Goal: Information Seeking & Learning: Find specific fact

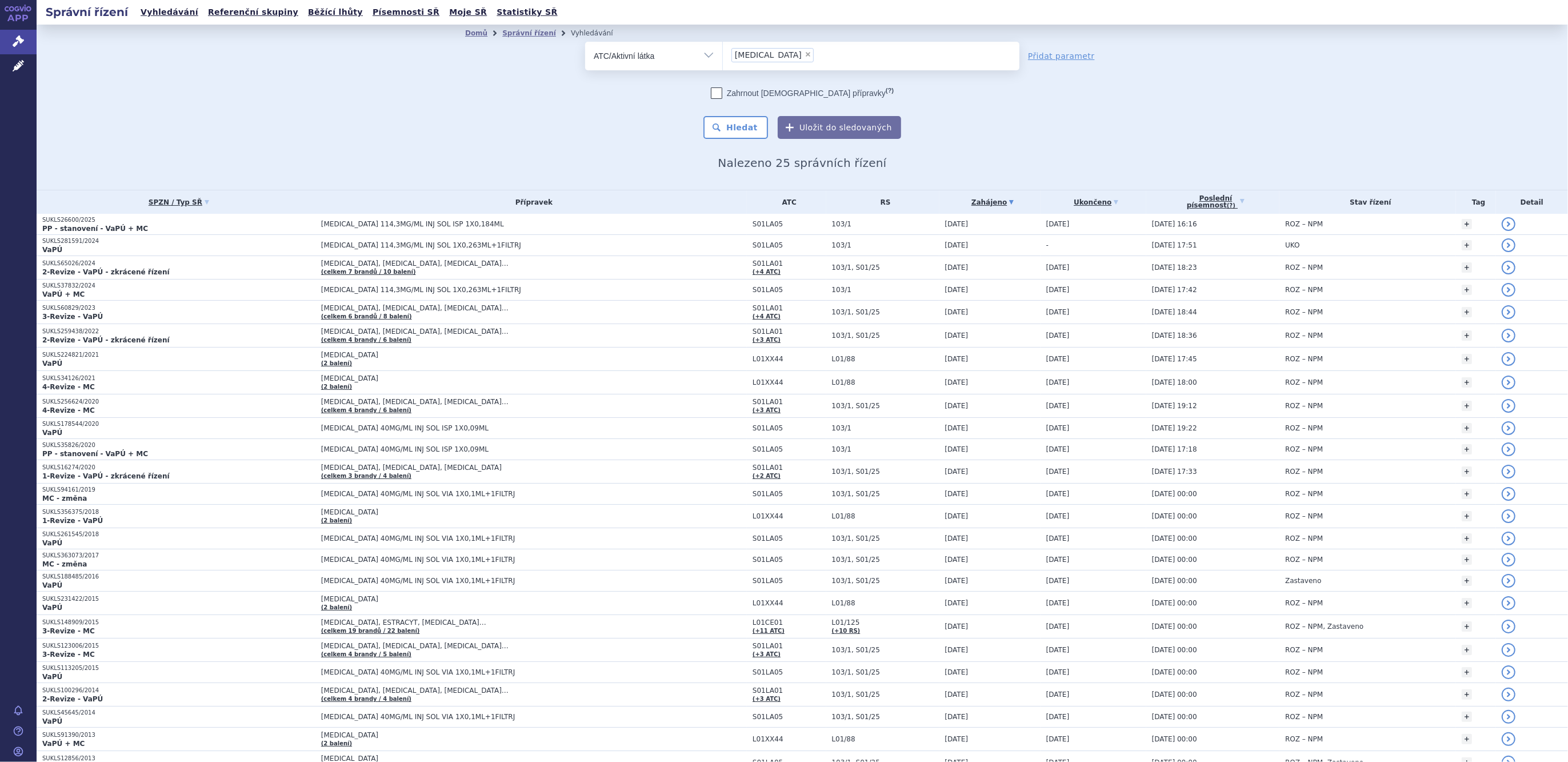
click at [805, 56] on span "×" at bounding box center [808, 54] width 7 height 7
click at [723, 56] on select "AFLIBERCEPT" at bounding box center [722, 55] width 1 height 29
select select
click at [667, 56] on select "Vše Spisová značka Typ SŘ Přípravek/SUKL kód Účastník/Držitel" at bounding box center [653, 54] width 137 height 26
click at [585, 42] on select "Vše Spisová značka Typ SŘ Přípravek/SUKL kód Účastník/Držitel" at bounding box center [653, 54] width 137 height 26
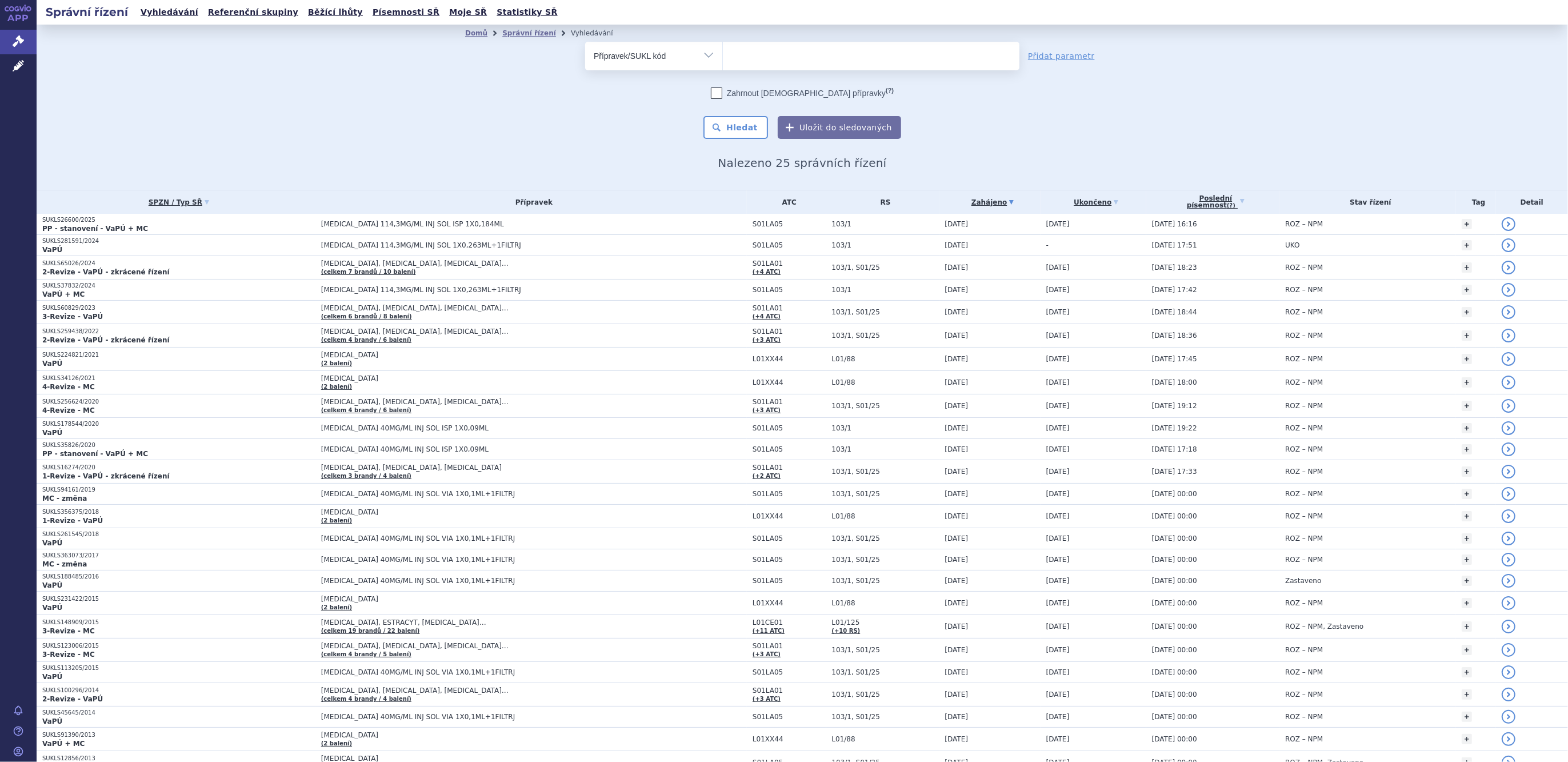
click at [735, 62] on ul at bounding box center [871, 53] width 296 height 24
click at [723, 62] on select at bounding box center [722, 55] width 1 height 29
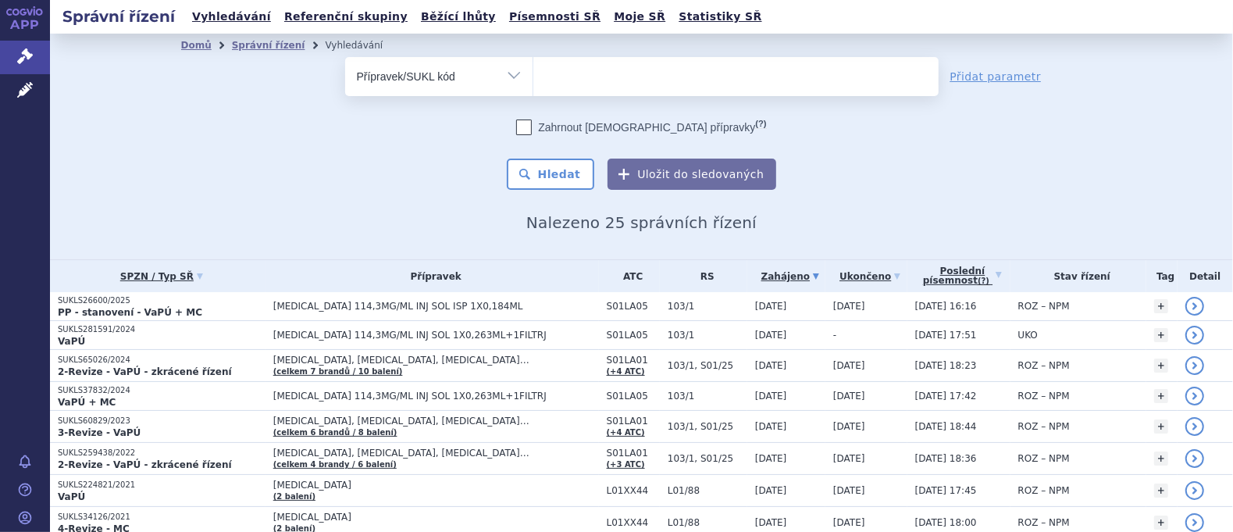
drag, startPoint x: -213, startPoint y: 260, endPoint x: -643, endPoint y: 281, distance: 430.1
click at [0, 281] on html "APP Správní řízení Léčivé přípravky Notifikace Nápověda Filip Duspiva Domů" at bounding box center [616, 266] width 1233 height 532
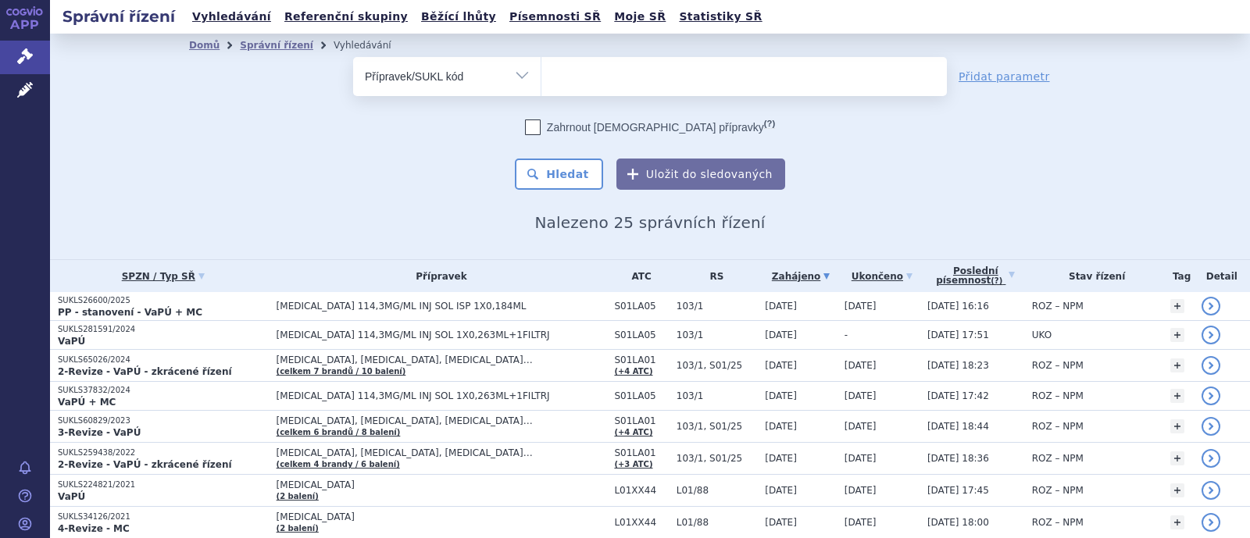
click at [562, 72] on ul at bounding box center [743, 73] width 405 height 33
click at [541, 72] on select at bounding box center [540, 75] width 1 height 39
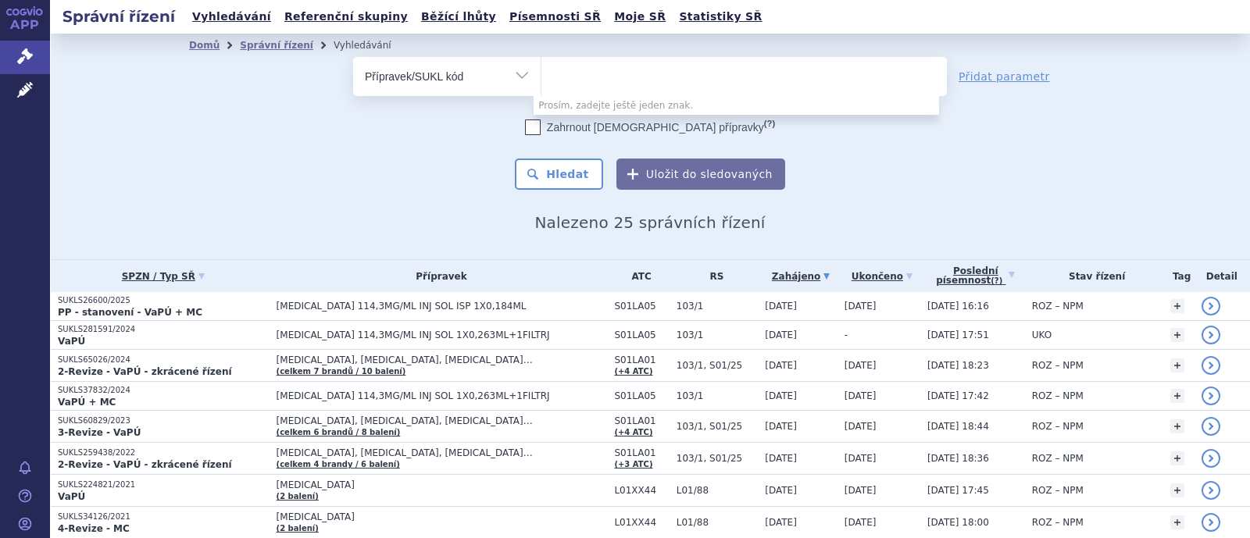
click at [480, 77] on select "Vše Spisová značka Typ SŘ Přípravek/SUKL kód Účastník/Držitel" at bounding box center [446, 74] width 187 height 35
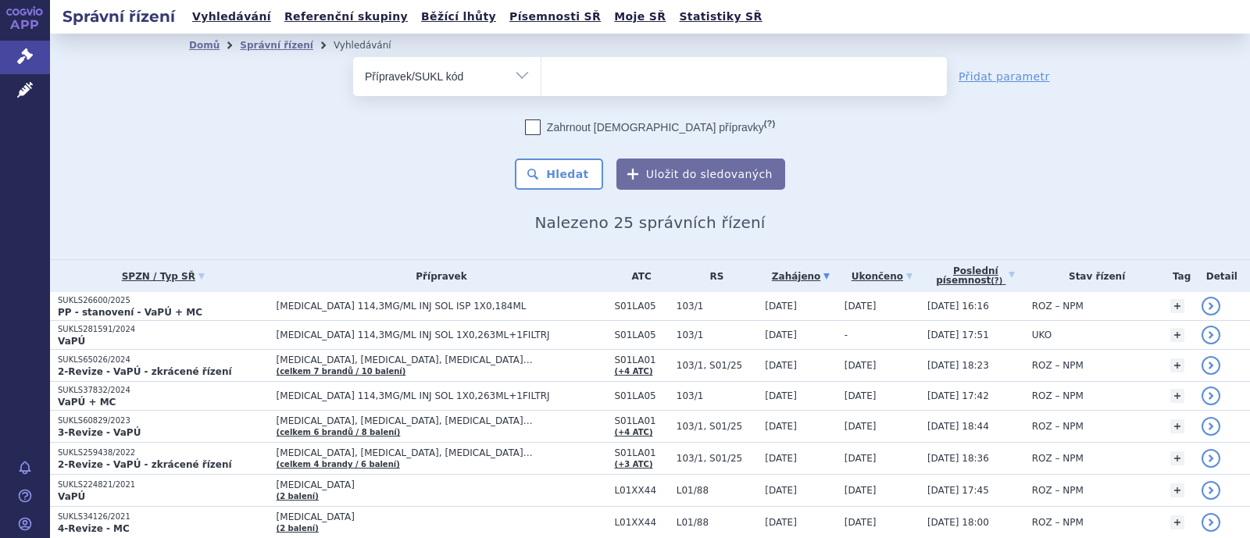
select select "filter-atc-group"
click at [353, 57] on select "Vše Spisová značka Typ SŘ Přípravek/SUKL kód Účastník/Držitel" at bounding box center [446, 74] width 187 height 35
click at [601, 72] on ul at bounding box center [743, 73] width 405 height 33
click at [541, 72] on select at bounding box center [540, 75] width 1 height 39
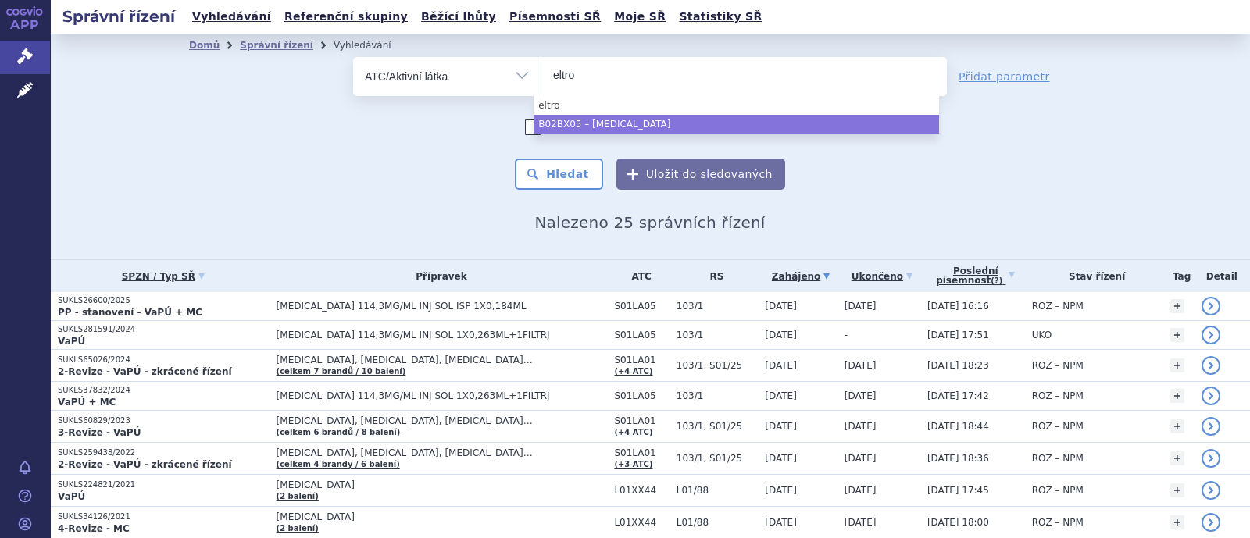
type input "eltro"
select select "B02BX05"
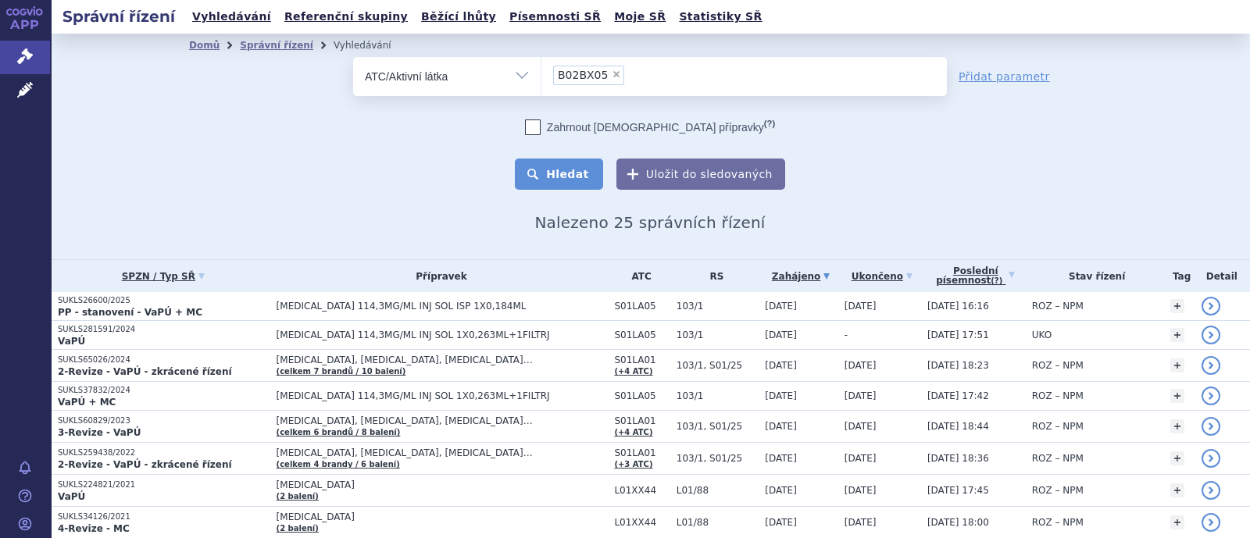
click at [563, 175] on button "Hledat" at bounding box center [559, 174] width 88 height 31
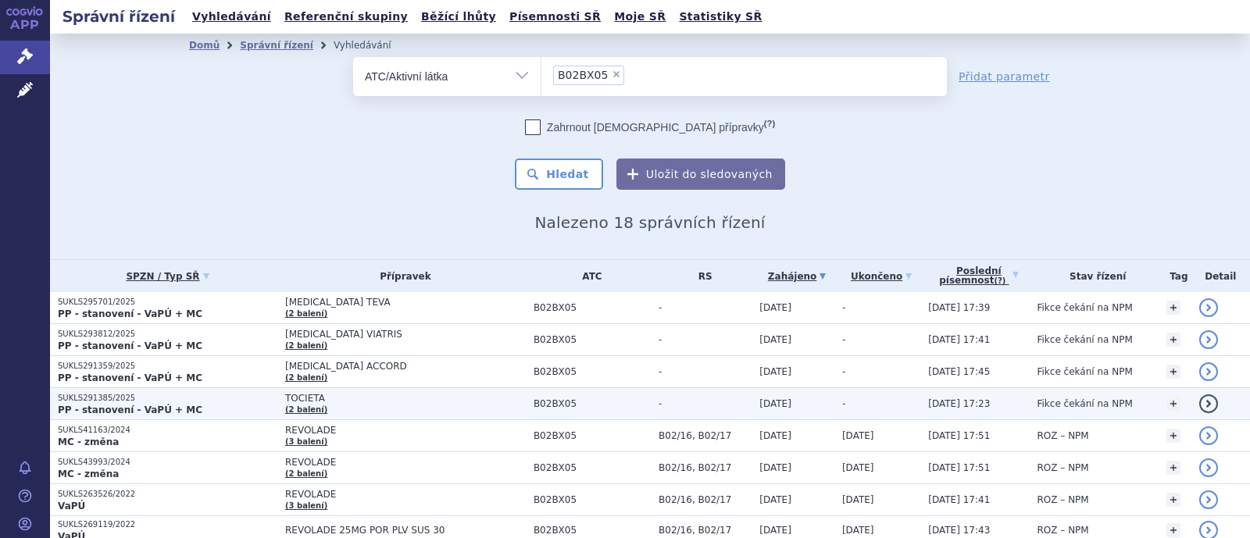
click at [259, 399] on p "SUKLS291385/2025" at bounding box center [167, 398] width 219 height 11
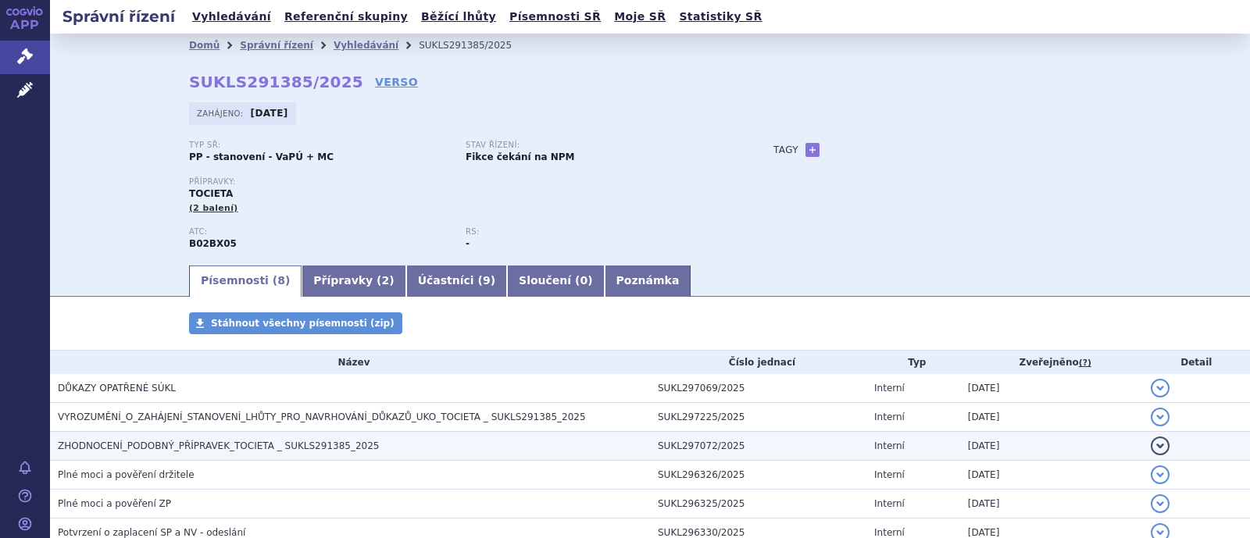
click at [263, 440] on span "ZHODNOCENÍ_PODOBNÝ_PŘÍPRAVEK_TOCIETA _ SUKLS291385_2025" at bounding box center [218, 445] width 321 height 11
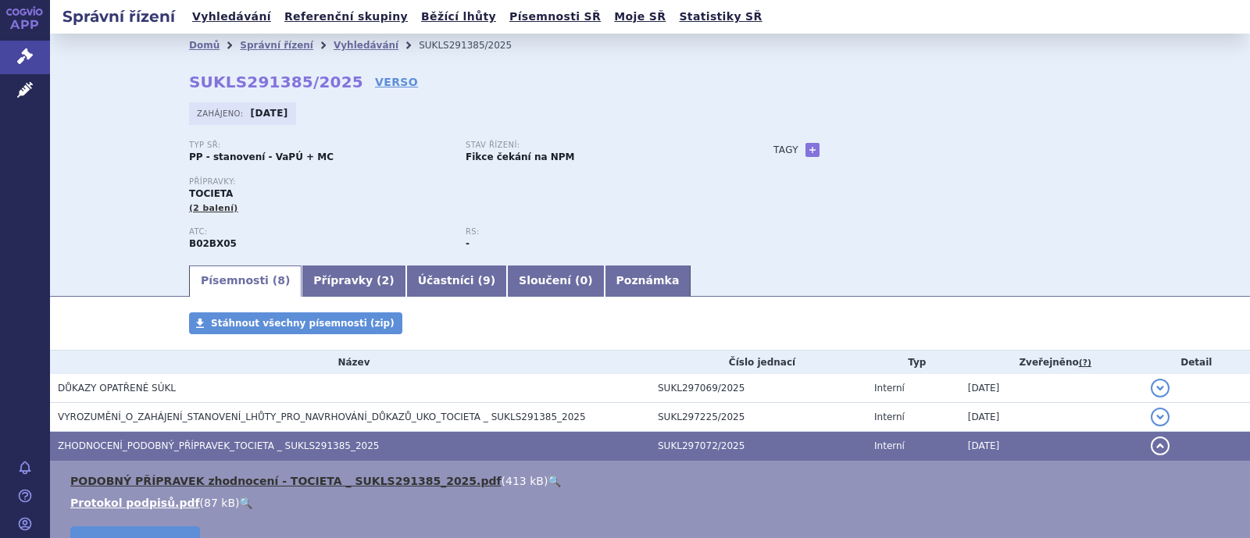
click at [263, 478] on link "PODOBNÝ PŘÍPRAVEK zhodnocení - TOCIETA _ SUKLS291385_2025.pdf" at bounding box center [285, 481] width 431 height 12
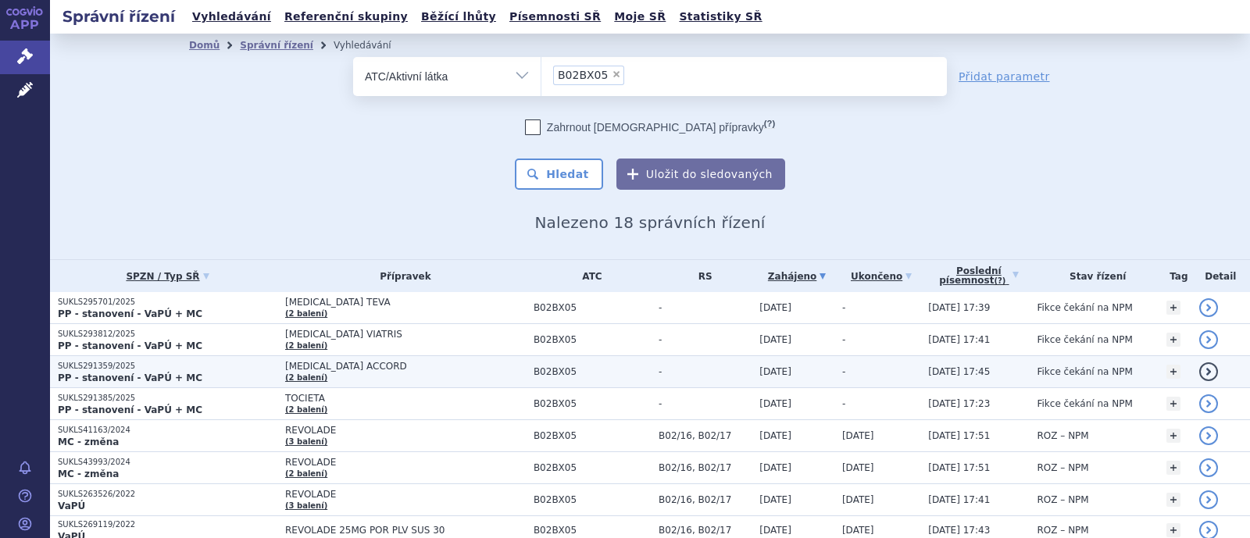
click at [345, 368] on span "ELTROMBOPAG ACCORD" at bounding box center [405, 366] width 241 height 11
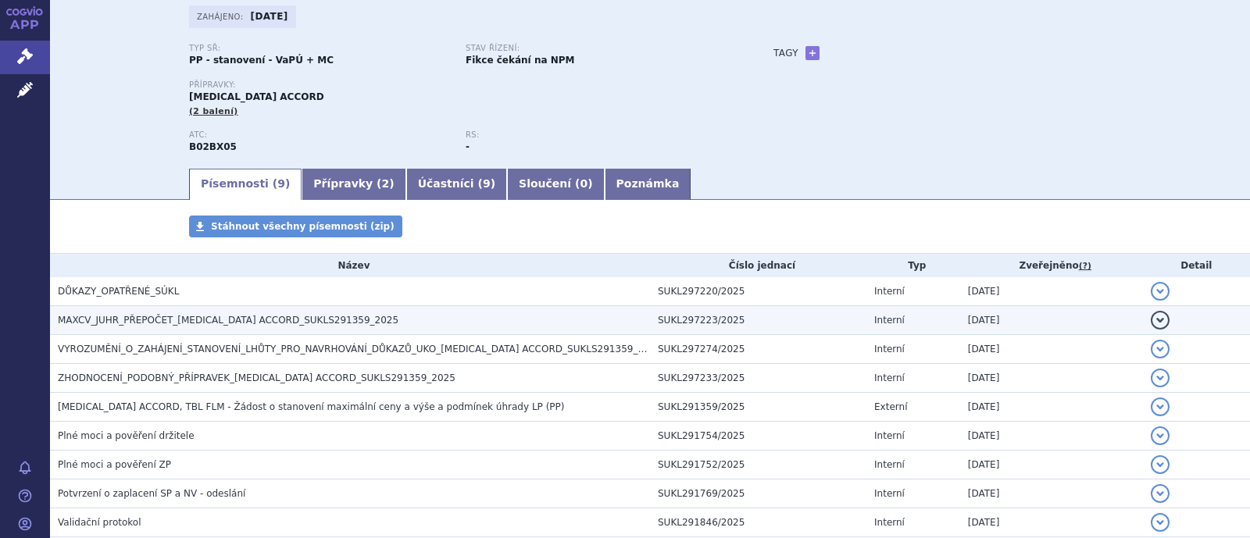
scroll to position [190, 0]
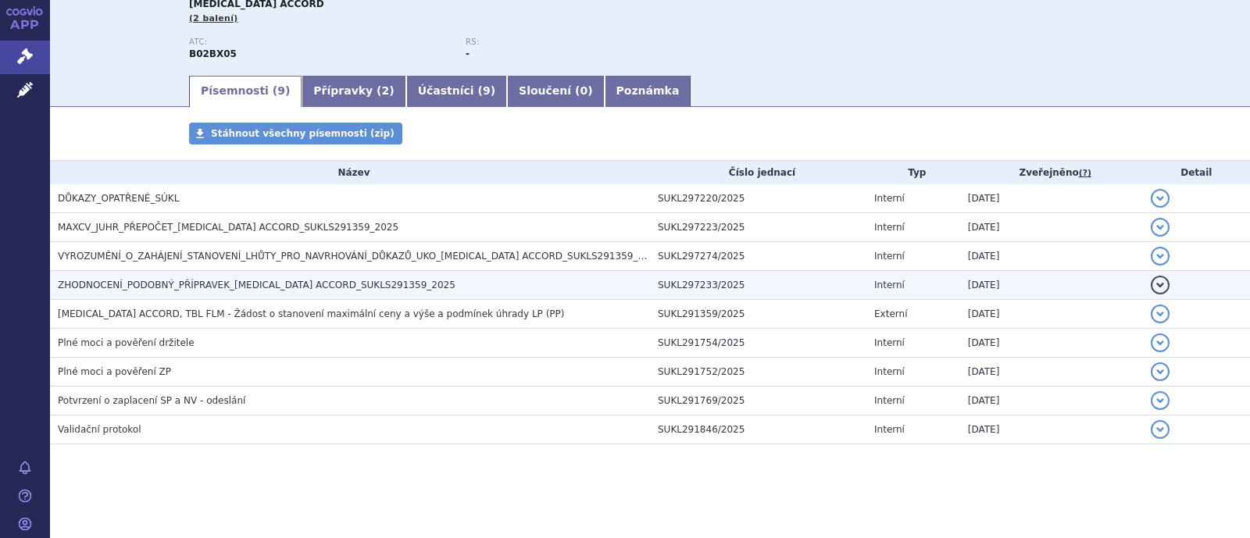
click at [281, 276] on td "ZHODNOCENÍ_PODOBNÝ_PŘÍPRAVEK_ELTROMBOPAG ACCORD_SUKLS291359_2025" at bounding box center [350, 285] width 600 height 29
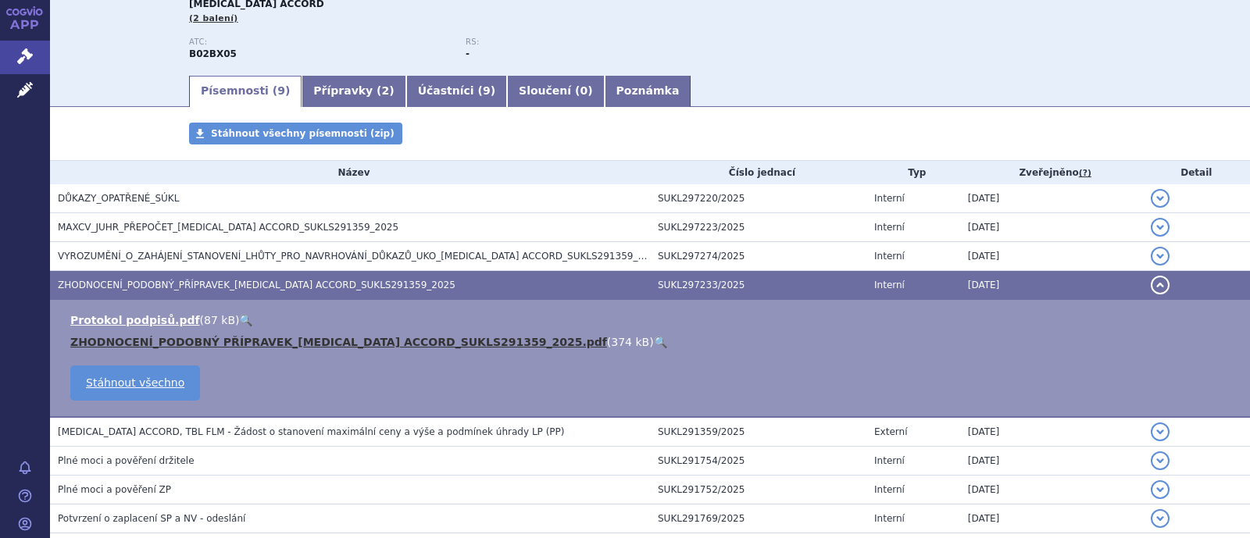
click at [251, 342] on link "ZHODNOCENÍ_PODOBNÝ PŘÍPRAVEK_ELTROMBOPAG ACCORD_SUKLS291359_2025.pdf" at bounding box center [338, 342] width 537 height 12
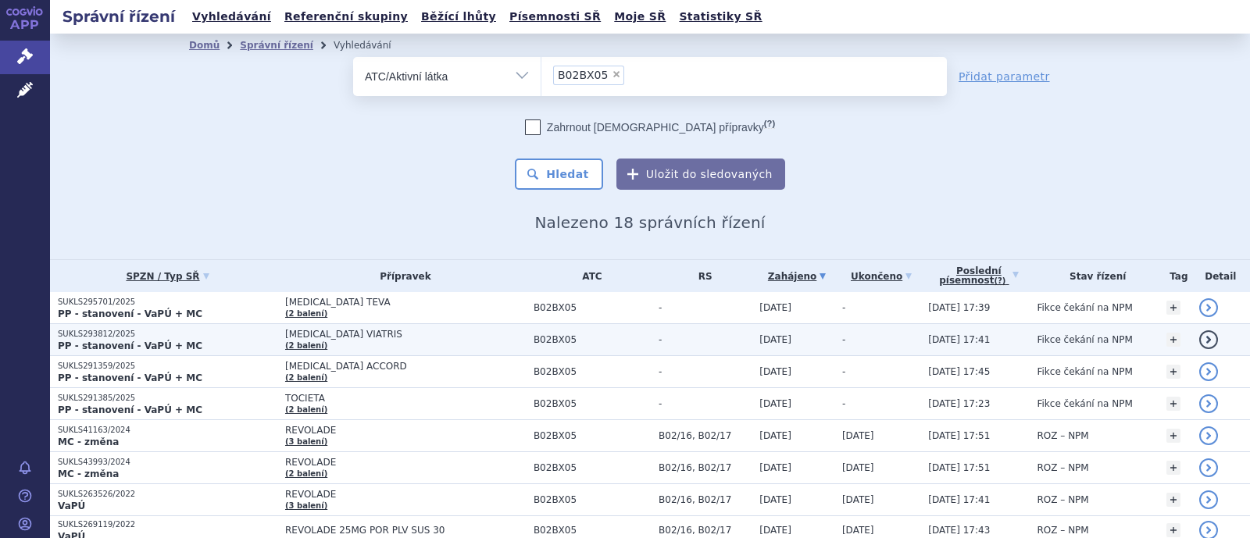
click at [362, 338] on span "[MEDICAL_DATA] VIATRIS" at bounding box center [405, 334] width 241 height 11
click at [312, 341] on link "(2 balení)" at bounding box center [306, 345] width 42 height 9
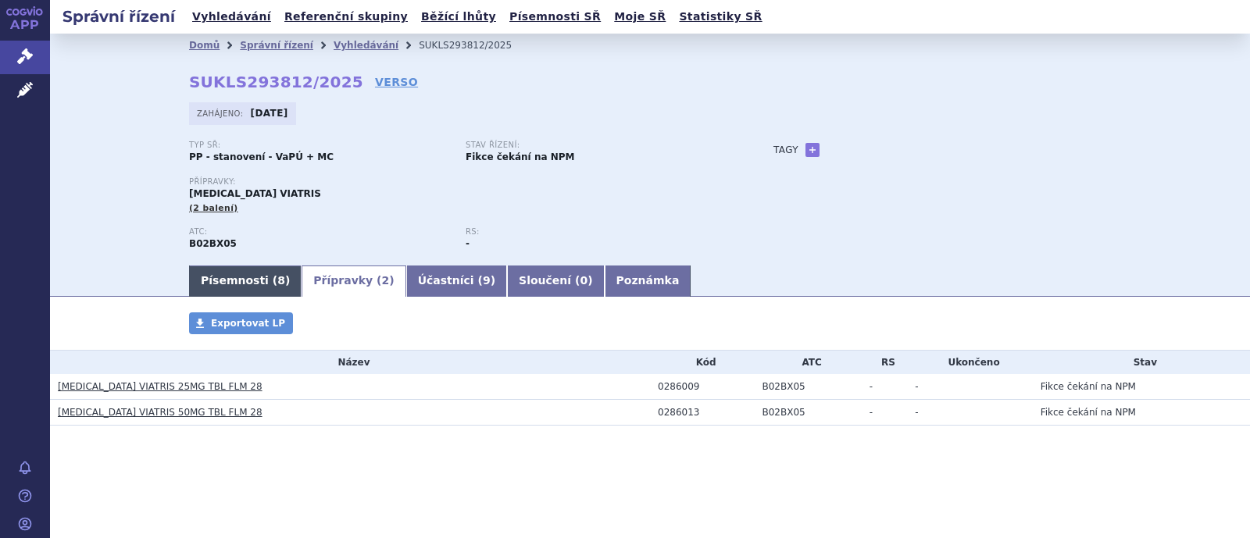
click at [231, 278] on link "Písemnosti ( 8 )" at bounding box center [245, 281] width 112 height 31
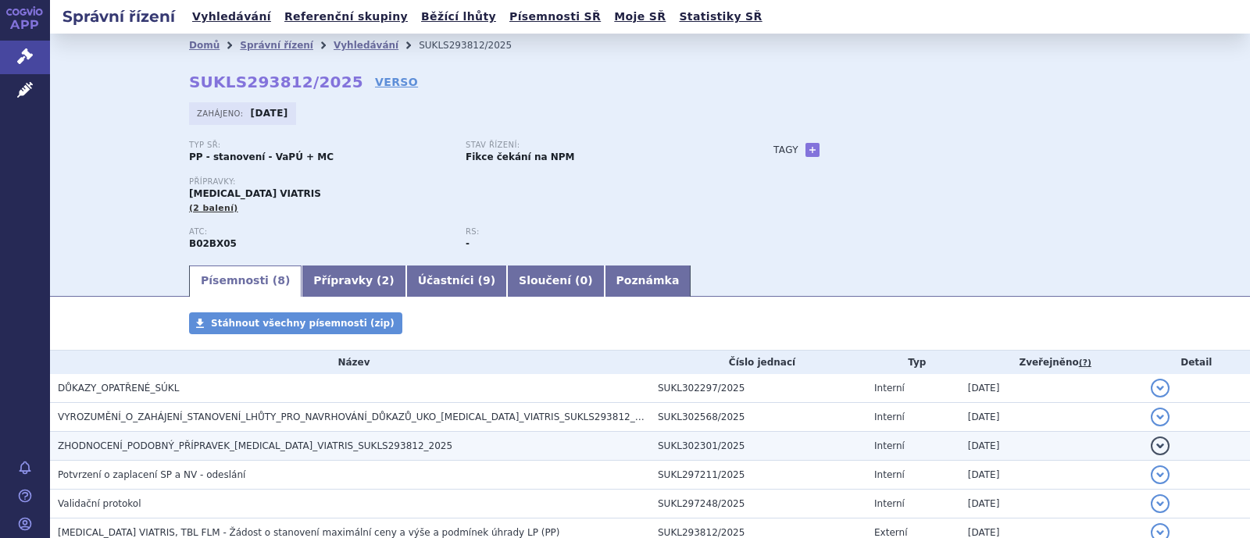
click at [173, 442] on span "ZHODNOCENÍ_PODOBNÝ_PŘÍPRAVEK_ELTROMBOPAG_VIATRIS_SUKLS293812_2025" at bounding box center [255, 445] width 394 height 11
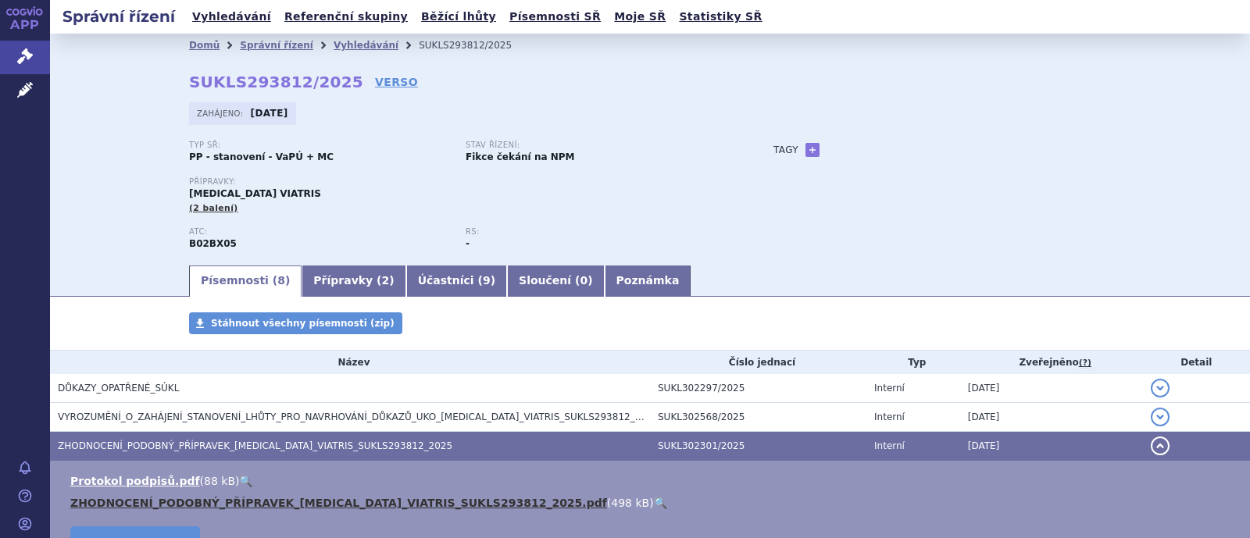
click at [194, 499] on link "ZHODNOCENÍ_PODOBNÝ_PŘÍPRAVEK_ELTROMBOPAG_VIATRIS_SUKLS293812_2025.pdf" at bounding box center [338, 503] width 537 height 12
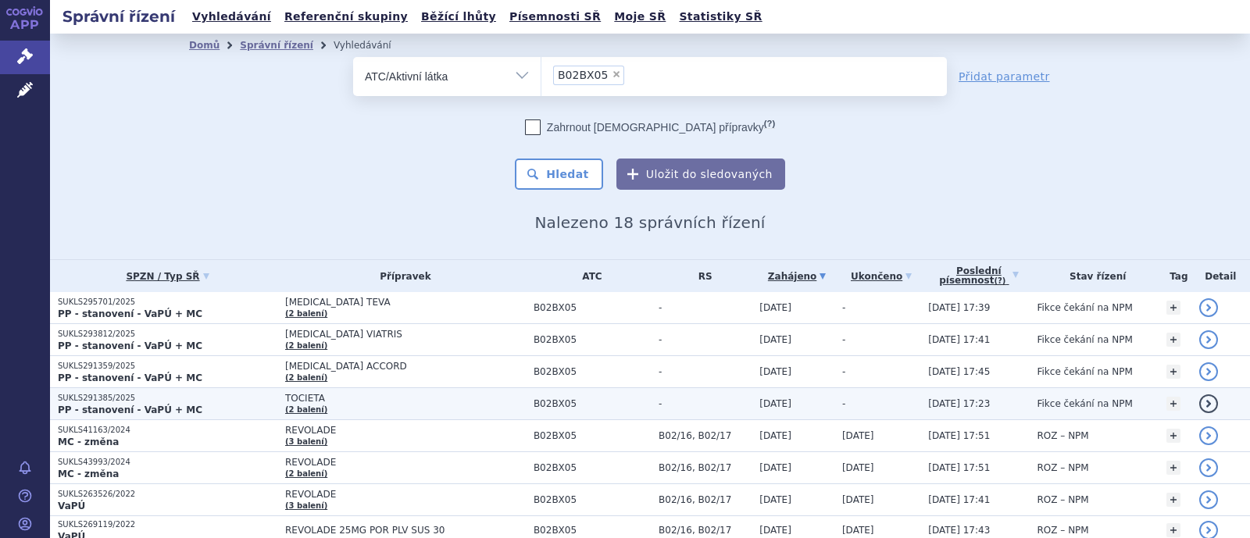
click at [285, 400] on span "TOCIETA" at bounding box center [405, 398] width 241 height 11
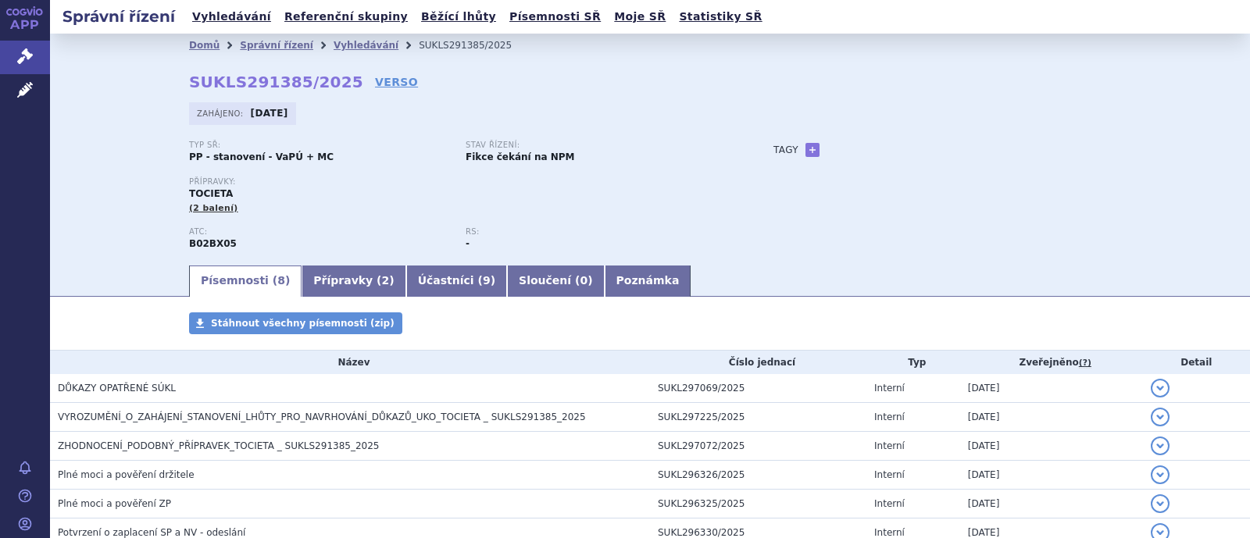
click at [168, 341] on div "Stáhnout všechny písemnosti (zip)" at bounding box center [650, 330] width 984 height 37
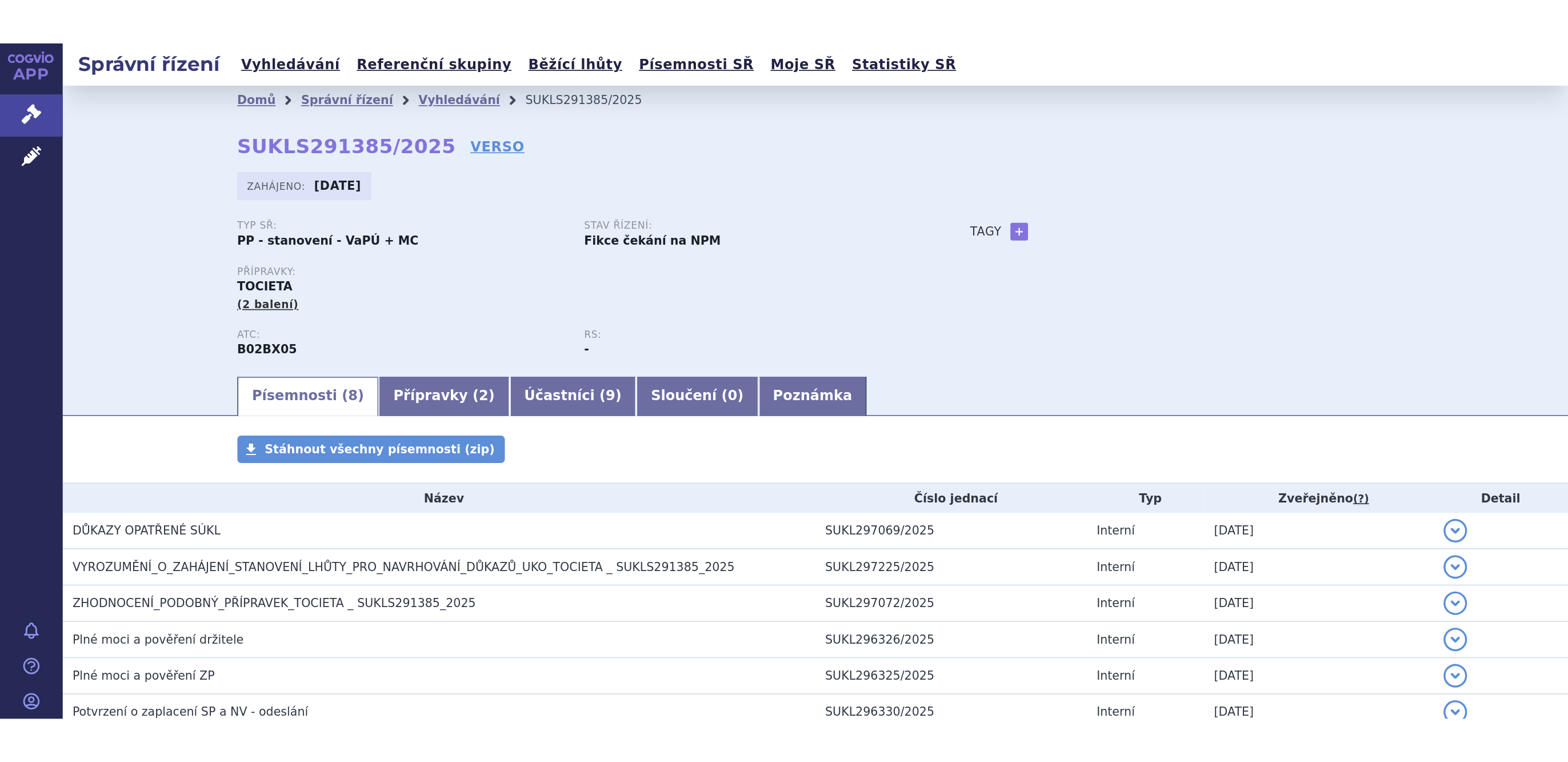
scroll to position [71, 0]
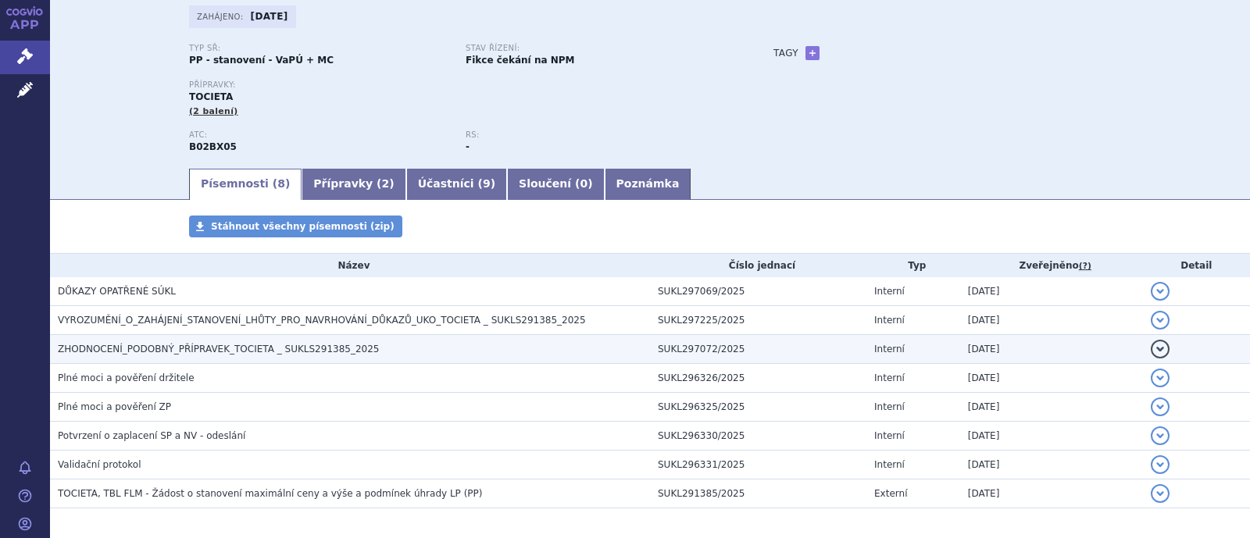
click at [175, 348] on span "ZHODNOCENÍ_PODOBNÝ_PŘÍPRAVEK_TOCIETA _ SUKLS291385_2025" at bounding box center [218, 349] width 321 height 11
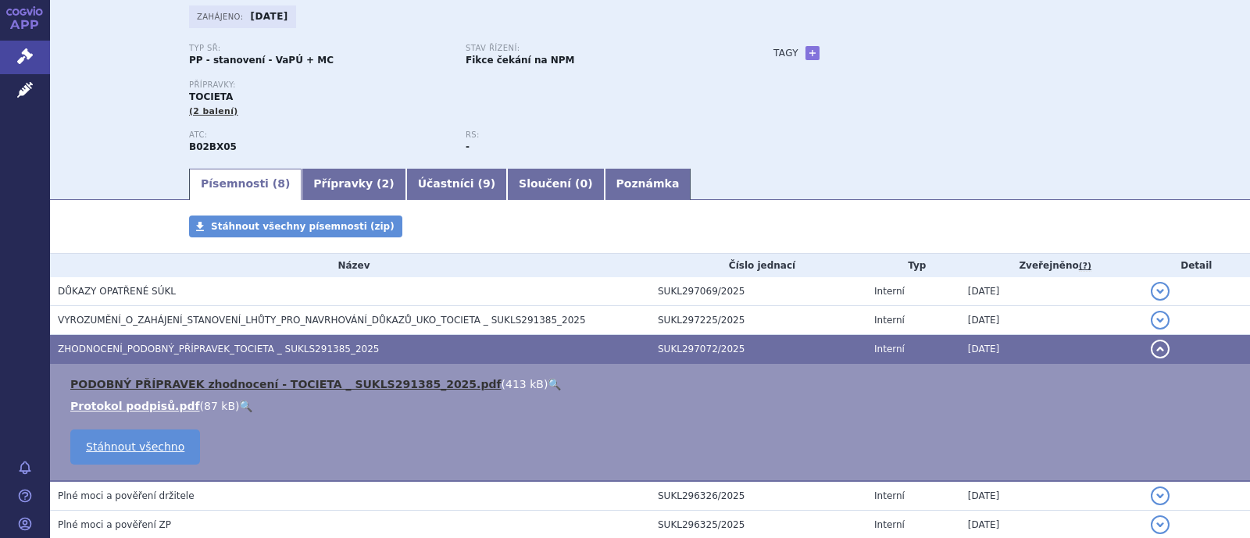
click at [301, 382] on link "PODOBNÝ PŘÍPRAVEK zhodnocení - TOCIETA _ SUKLS291385_2025.pdf" at bounding box center [285, 384] width 431 height 12
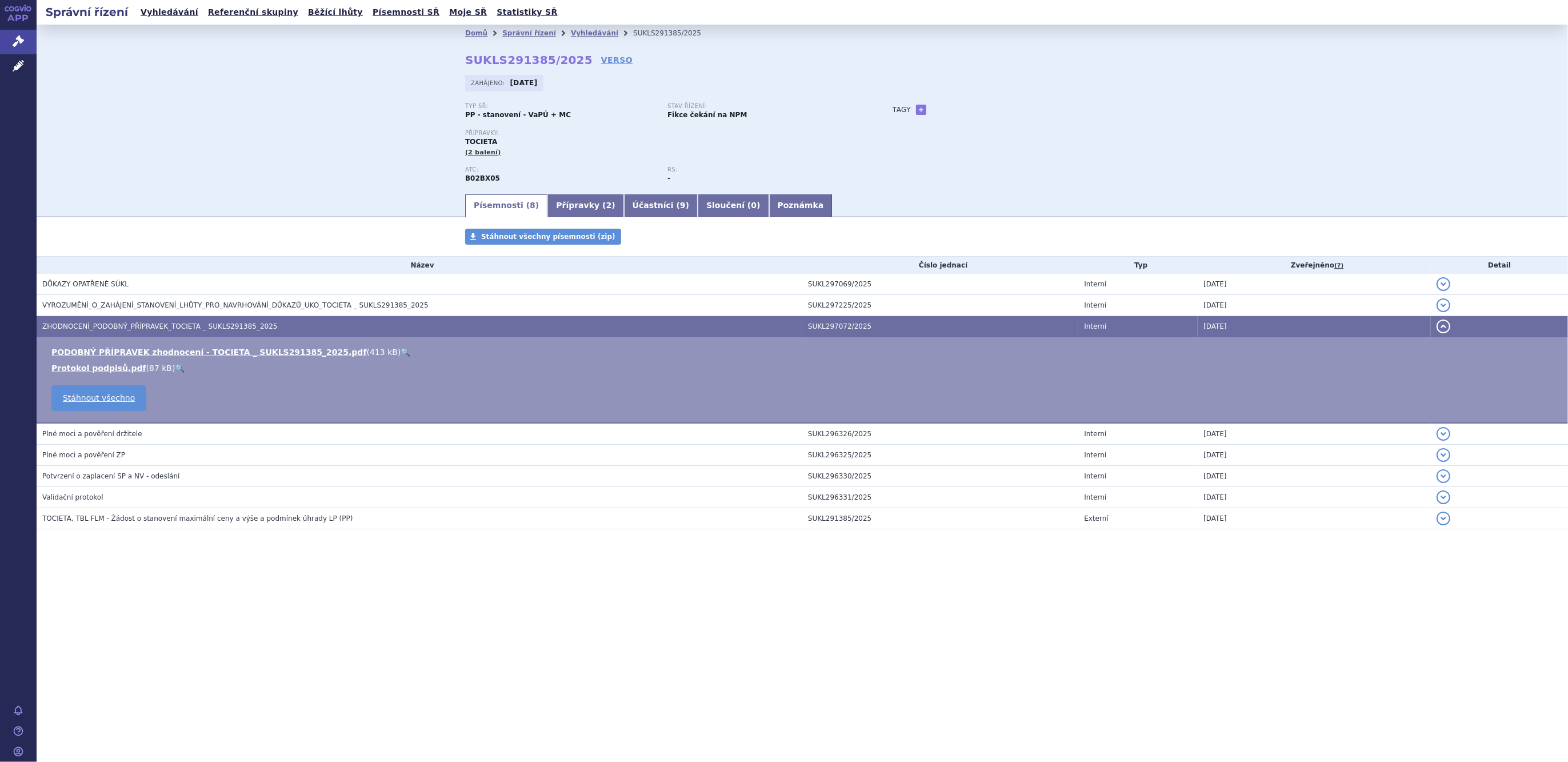
scroll to position [0, 0]
click at [527, 31] on link "Správní řízení" at bounding box center [528, 33] width 53 height 8
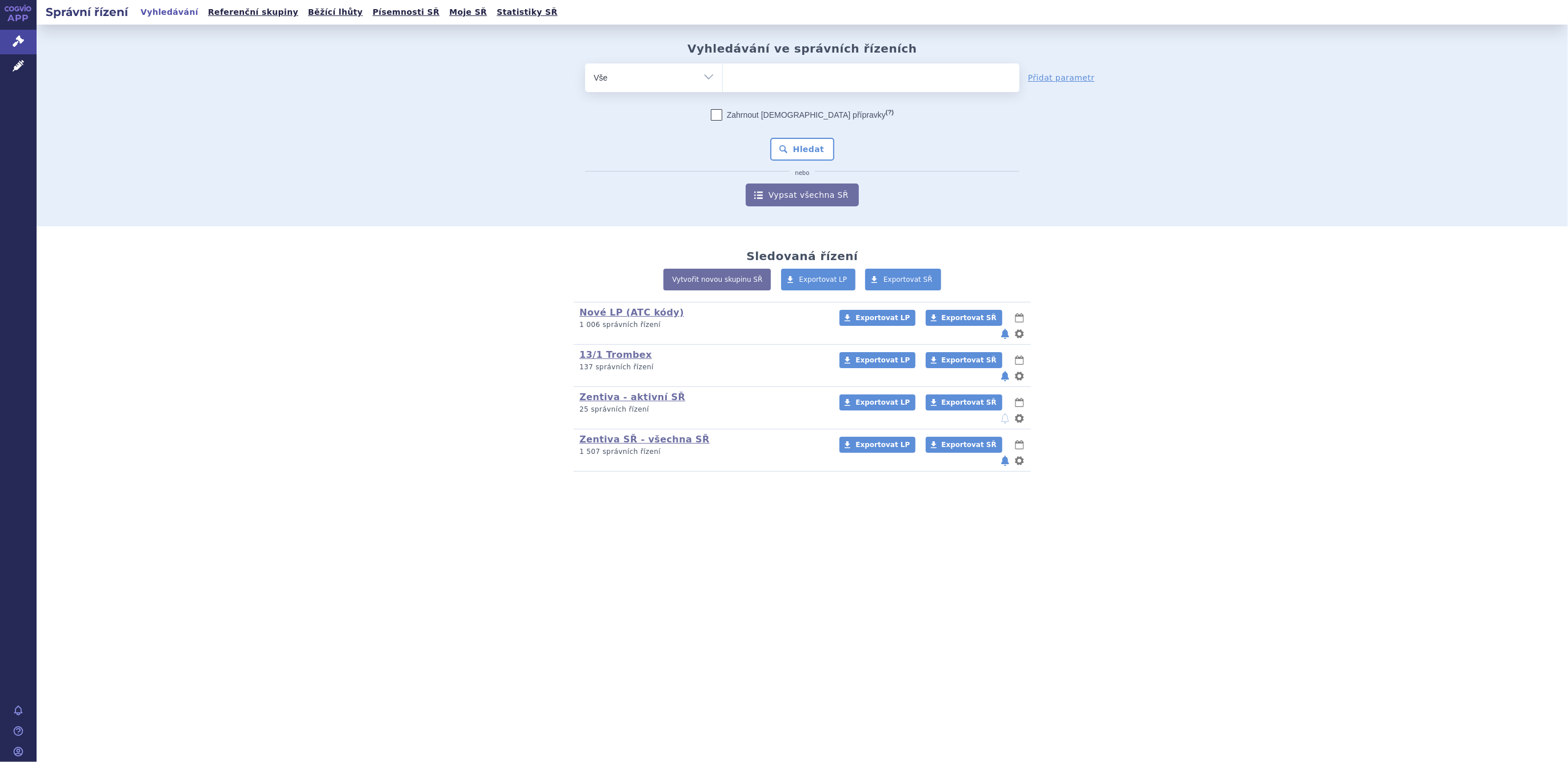
click at [763, 83] on ul at bounding box center [871, 75] width 296 height 24
click at [723, 83] on select at bounding box center [722, 77] width 1 height 29
click at [763, 79] on ul at bounding box center [871, 75] width 296 height 24
click at [723, 79] on select at bounding box center [722, 77] width 1 height 29
click at [789, 73] on ul at bounding box center [871, 75] width 296 height 24
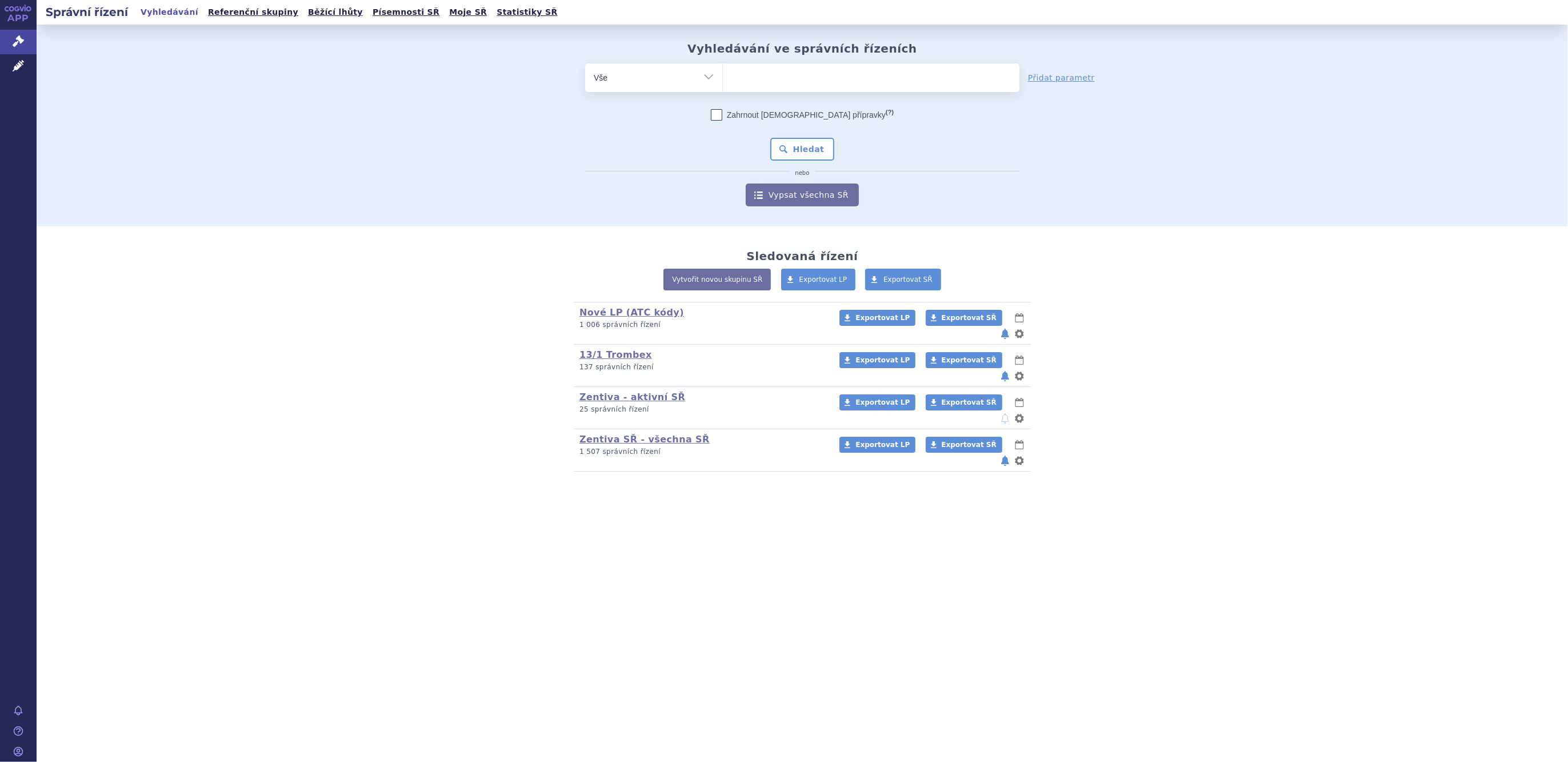
click at [723, 73] on select at bounding box center [722, 77] width 1 height 29
click at [700, 86] on select "Vše Spisová značka Typ SŘ Přípravek/SUKL kód Účastník/Držitel" at bounding box center [653, 76] width 137 height 26
select select "filter-atc-group"
click at [585, 64] on select "Vše Spisová značka Typ SŘ Přípravek/SUKL kód Účastník/Držitel" at bounding box center [653, 76] width 137 height 26
click at [782, 82] on ul at bounding box center [871, 75] width 296 height 24
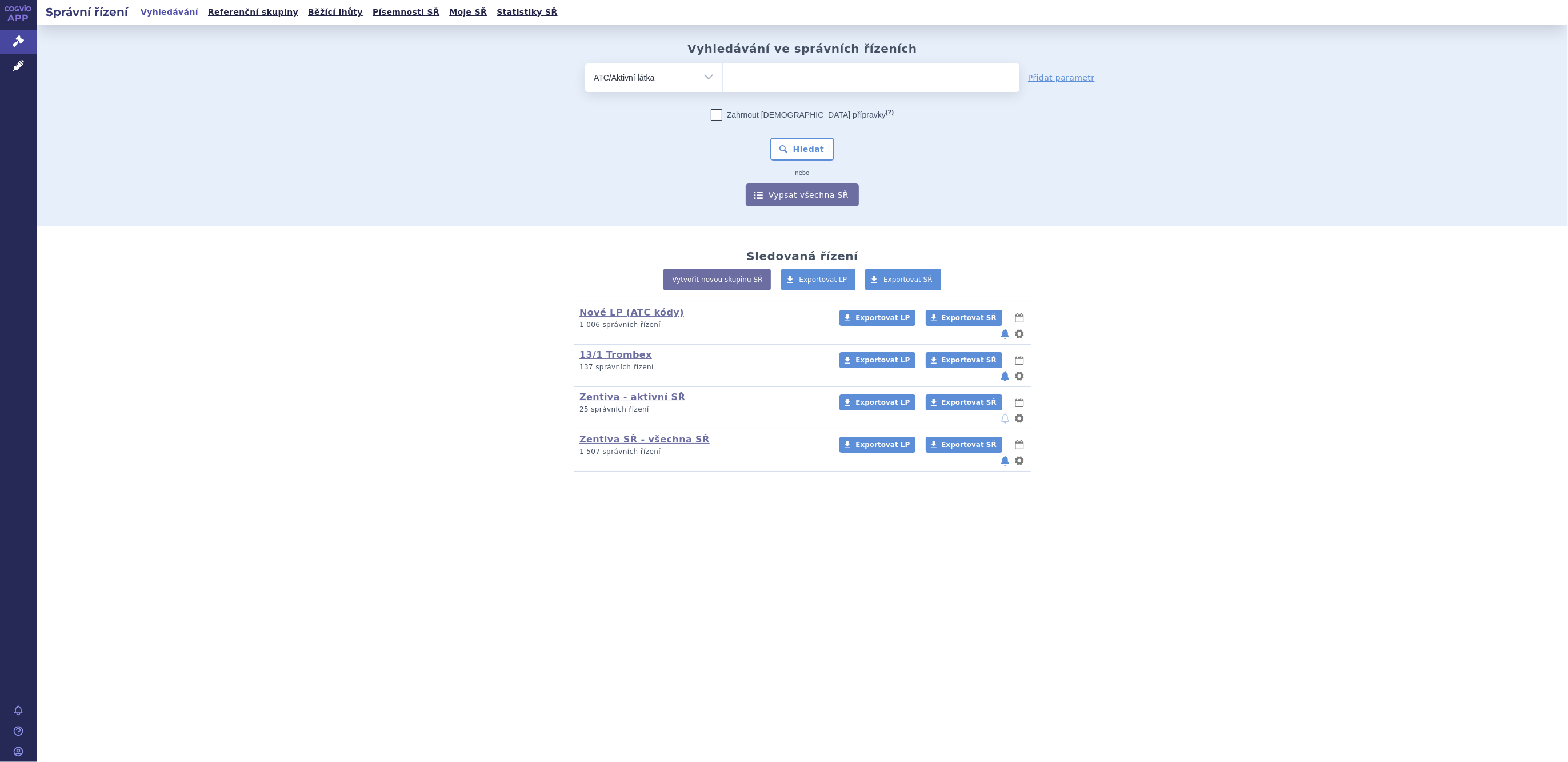
click at [723, 82] on select at bounding box center [722, 77] width 1 height 29
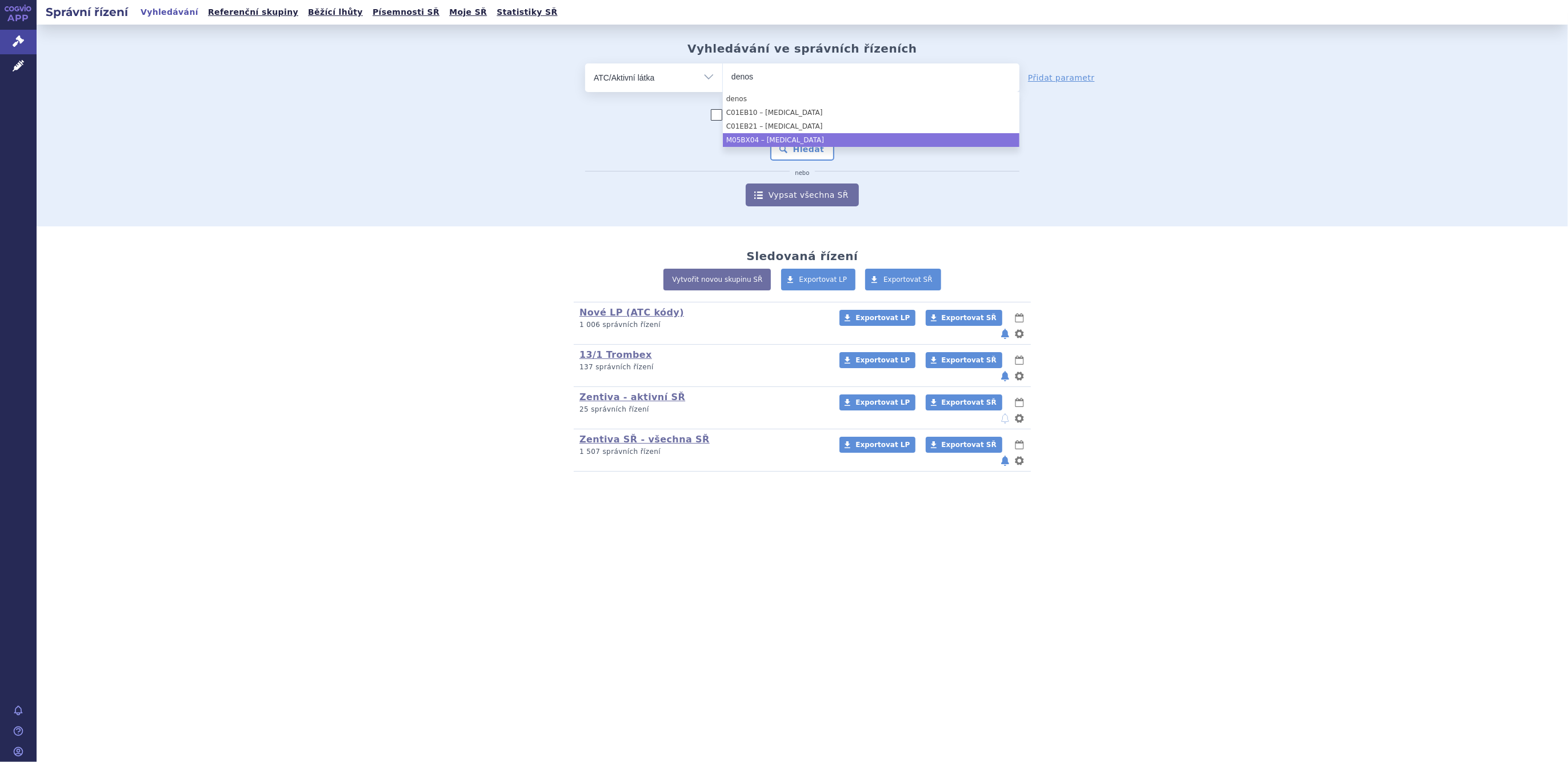
type input "denos"
select select "M05BX04"
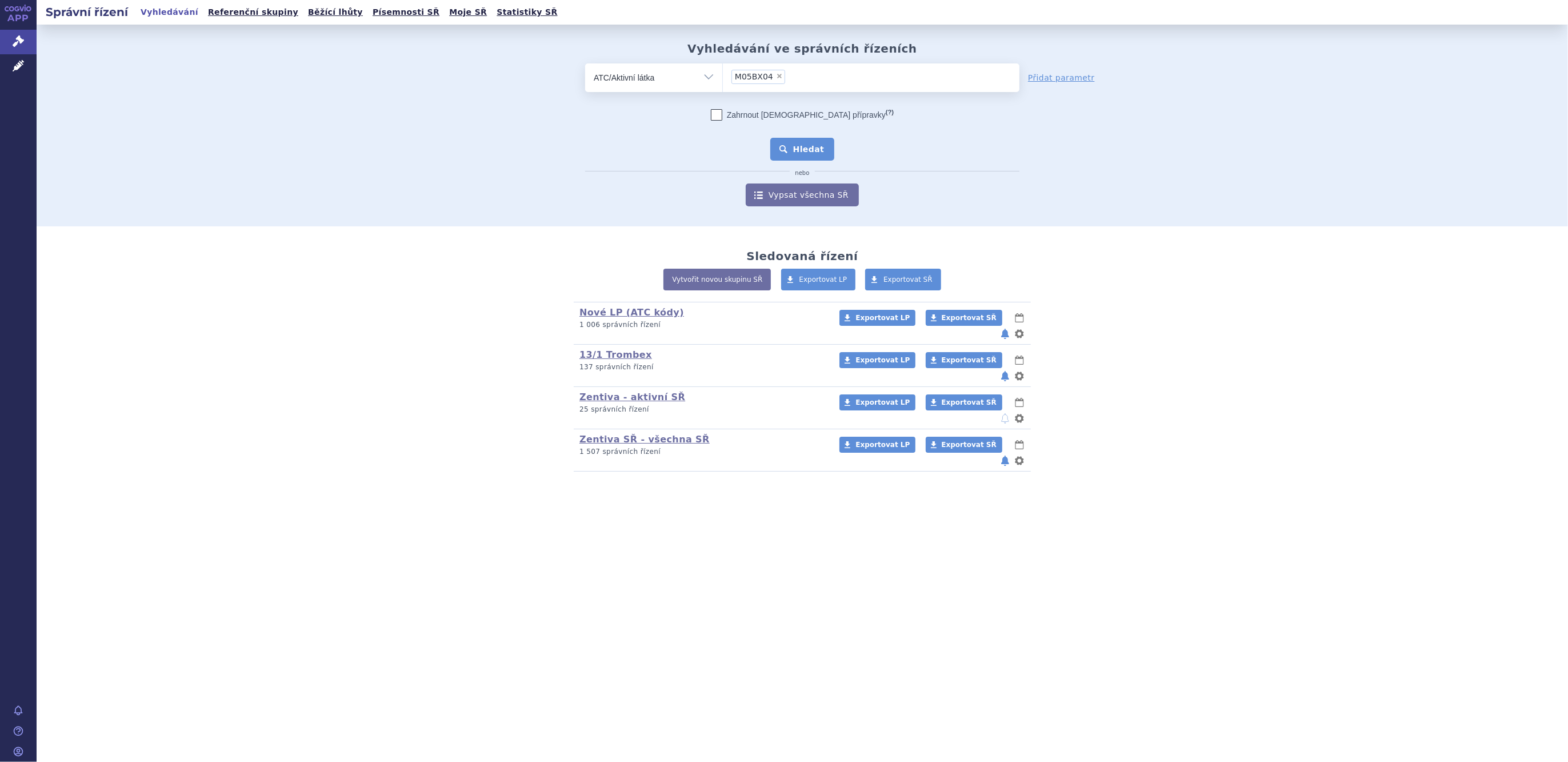
click at [797, 143] on button "Hledat" at bounding box center [803, 149] width 64 height 23
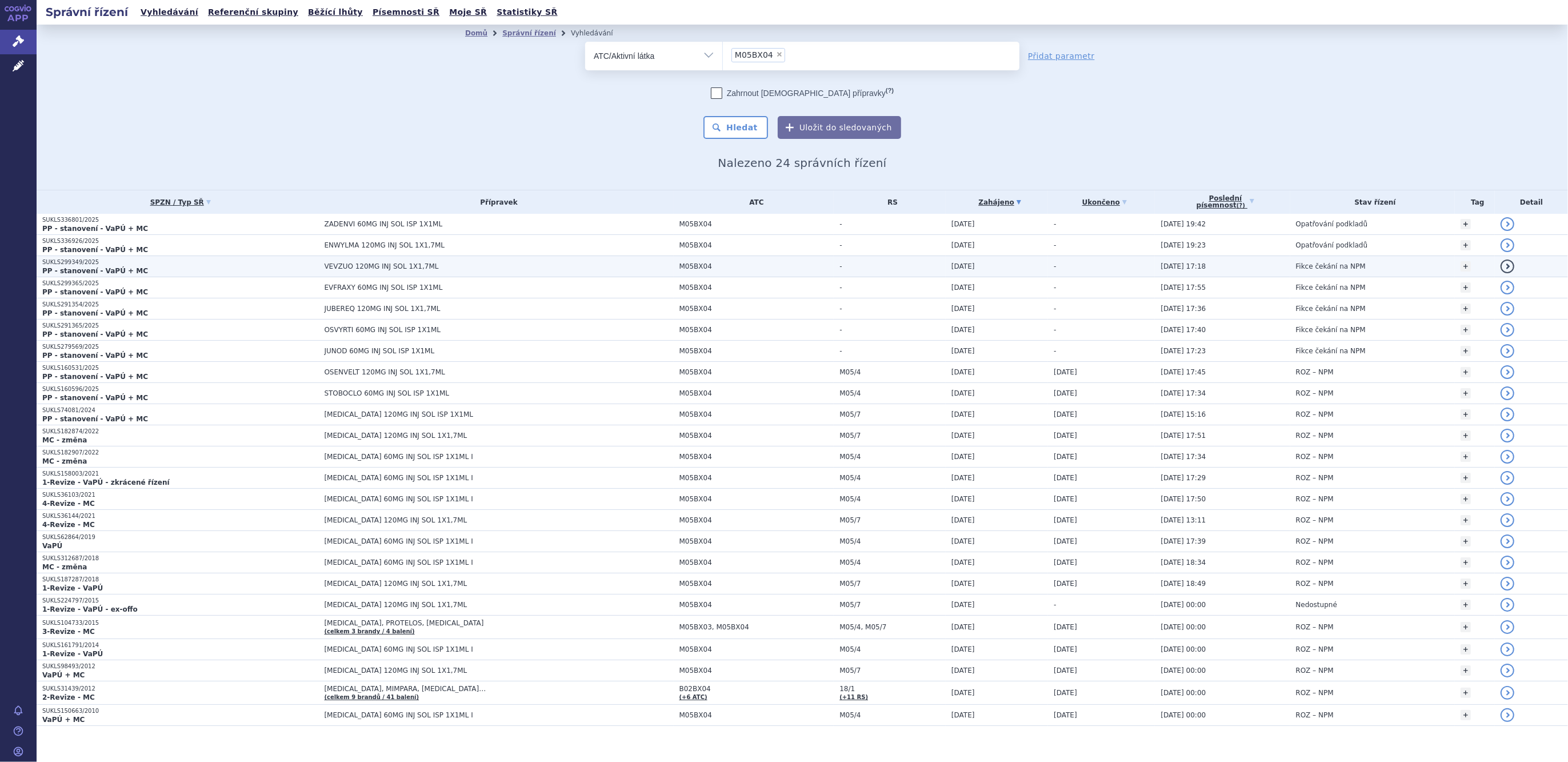
click at [337, 266] on span "VEVZUO 120MG INJ SOL 1X1,7ML" at bounding box center [467, 266] width 285 height 8
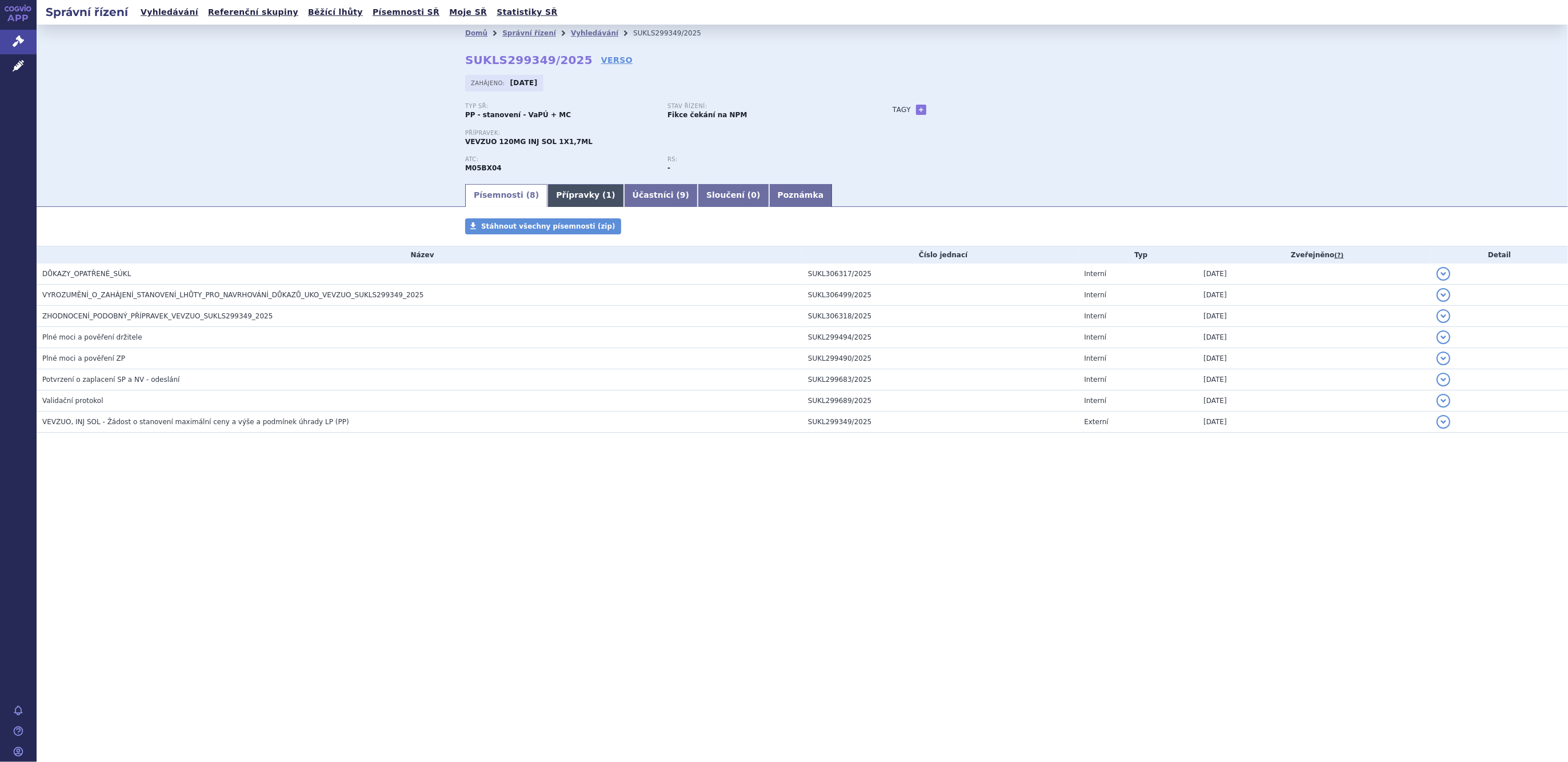
click at [564, 193] on link "Přípravky ( 1 )" at bounding box center [585, 195] width 76 height 23
click at [568, 195] on link "Přípravky ( 1 )" at bounding box center [585, 195] width 76 height 23
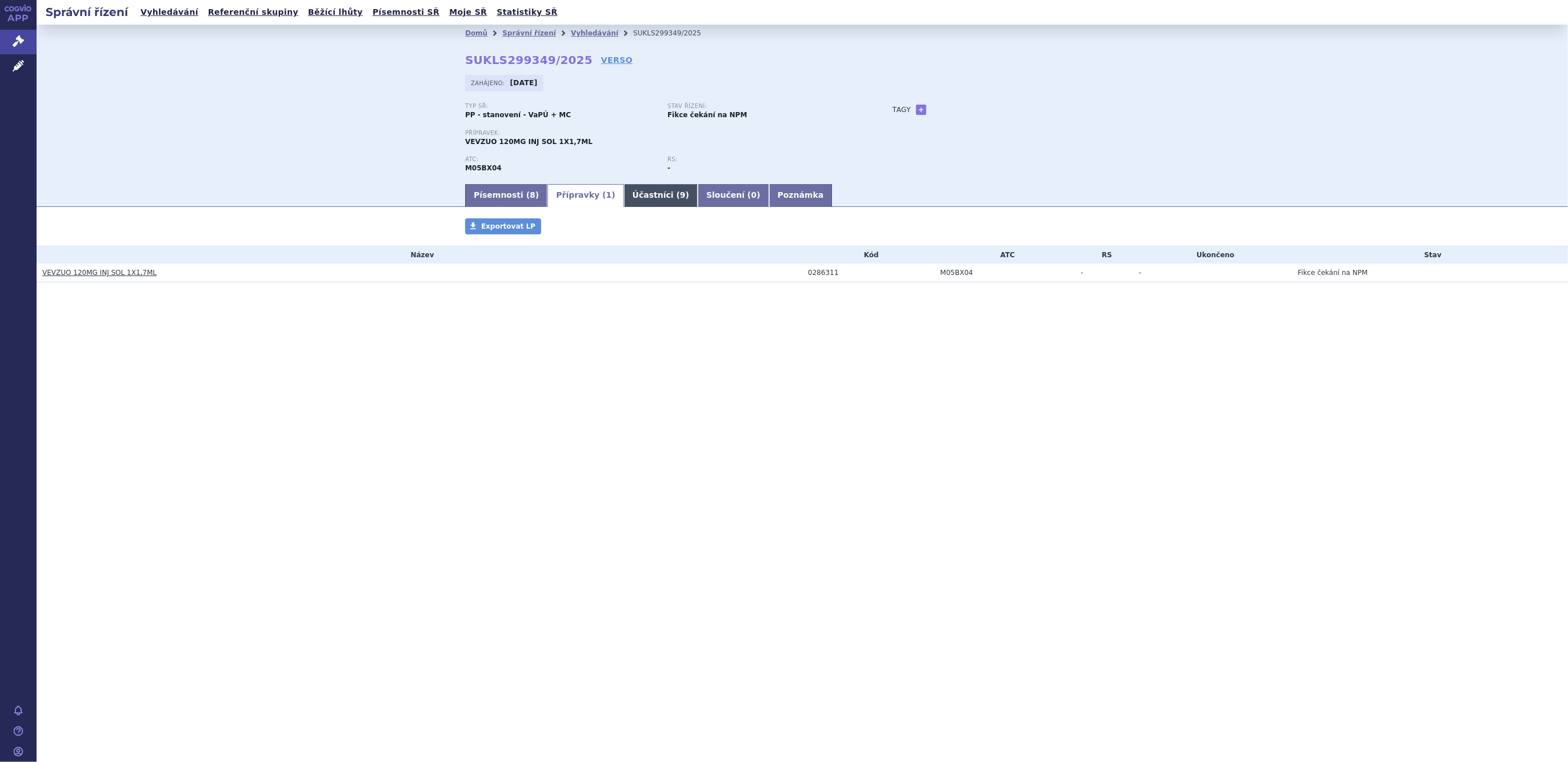
click at [624, 194] on link "Účastníci ( 9 )" at bounding box center [661, 195] width 74 height 23
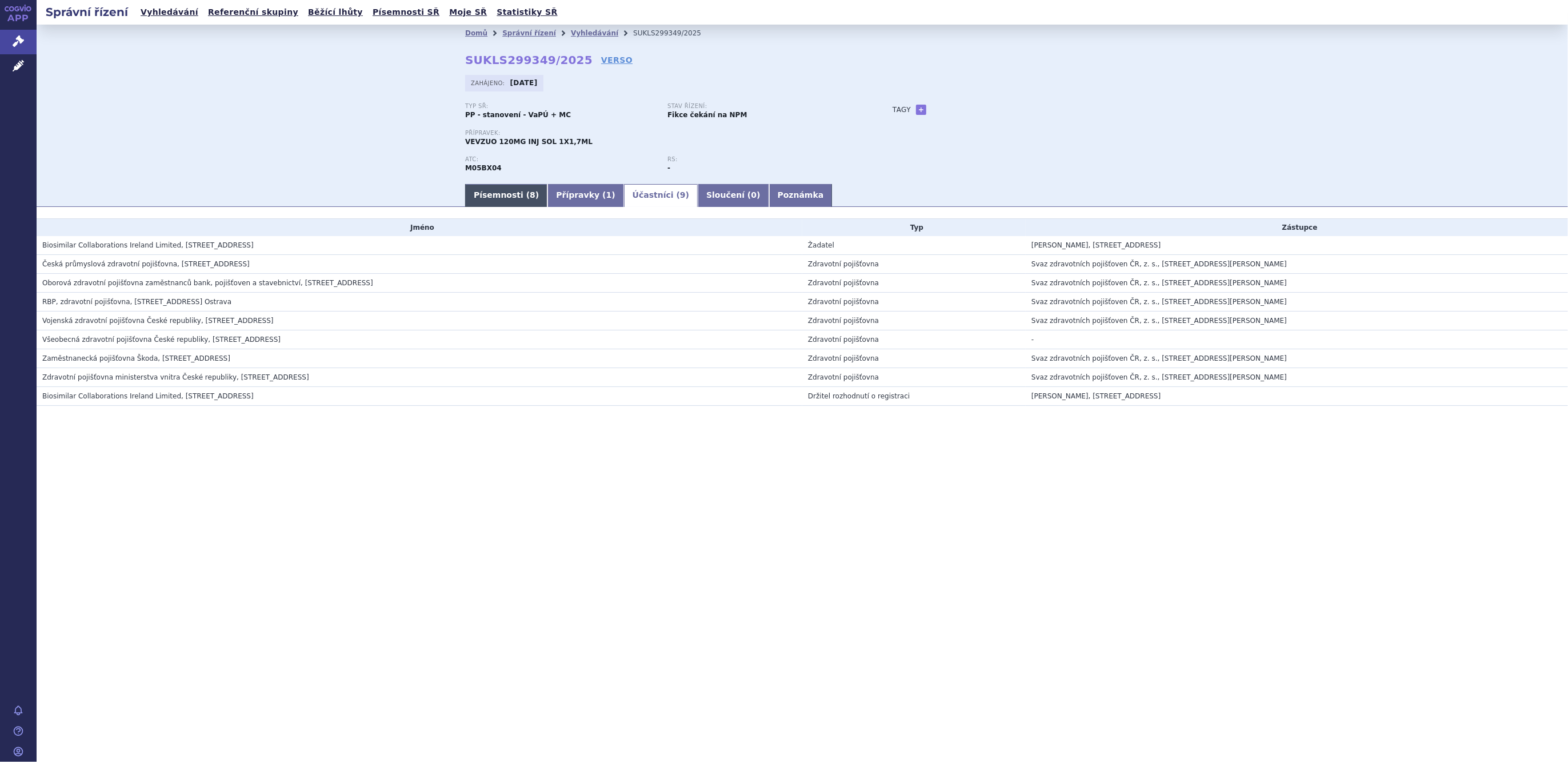
click at [473, 193] on link "Písemnosti ( 8 )" at bounding box center [506, 195] width 82 height 23
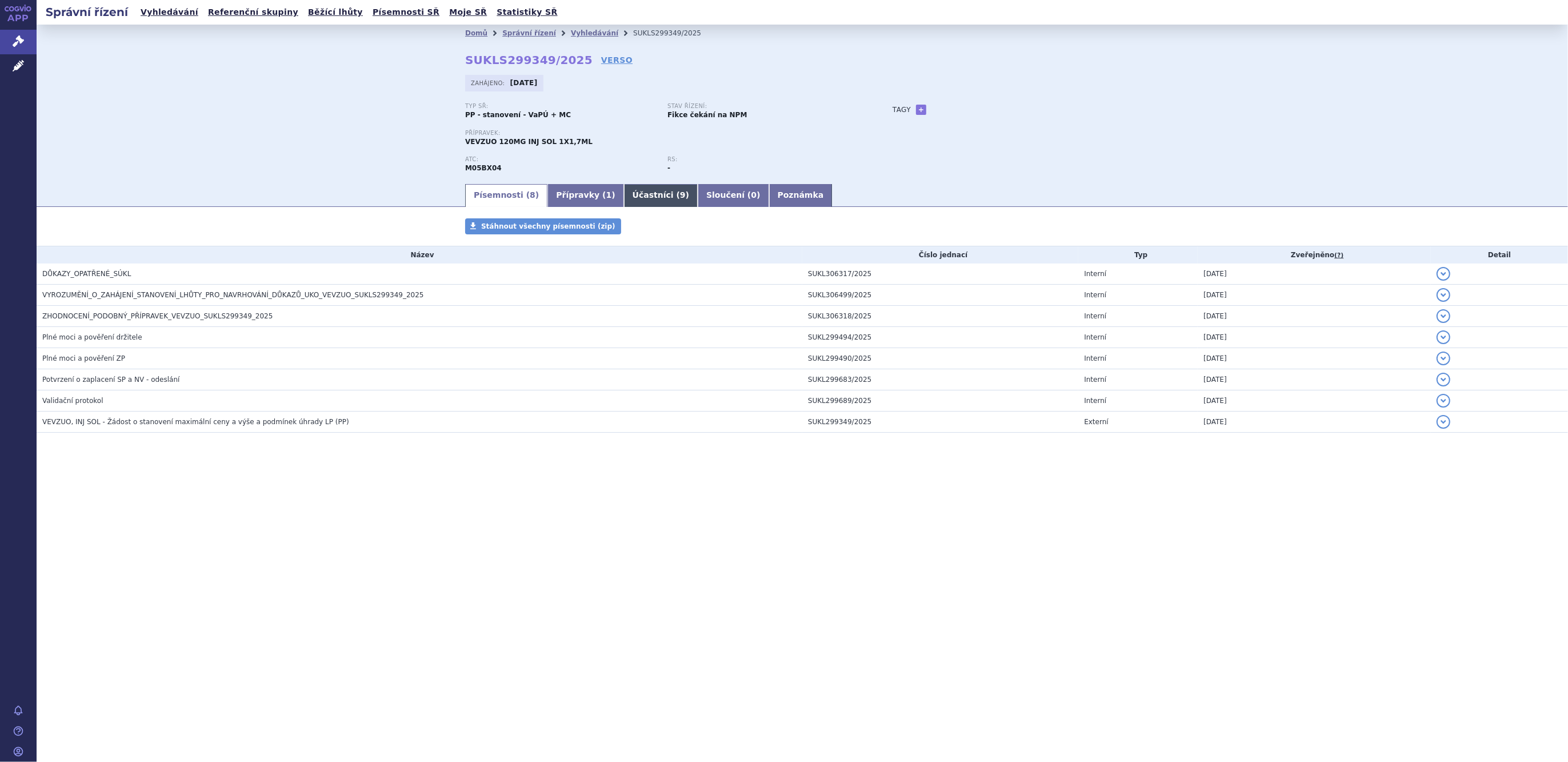
click at [624, 190] on link "Účastníci ( 9 )" at bounding box center [661, 195] width 74 height 23
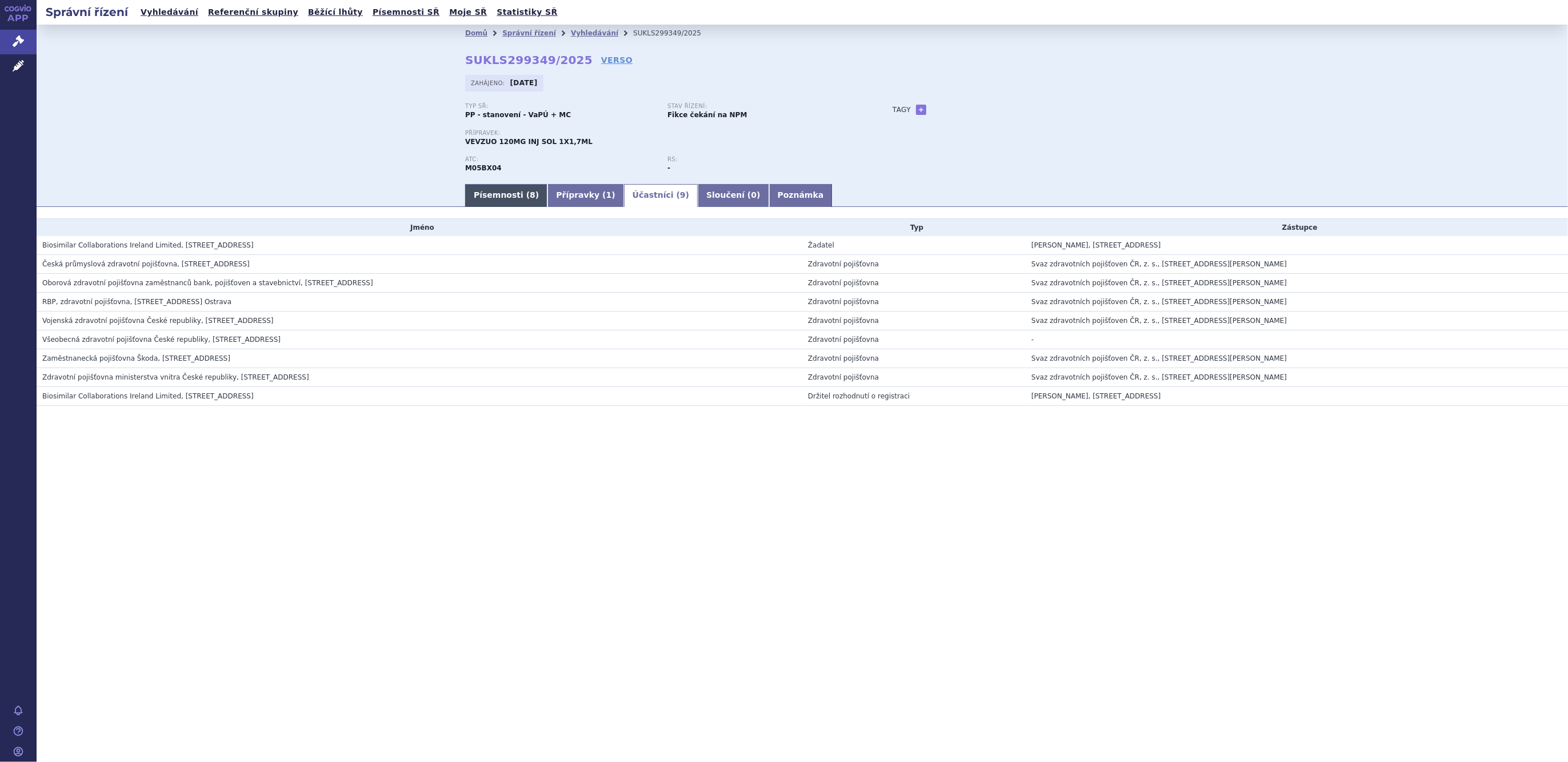
click at [502, 199] on link "Písemnosti ( 8 )" at bounding box center [506, 195] width 82 height 23
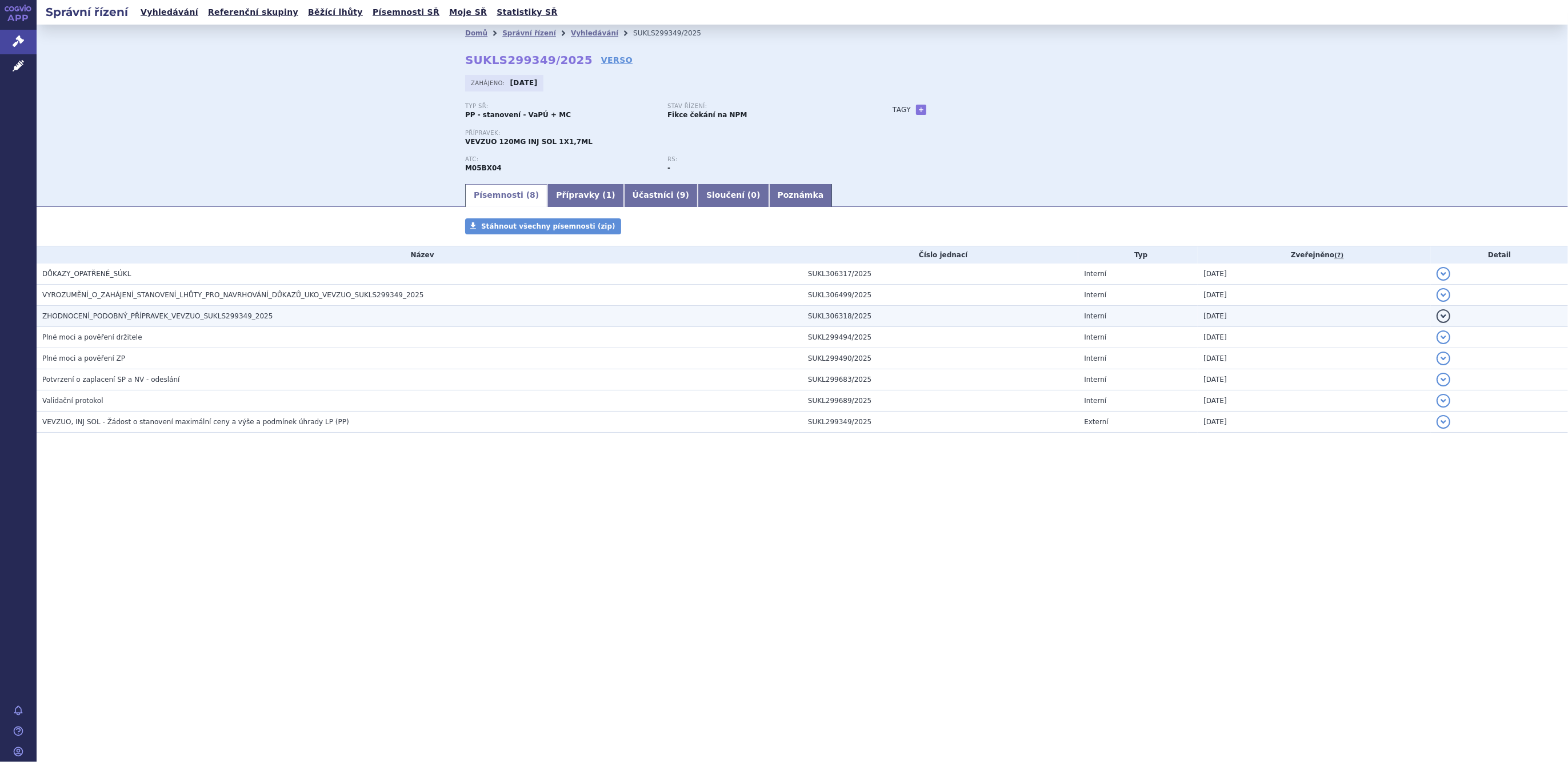
click at [148, 313] on span "ZHODNOCENÍ_PODOBNÝ_PŘÍPRAVEK_VEVZUO_SUKLS299349_2025" at bounding box center [157, 315] width 230 height 8
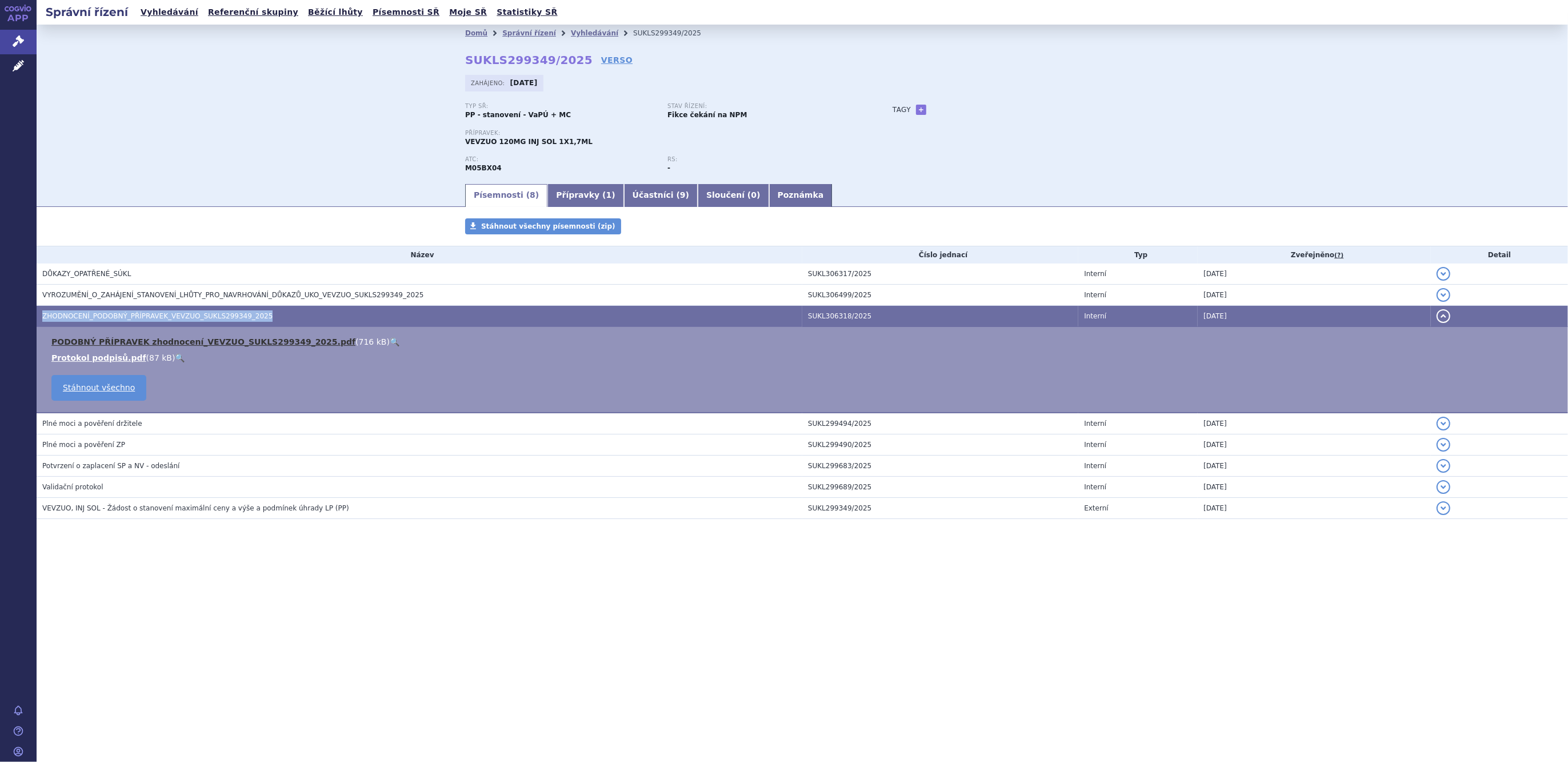
click at [145, 343] on link "PODOBNÝ PŘÍPRAVEK zhodnocení_VEVZUO_SUKLS299349_2025.pdf" at bounding box center [203, 342] width 304 height 9
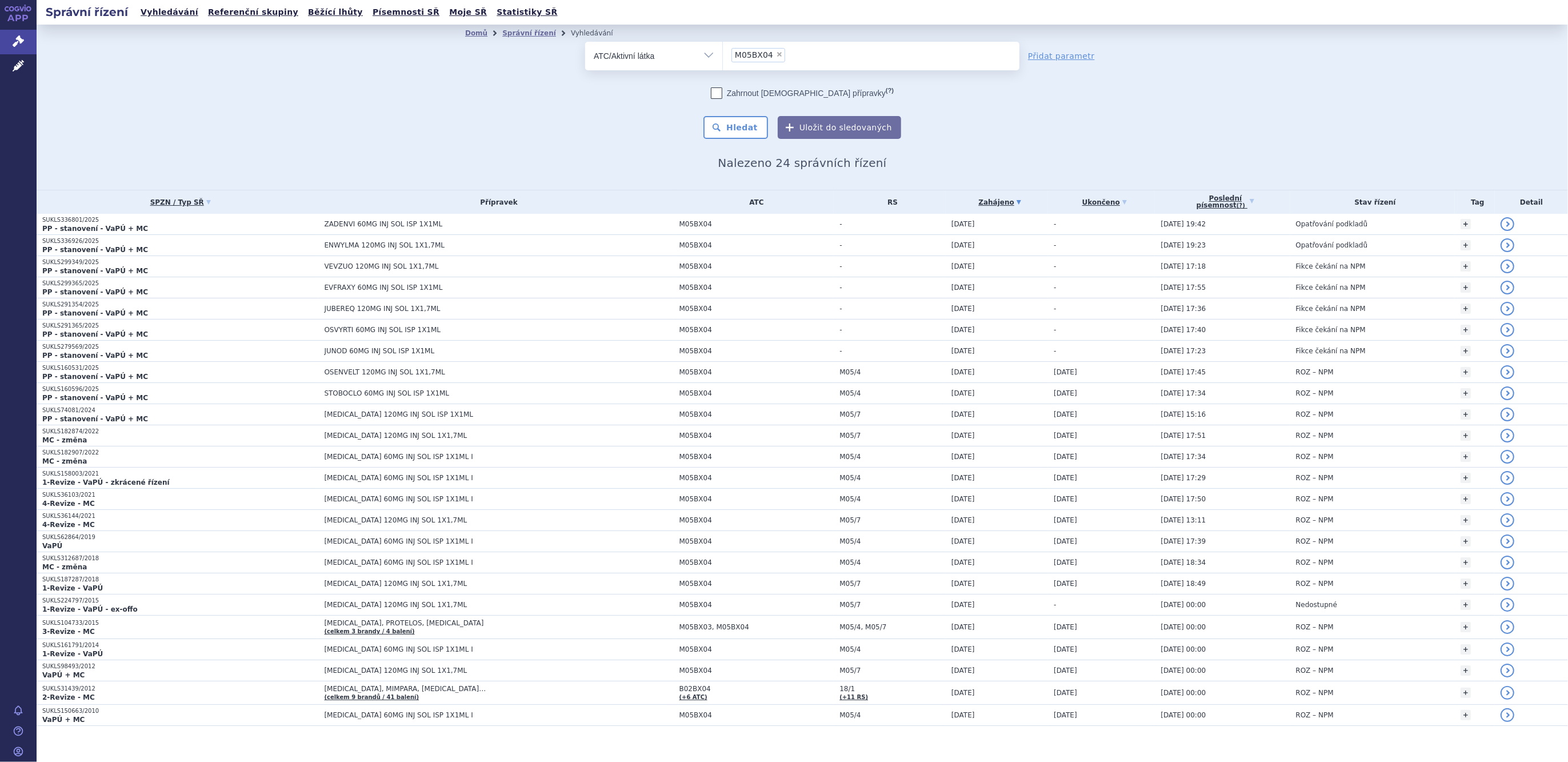
click at [776, 53] on span "×" at bounding box center [779, 54] width 7 height 7
click at [723, 53] on select "M05BX04" at bounding box center [722, 55] width 1 height 29
select select
type input "a"
type input "pakli"
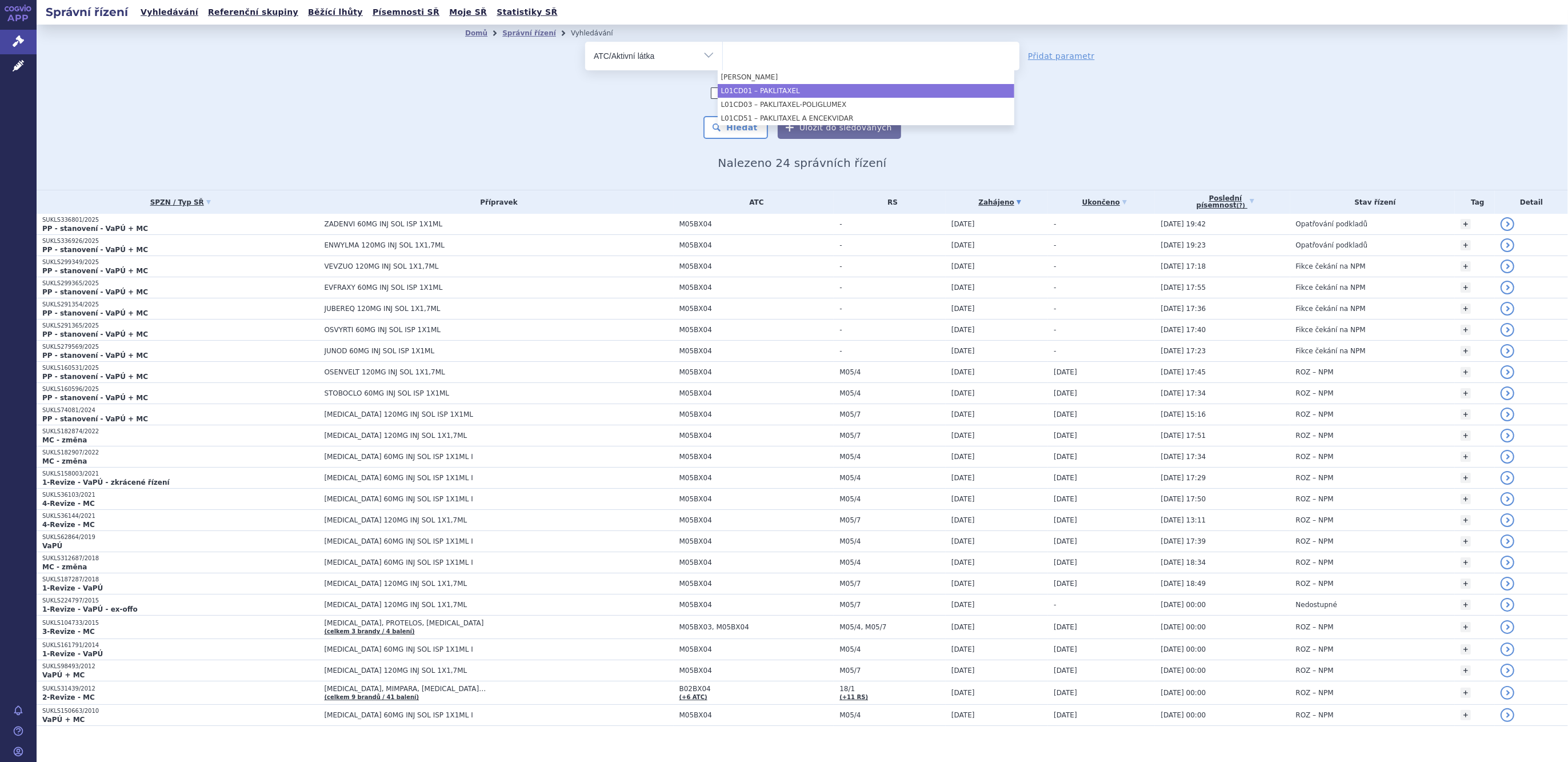
select select "L01CD01"
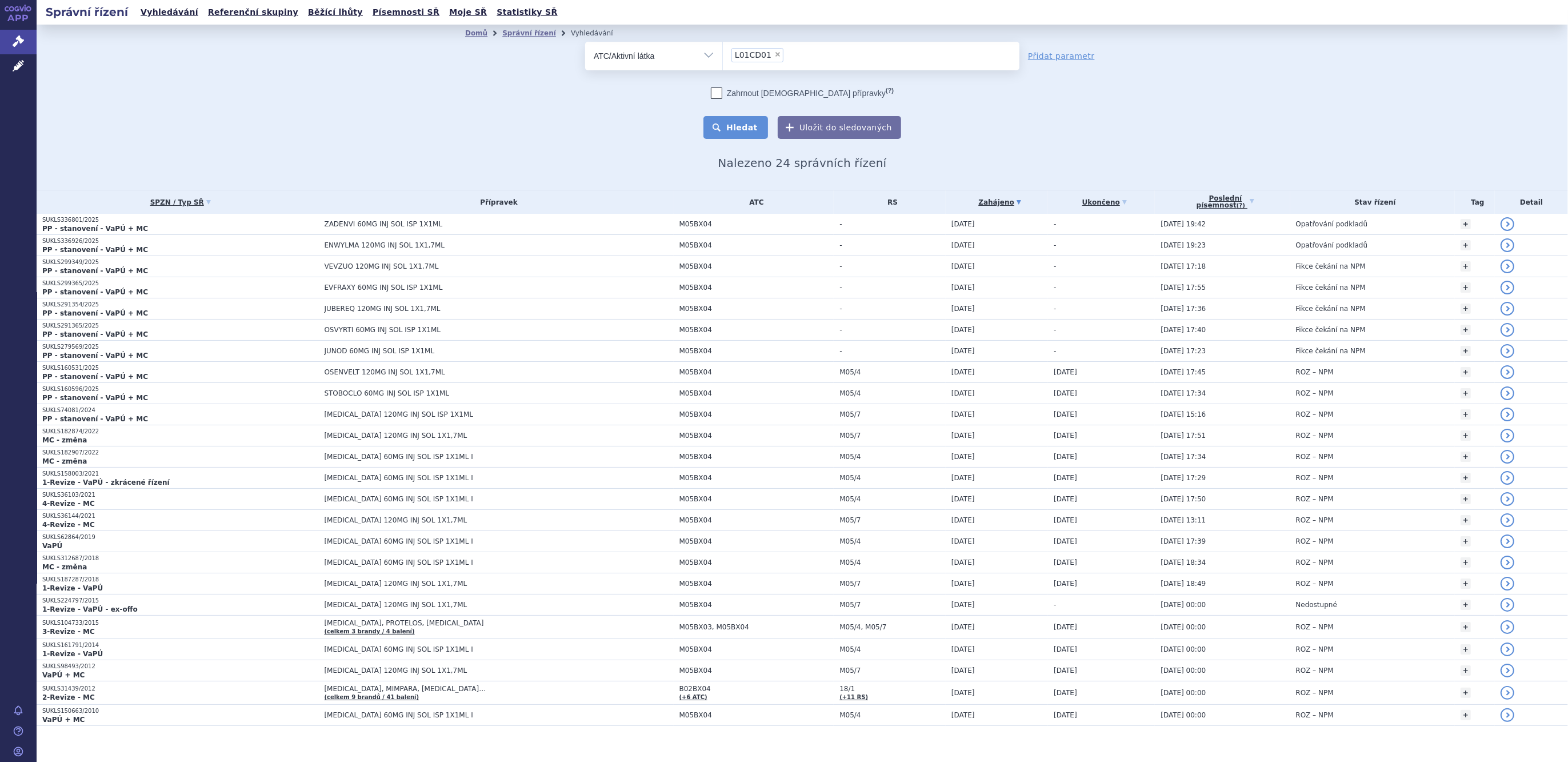
click at [753, 125] on button "Hledat" at bounding box center [735, 127] width 64 height 23
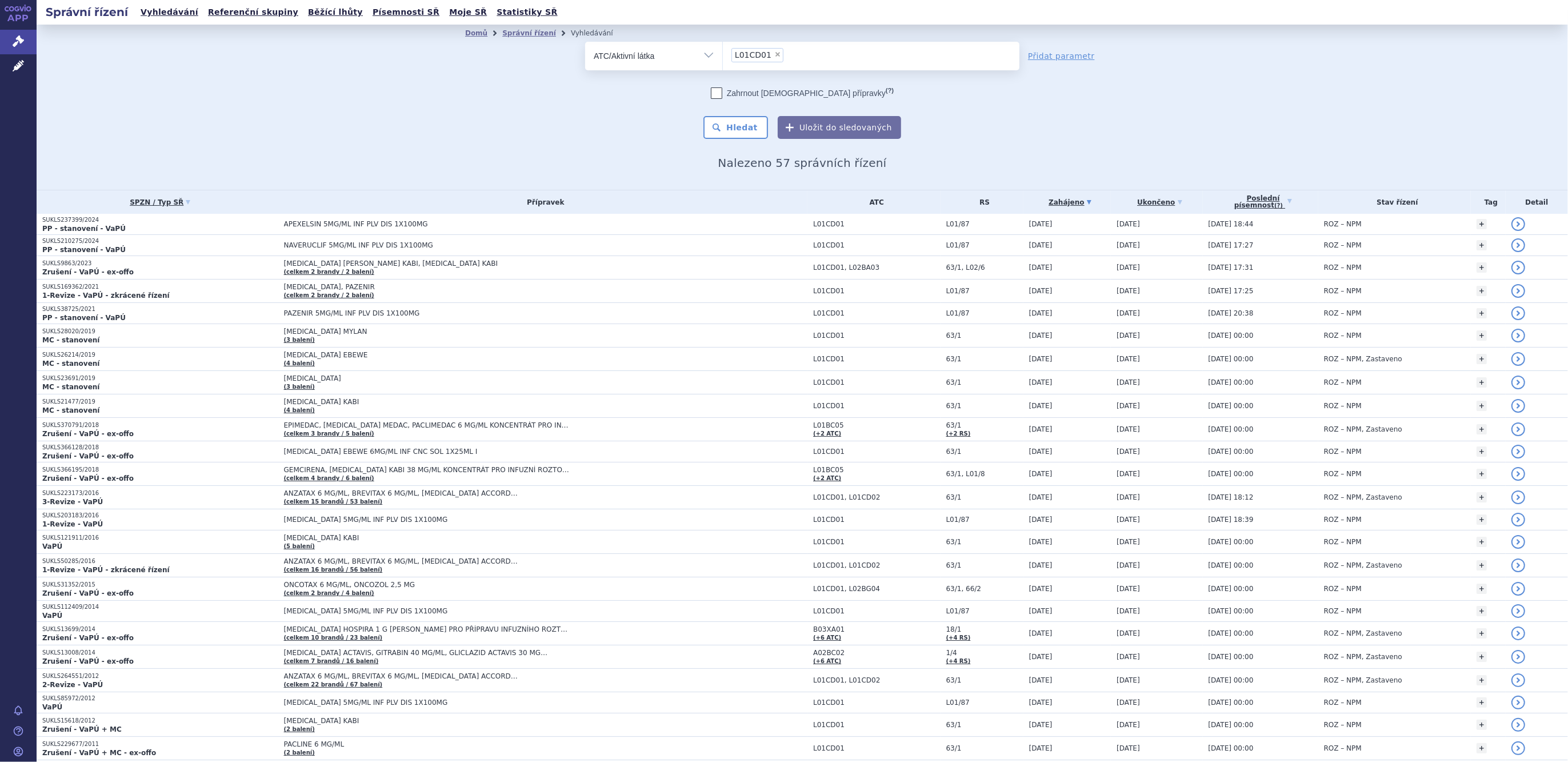
click at [774, 53] on span "×" at bounding box center [777, 54] width 7 height 7
click at [723, 53] on select "L01CD01" at bounding box center [722, 55] width 1 height 29
select select
type input "niloti"
select select "L01EA03"
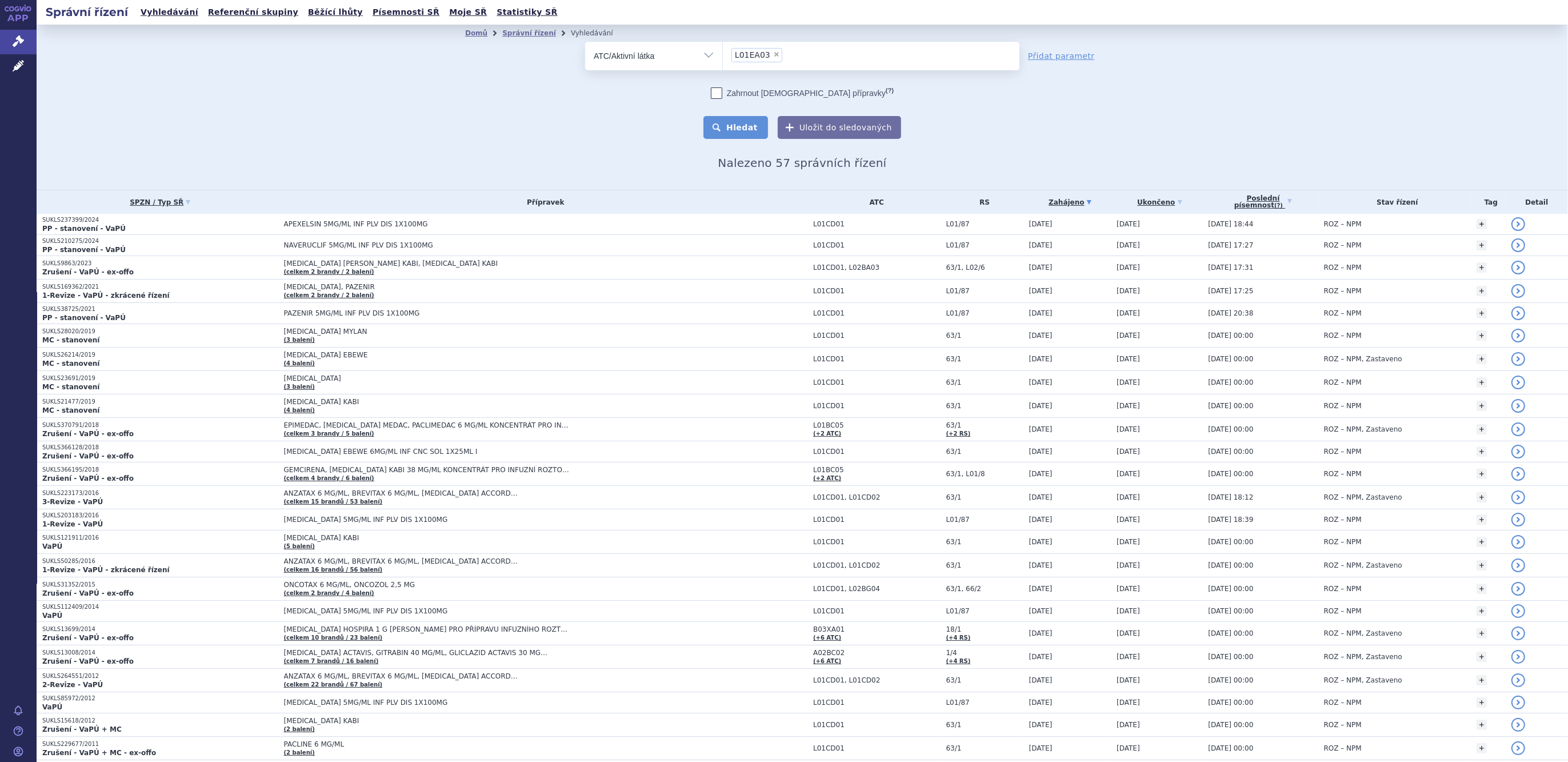
click at [754, 130] on button "Hledat" at bounding box center [735, 127] width 64 height 23
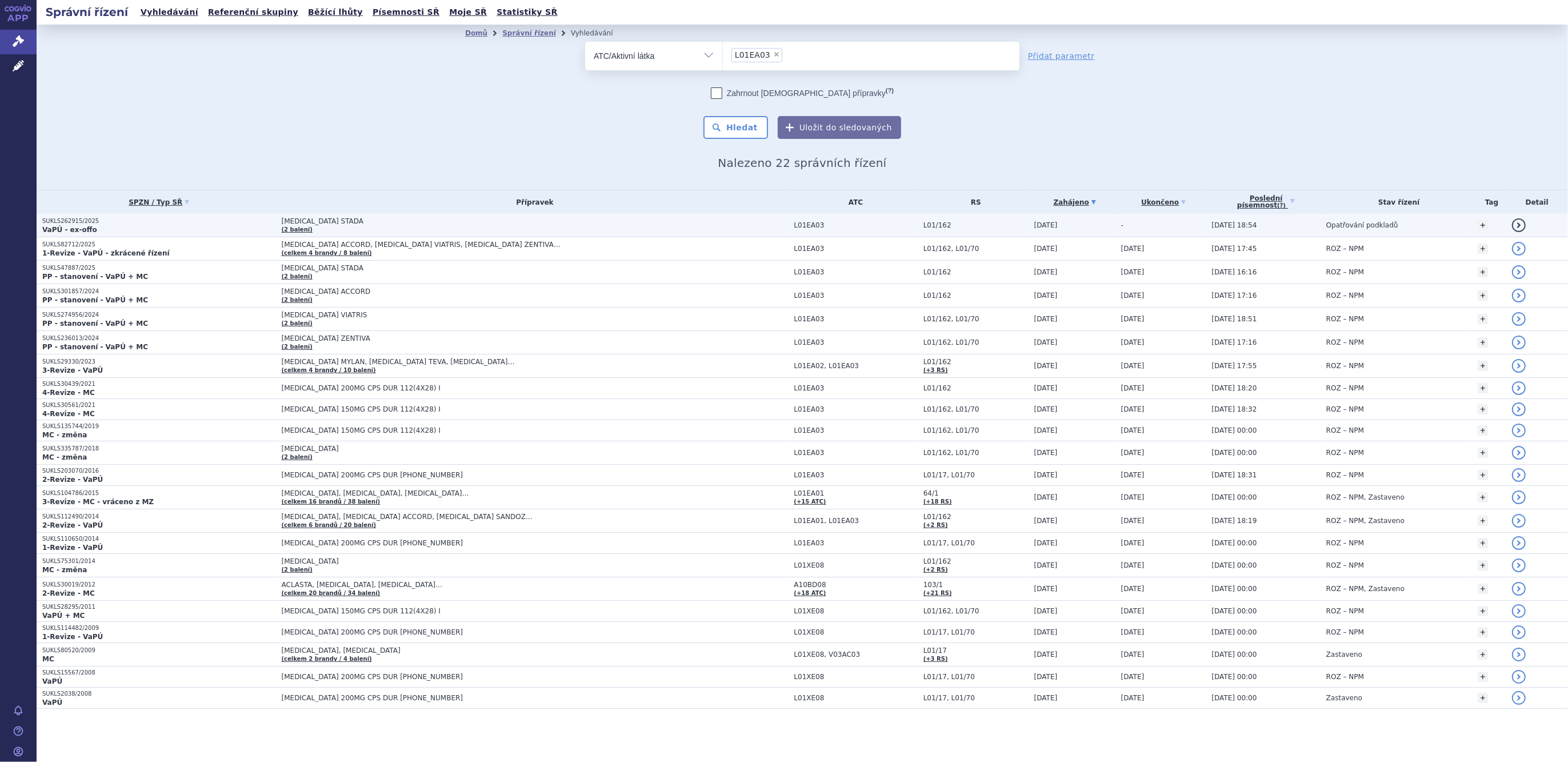
click at [315, 217] on span "[MEDICAL_DATA] STADA" at bounding box center [424, 221] width 285 height 8
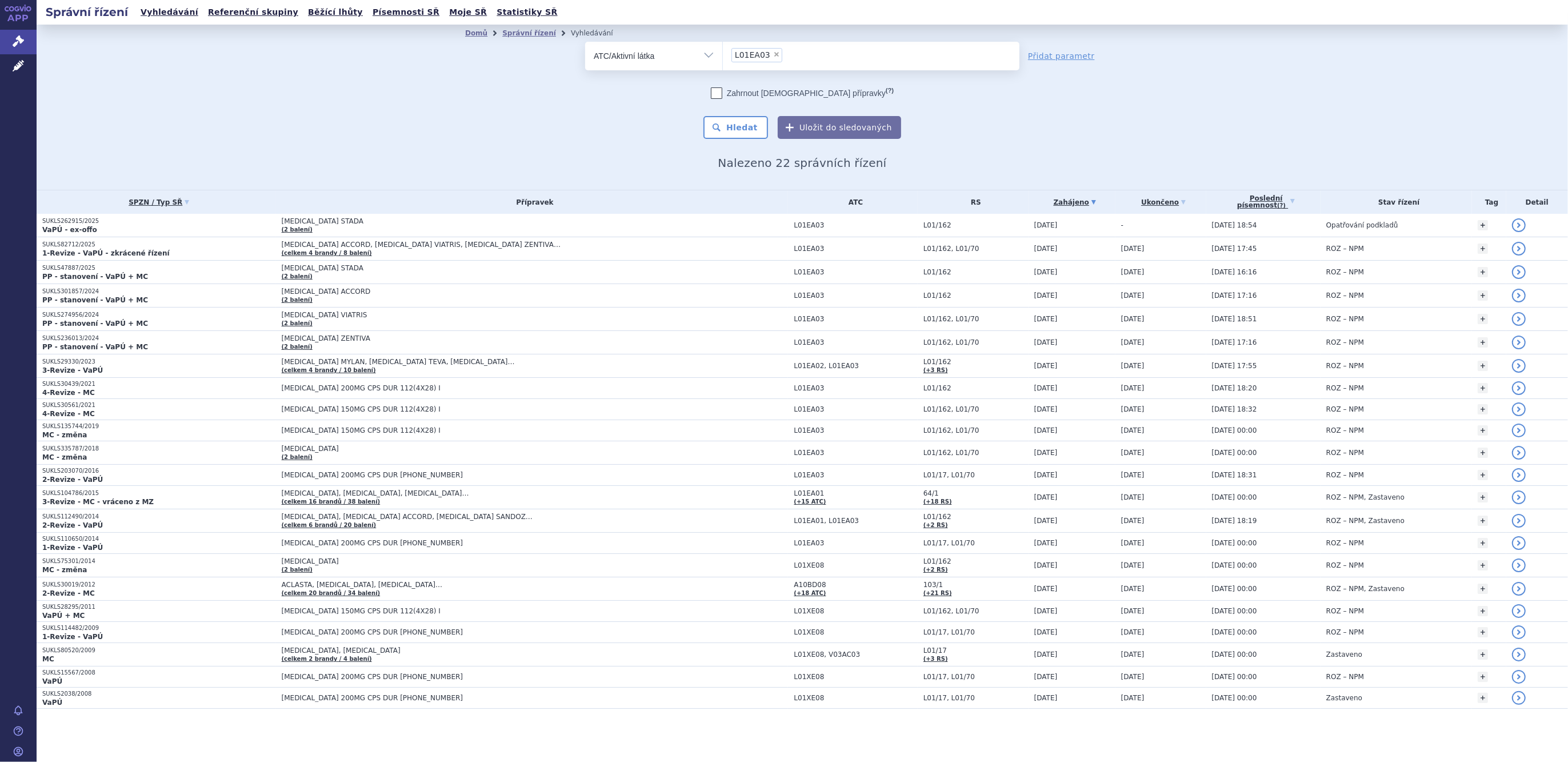
click at [773, 53] on span "×" at bounding box center [776, 54] width 7 height 7
click at [723, 53] on select "L01EA03" at bounding box center [722, 55] width 1 height 29
select select
click at [753, 59] on ul at bounding box center [871, 53] width 296 height 24
click at [723, 59] on select at bounding box center [722, 55] width 1 height 29
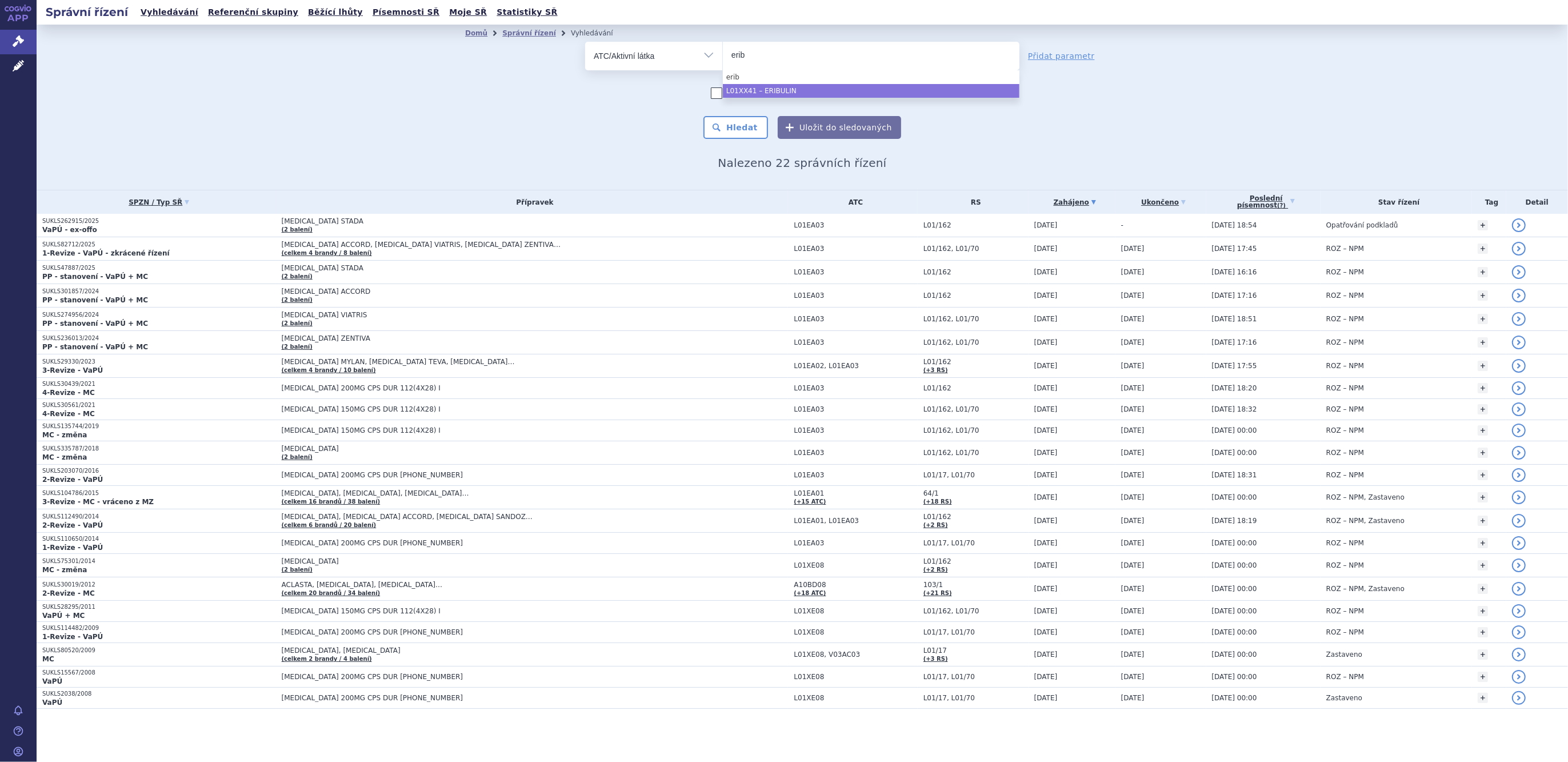
type input "erib"
select select "L01XX41"
click at [754, 130] on button "Hledat" at bounding box center [735, 127] width 64 height 23
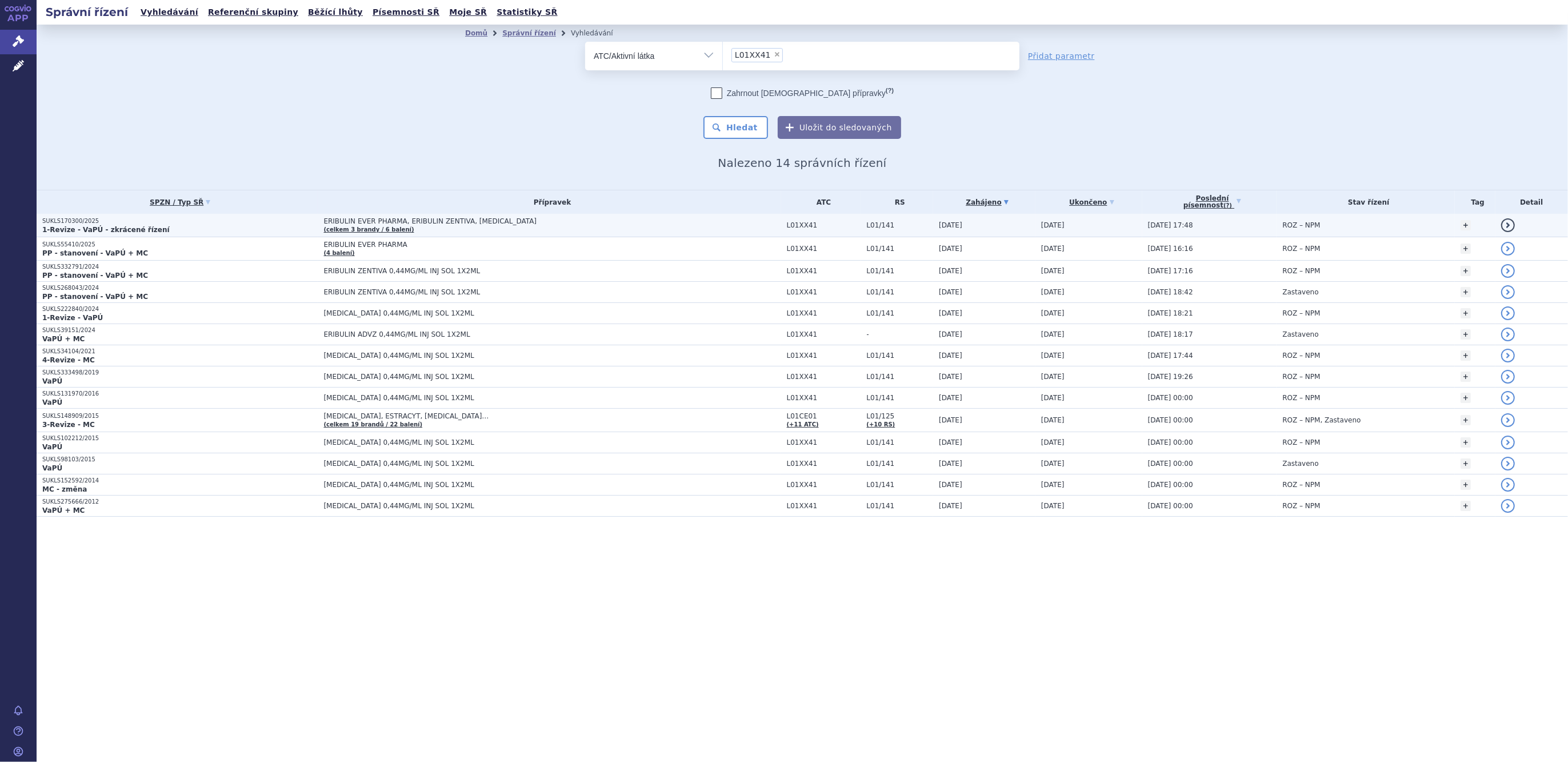
click at [383, 223] on span "ERIBULIN EVER PHARMA, ERIBULIN ZENTIVA, [MEDICAL_DATA]" at bounding box center [466, 221] width 285 height 8
click at [410, 223] on span "ERIBULIN EVER PHARMA, ERIBULIN ZENTIVA, [MEDICAL_DATA]" at bounding box center [466, 221] width 285 height 8
click at [351, 218] on span "ERIBULIN EVER PHARMA, ERIBULIN ZENTIVA, [MEDICAL_DATA]" at bounding box center [466, 221] width 285 height 8
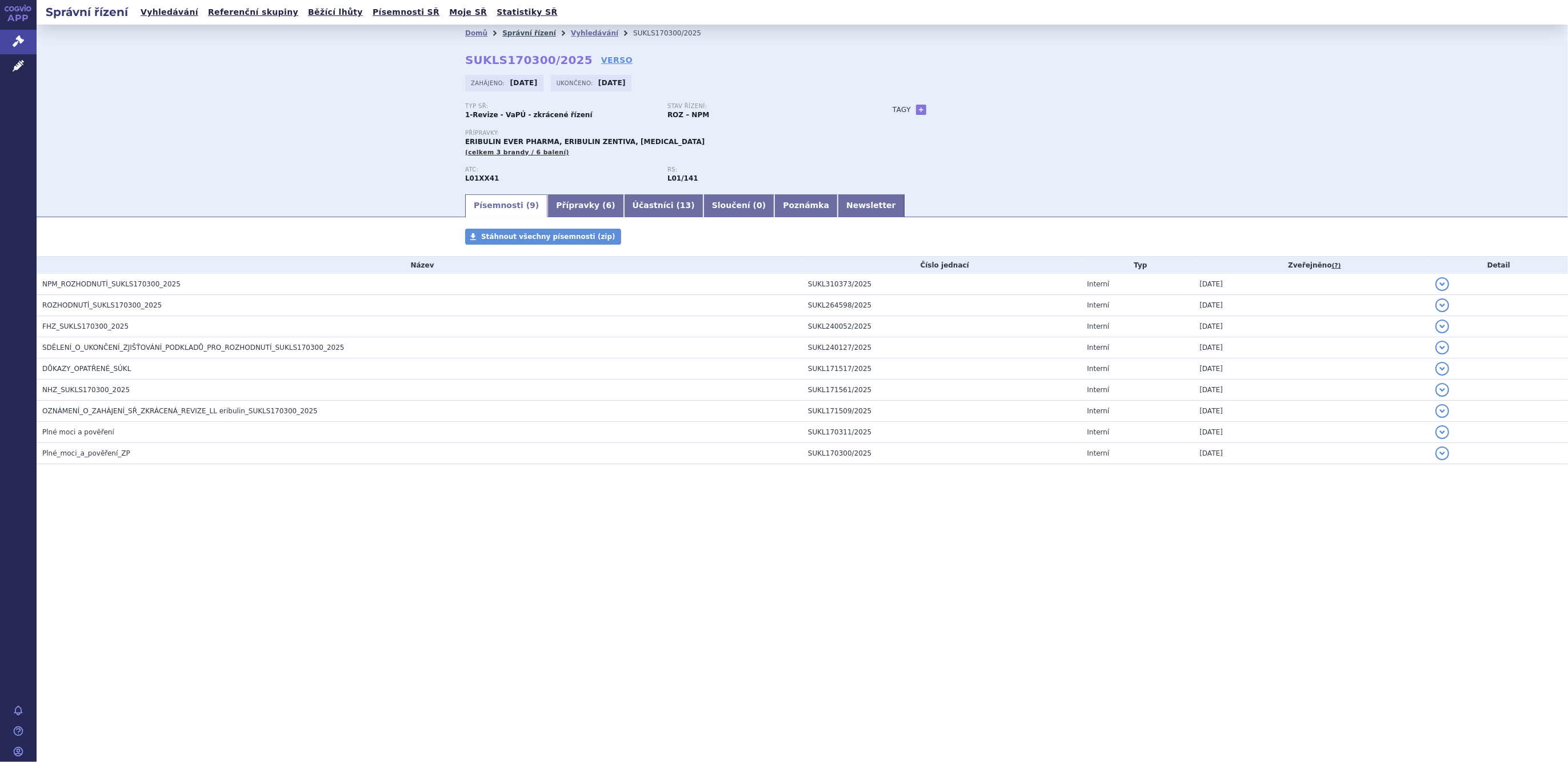
click at [531, 33] on link "Správní řízení" at bounding box center [528, 33] width 53 height 8
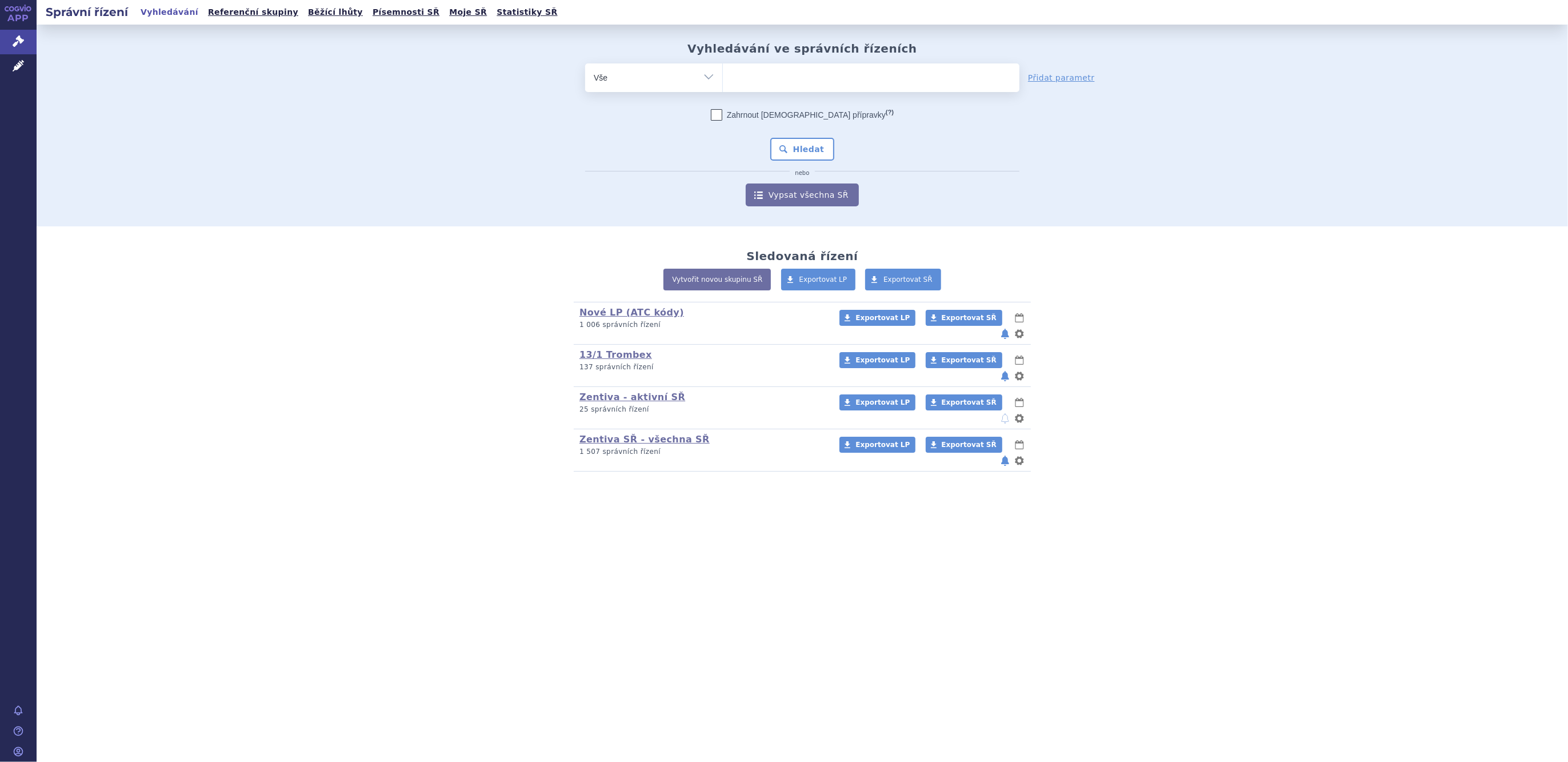
click at [704, 79] on select "Vše Spisová značka Typ SŘ Přípravek/SUKL kód Účastník/Držitel" at bounding box center [653, 76] width 137 height 26
select select "filter-atc-group"
click at [585, 64] on select "Vše Spisová značka Typ SŘ Přípravek/SUKL kód Účastník/Držitel" at bounding box center [653, 76] width 137 height 26
click at [753, 87] on ul at bounding box center [871, 75] width 296 height 24
click at [723, 87] on select at bounding box center [722, 77] width 1 height 29
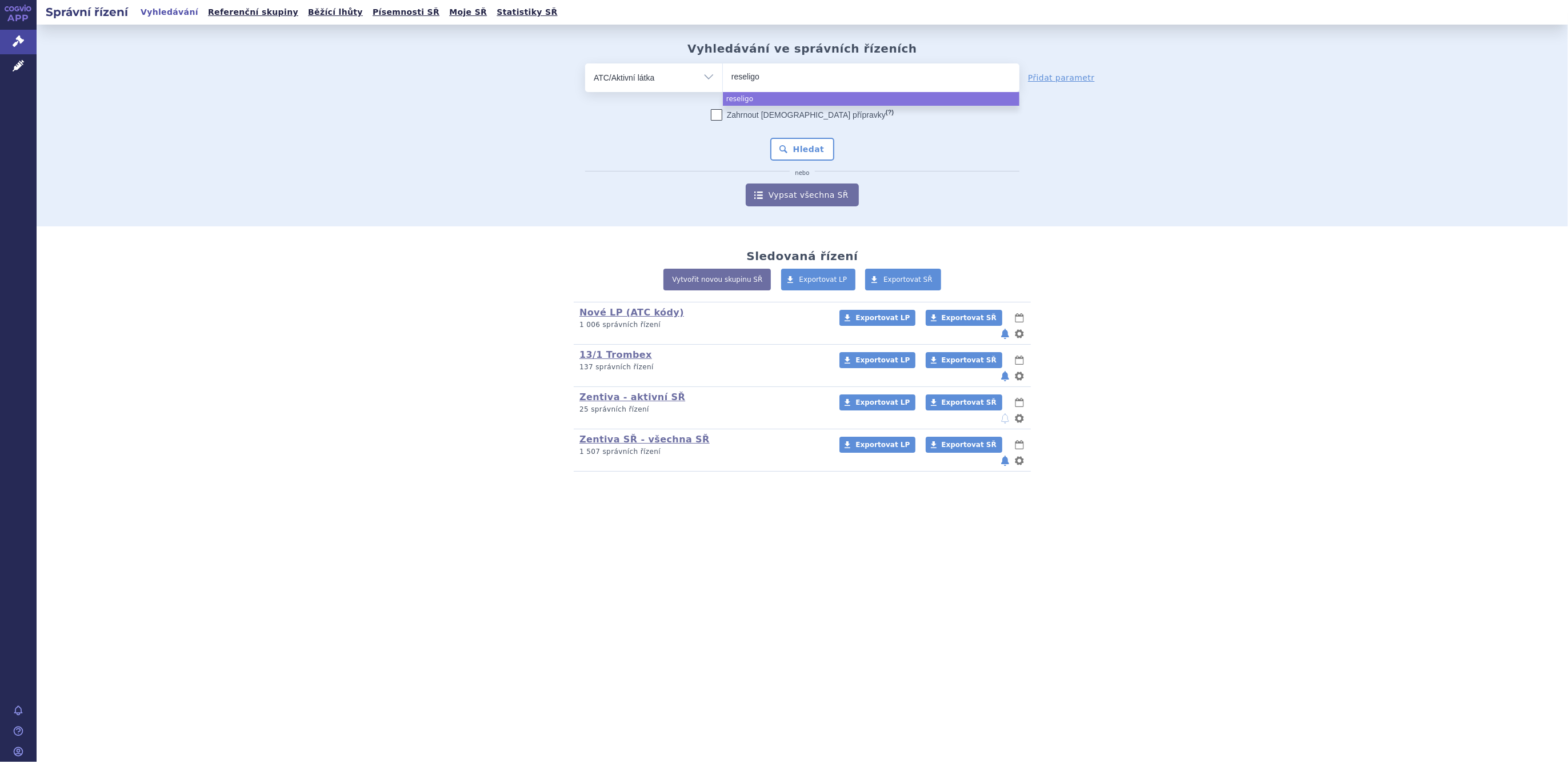
type input "reseligo"
select select "reseligo"
click at [691, 85] on select "Vše Spisová značka Typ SŘ Přípravek/SUKL kód Účastník/Držitel" at bounding box center [653, 76] width 137 height 26
select select "filter-product"
click at [585, 64] on select "Vše Spisová značka Typ SŘ Přípravek/SUKL kód Účastník/Držitel" at bounding box center [653, 76] width 137 height 26
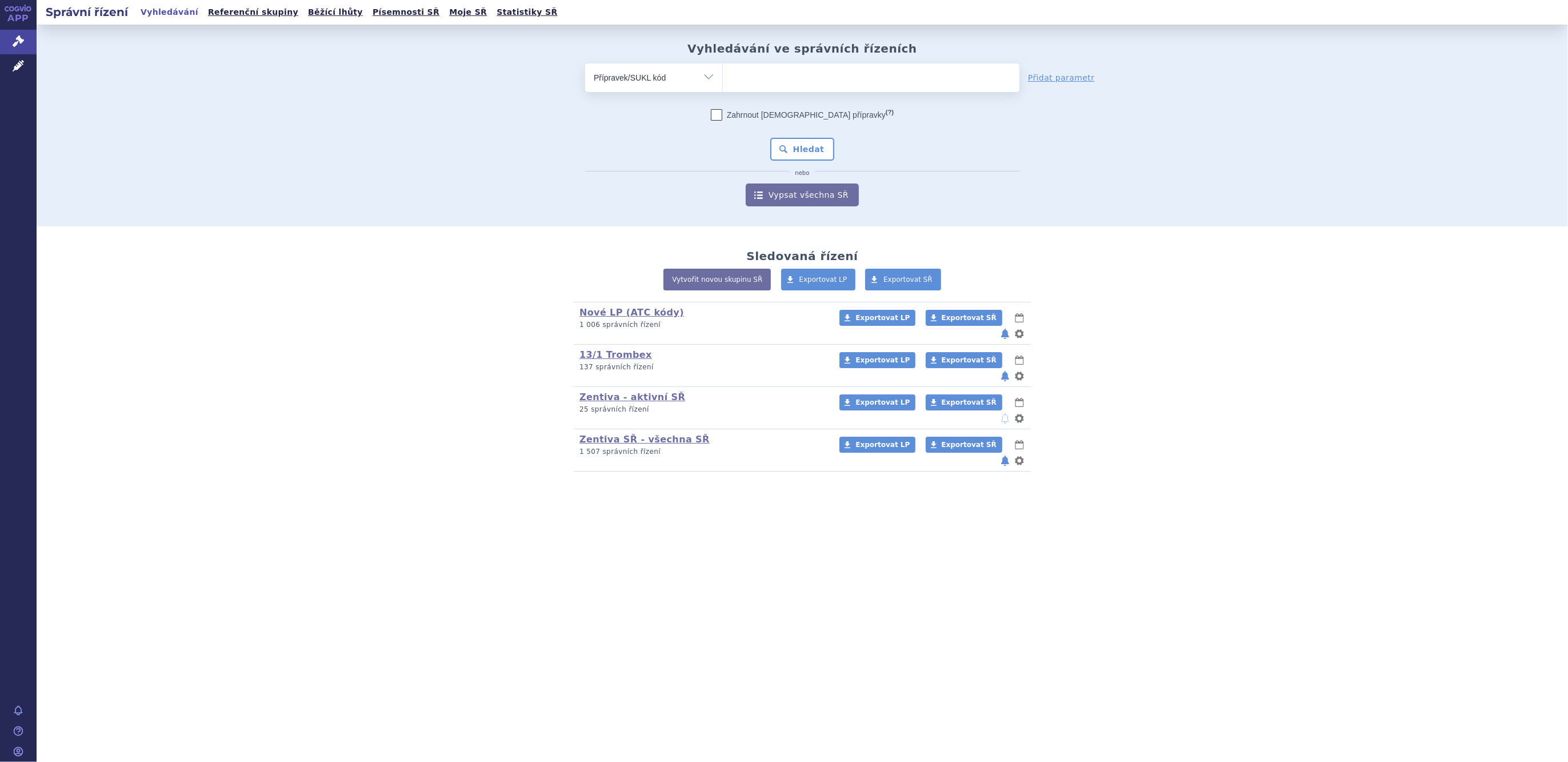
click at [768, 72] on ul at bounding box center [871, 75] width 296 height 24
click at [723, 72] on select at bounding box center [722, 77] width 1 height 29
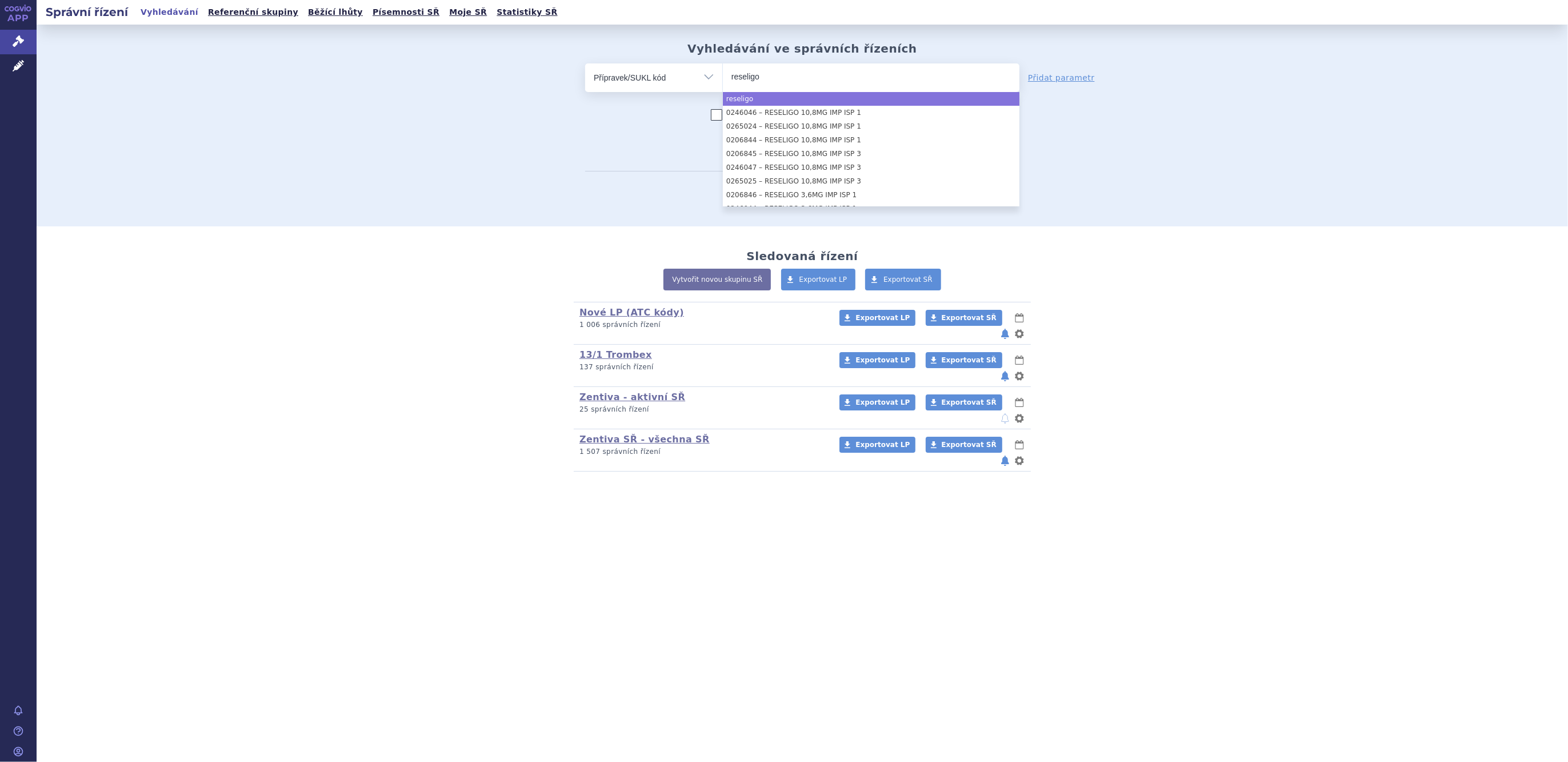
type input "reseligo"
select select "reseligo"
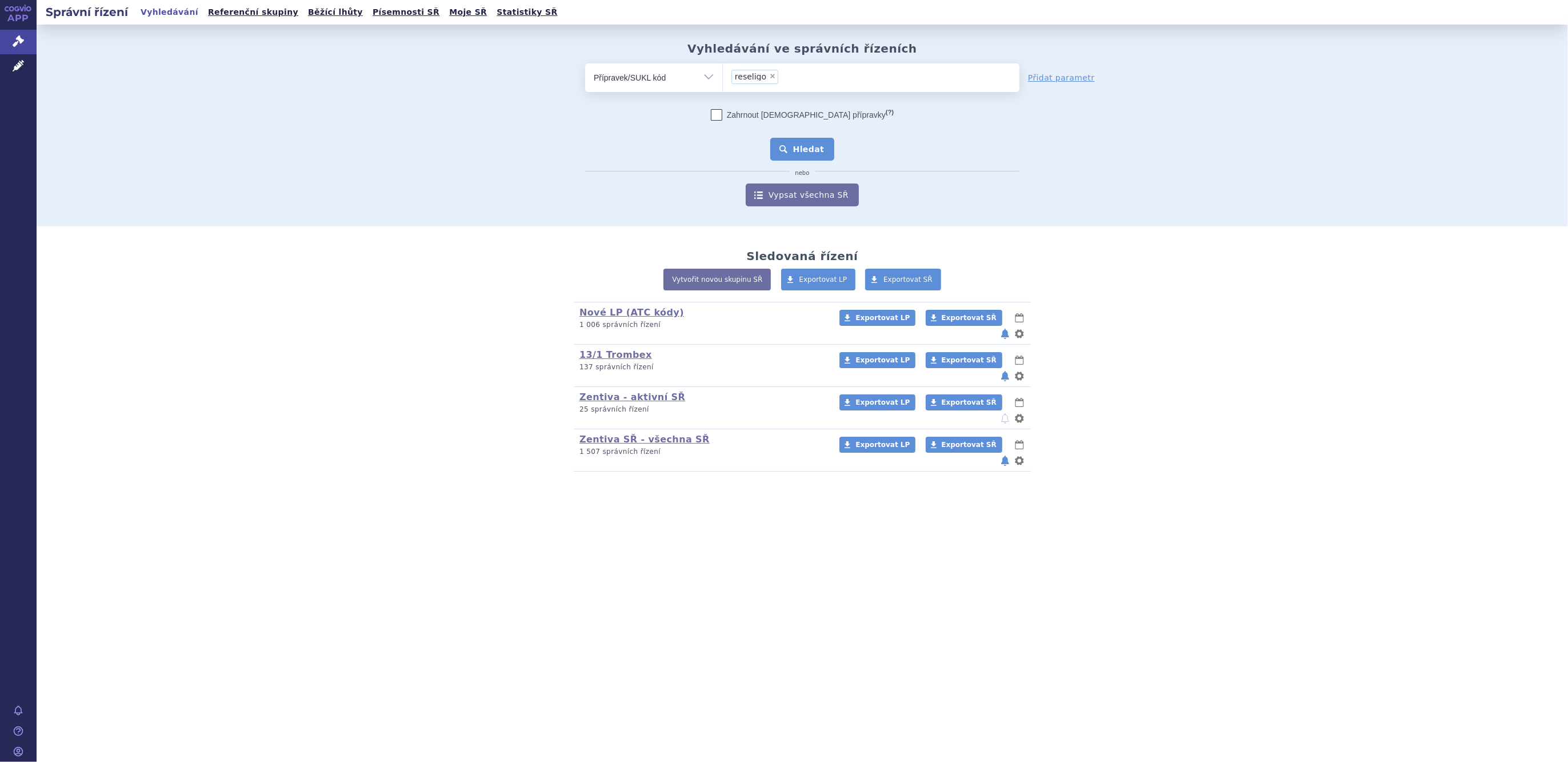
click at [810, 154] on button "Hledat" at bounding box center [803, 149] width 64 height 23
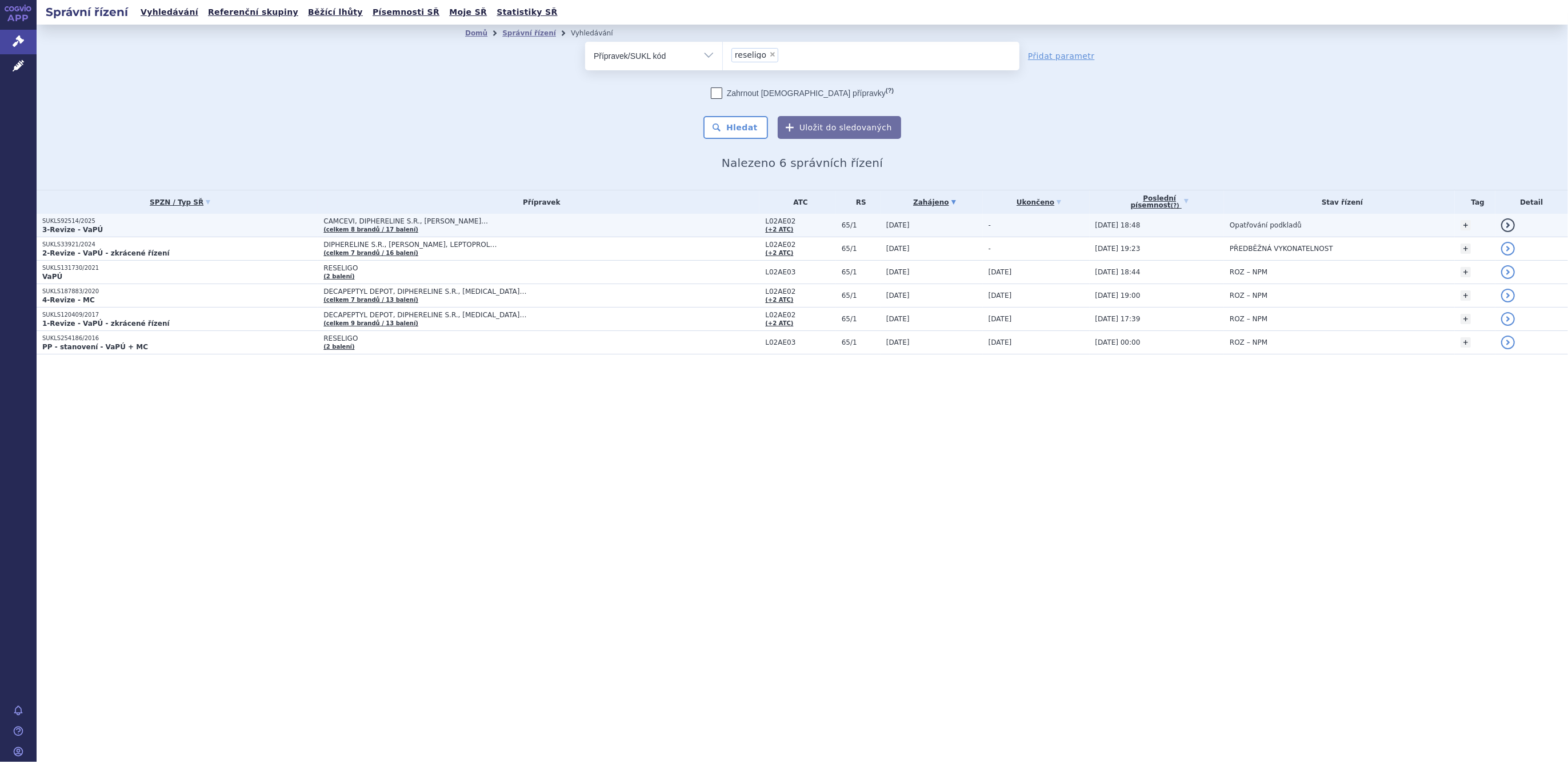
click at [318, 220] on td "CAMCEVI, DIPHERELINE S.R., ELIGARD… (celkem 8 brandů / 17 balení)" at bounding box center [539, 225] width 442 height 23
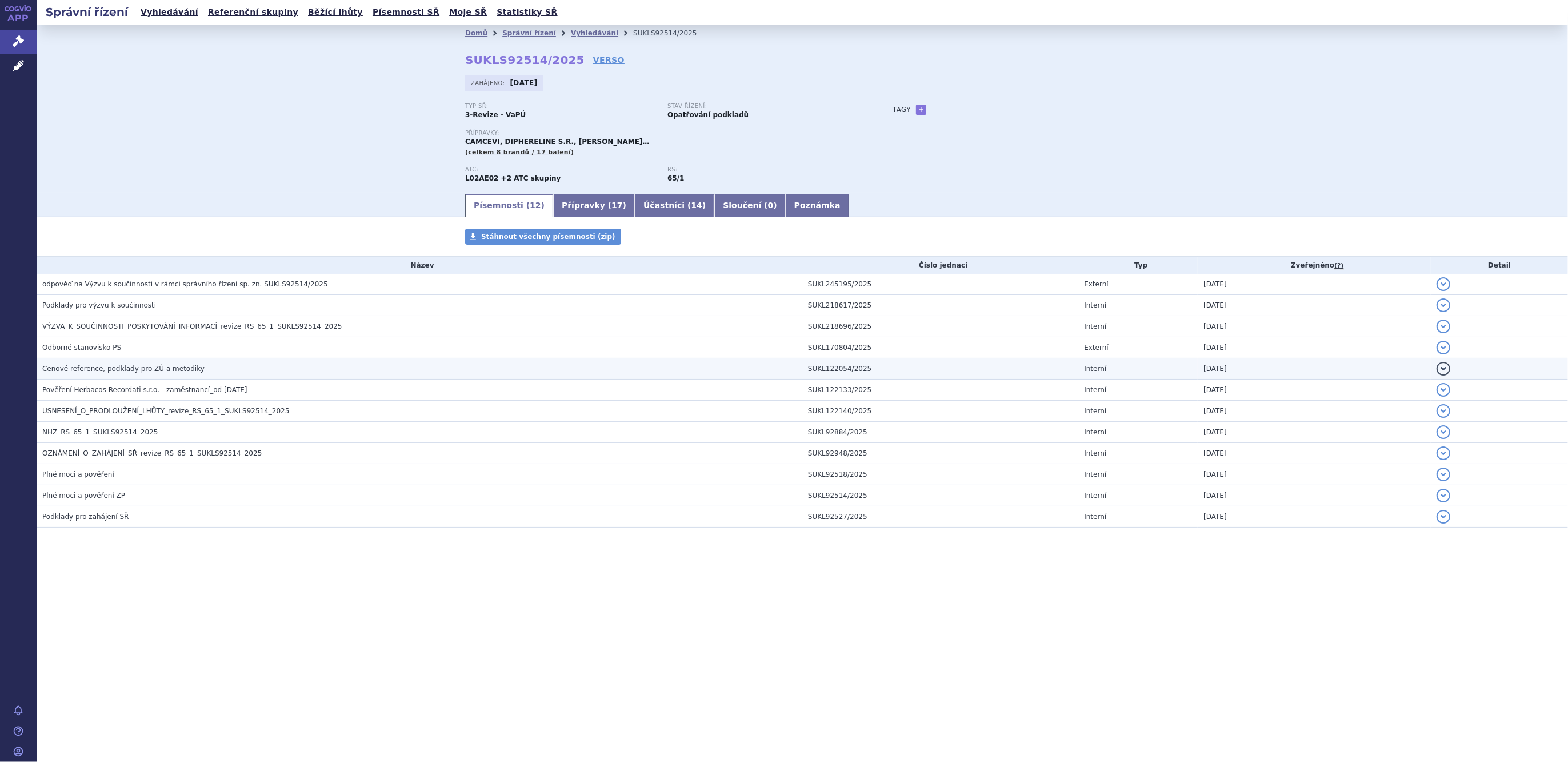
click at [94, 372] on span "Cenové reference, podklady pro ZÚ a metodiky" at bounding box center [124, 368] width 162 height 8
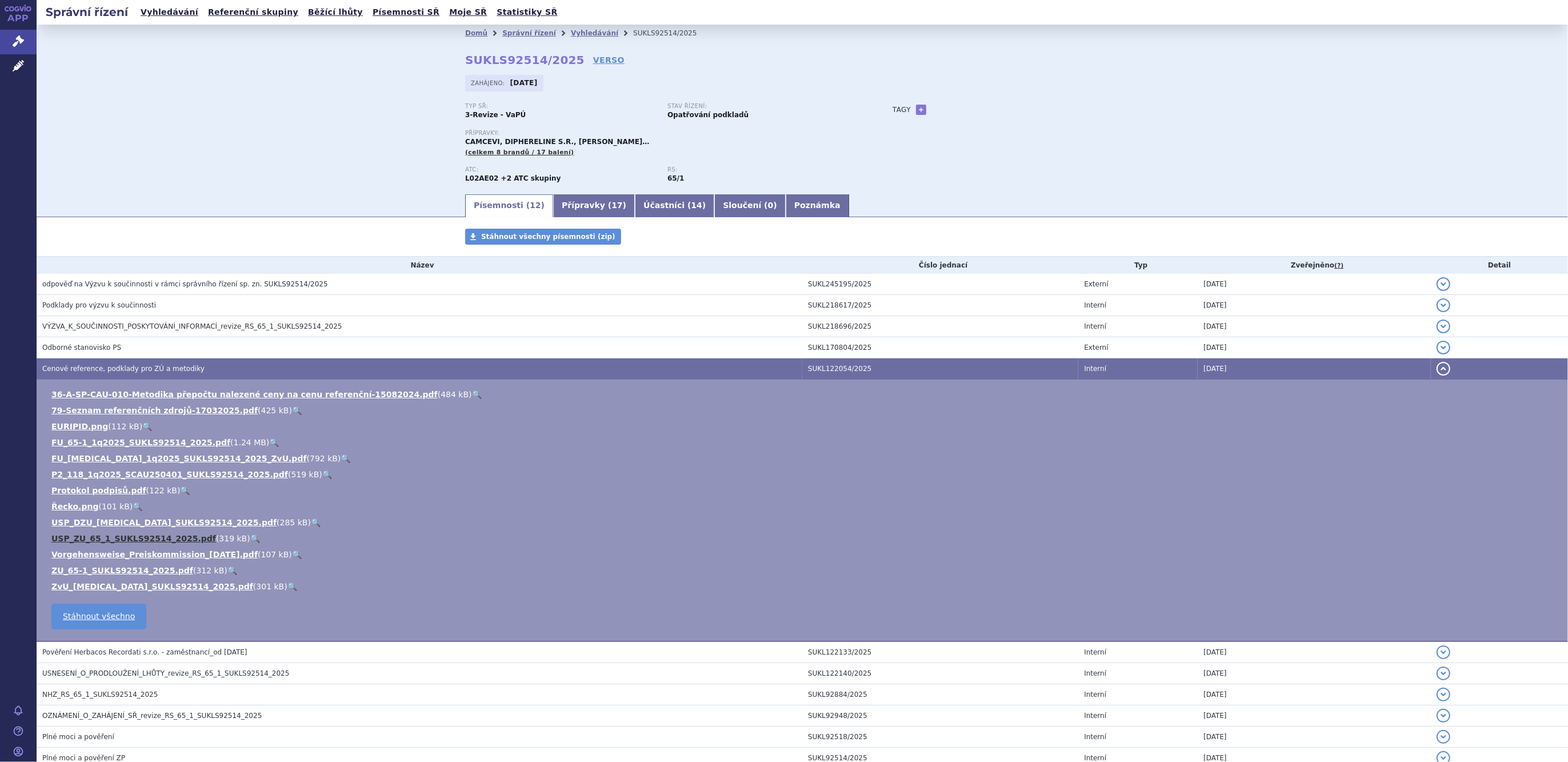
click at [130, 538] on link "USP_ZU_65_1_SUKLS92514_2025.pdf" at bounding box center [133, 538] width 165 height 9
click at [534, 34] on link "Správní řízení" at bounding box center [528, 33] width 53 height 8
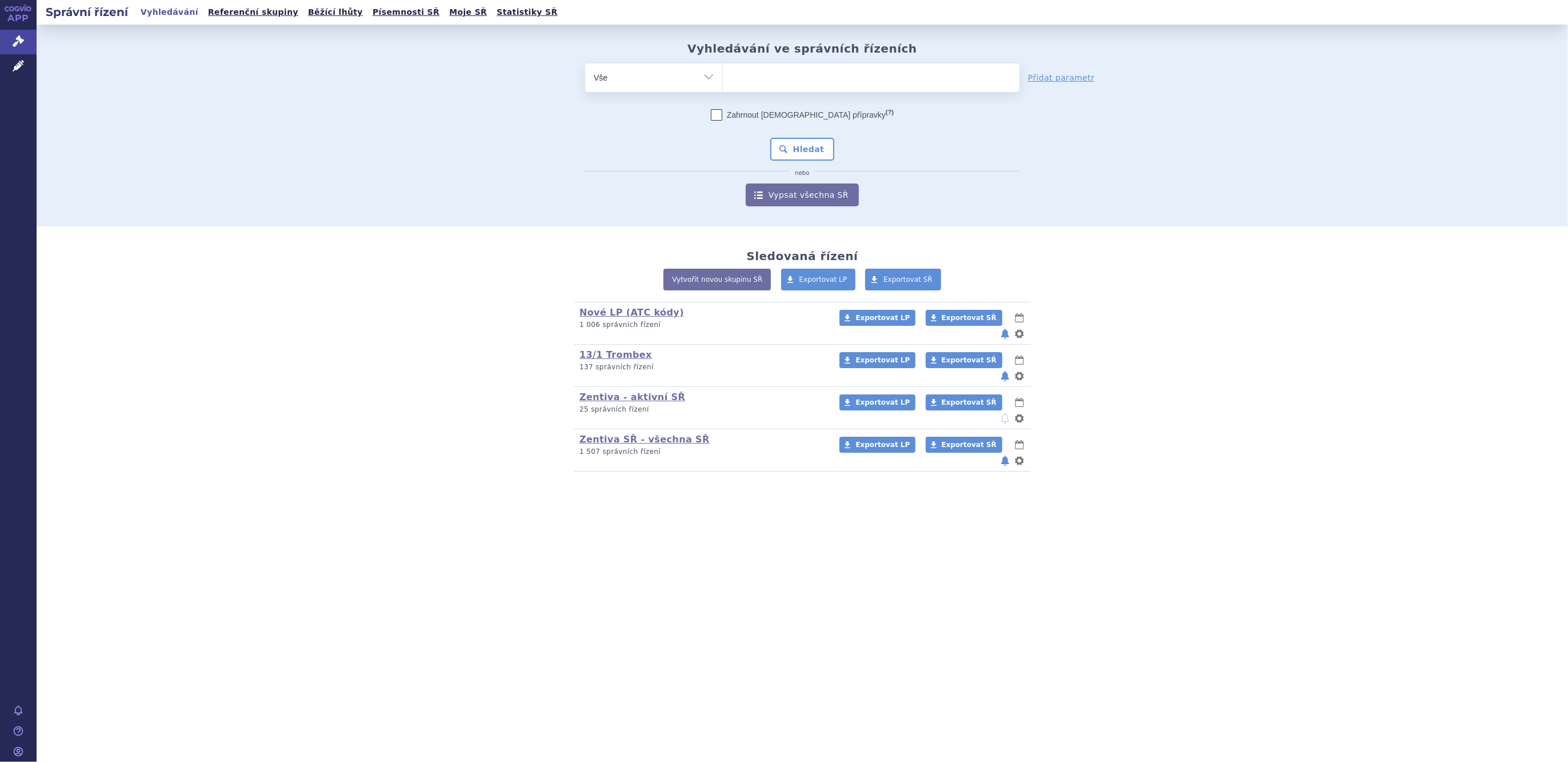
click at [698, 80] on select "Vše Spisová značka Typ SŘ Přípravek/SUKL kód Účastník/Držitel" at bounding box center [653, 76] width 137 height 26
click at [697, 72] on select "Vše Spisová značka Typ SŘ Přípravek/SUKL kód Účastník/Držitel" at bounding box center [653, 76] width 137 height 26
click at [699, 87] on select "Vše Spisová značka Typ SŘ Přípravek/SUKL kód Účastník/Držitel" at bounding box center [653, 76] width 137 height 26
select select "filter-atc-group"
click at [585, 64] on select "Vše Spisová značka Typ SŘ Přípravek/SUKL kód Účastník/Držitel" at bounding box center [653, 76] width 137 height 26
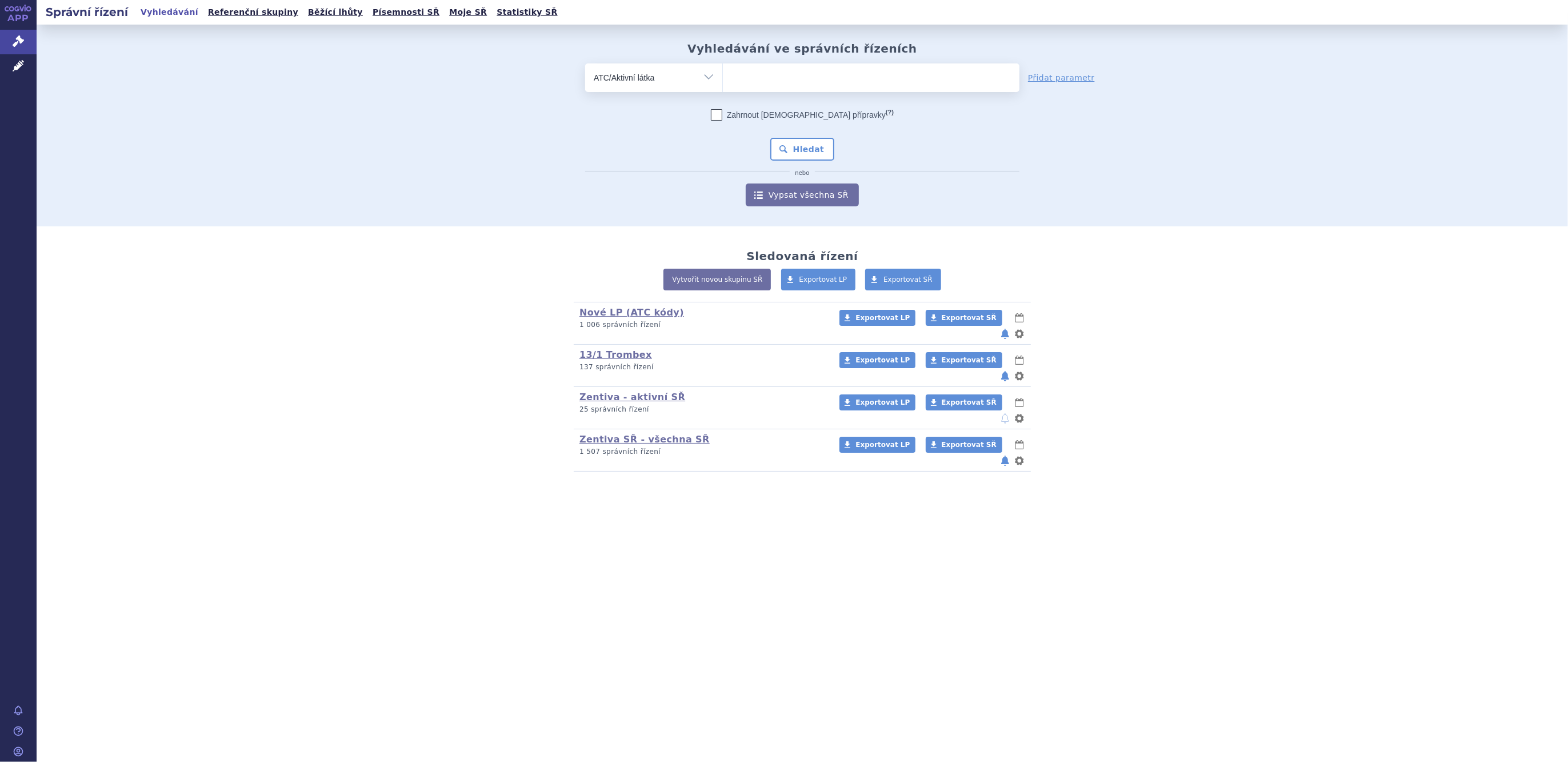
click at [760, 85] on ul at bounding box center [871, 75] width 296 height 24
click at [723, 85] on select at bounding box center [722, 77] width 1 height 29
type input "gose"
select select "L02AE03"
click at [795, 145] on button "Hledat" at bounding box center [803, 149] width 64 height 23
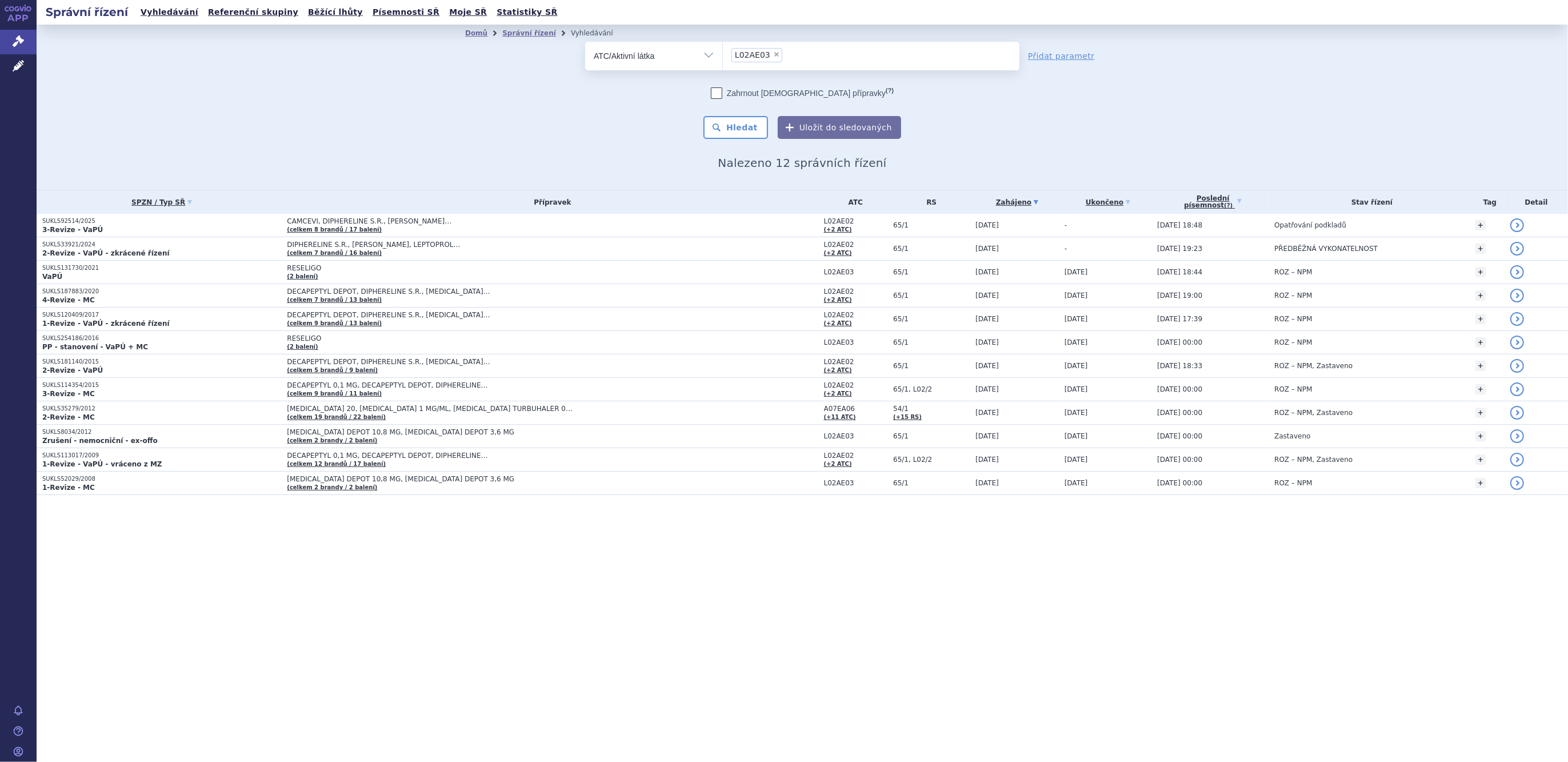
click at [774, 53] on span "×" at bounding box center [776, 54] width 7 height 7
click at [723, 53] on select "L02AE03" at bounding box center [722, 55] width 1 height 29
select select
click at [771, 55] on ul at bounding box center [871, 53] width 296 height 24
click at [723, 55] on select at bounding box center [722, 55] width 1 height 29
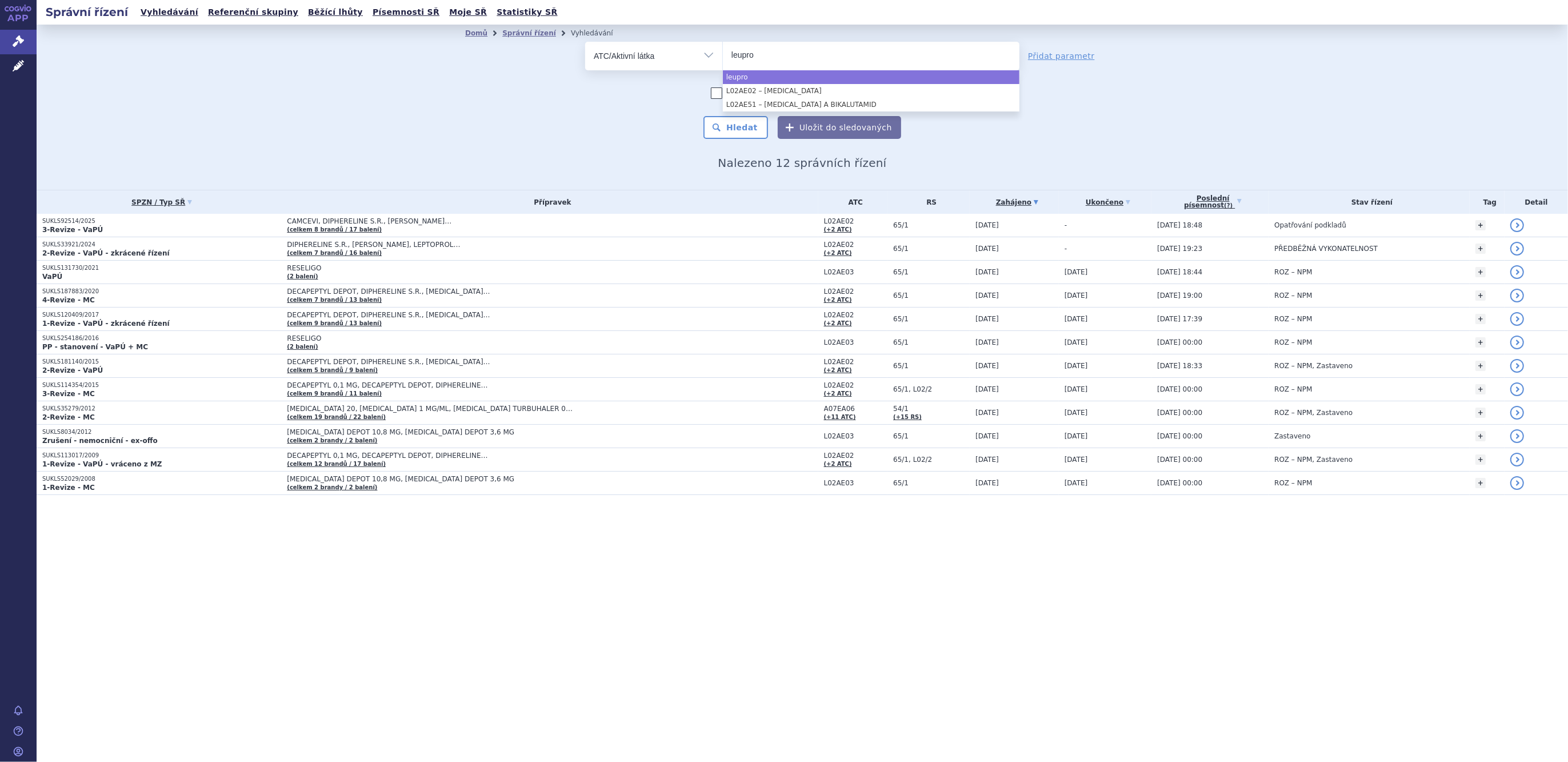
type input "leupro"
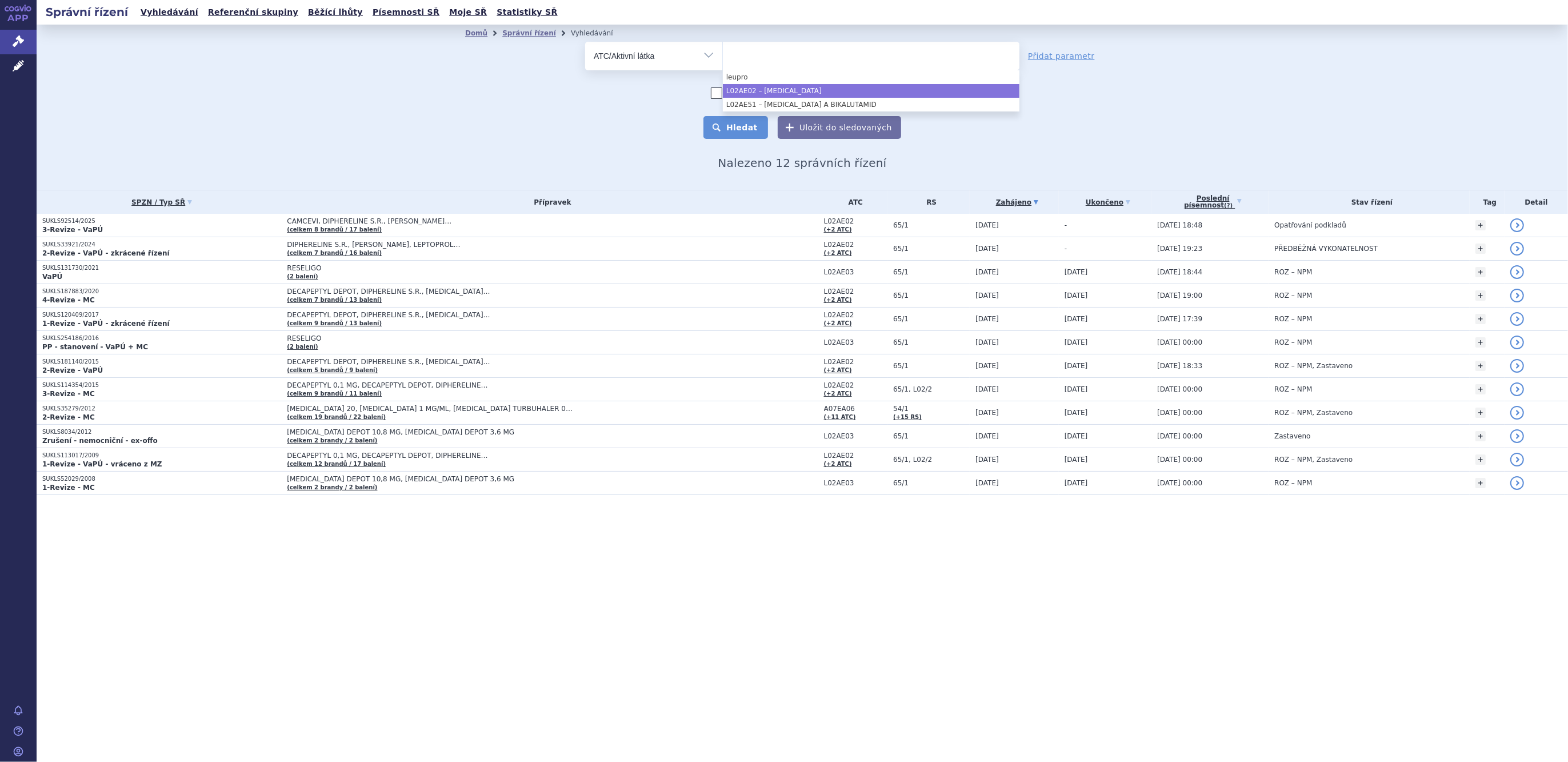
select select "L02AE02"
click at [758, 132] on button "Hledat" at bounding box center [735, 127] width 64 height 23
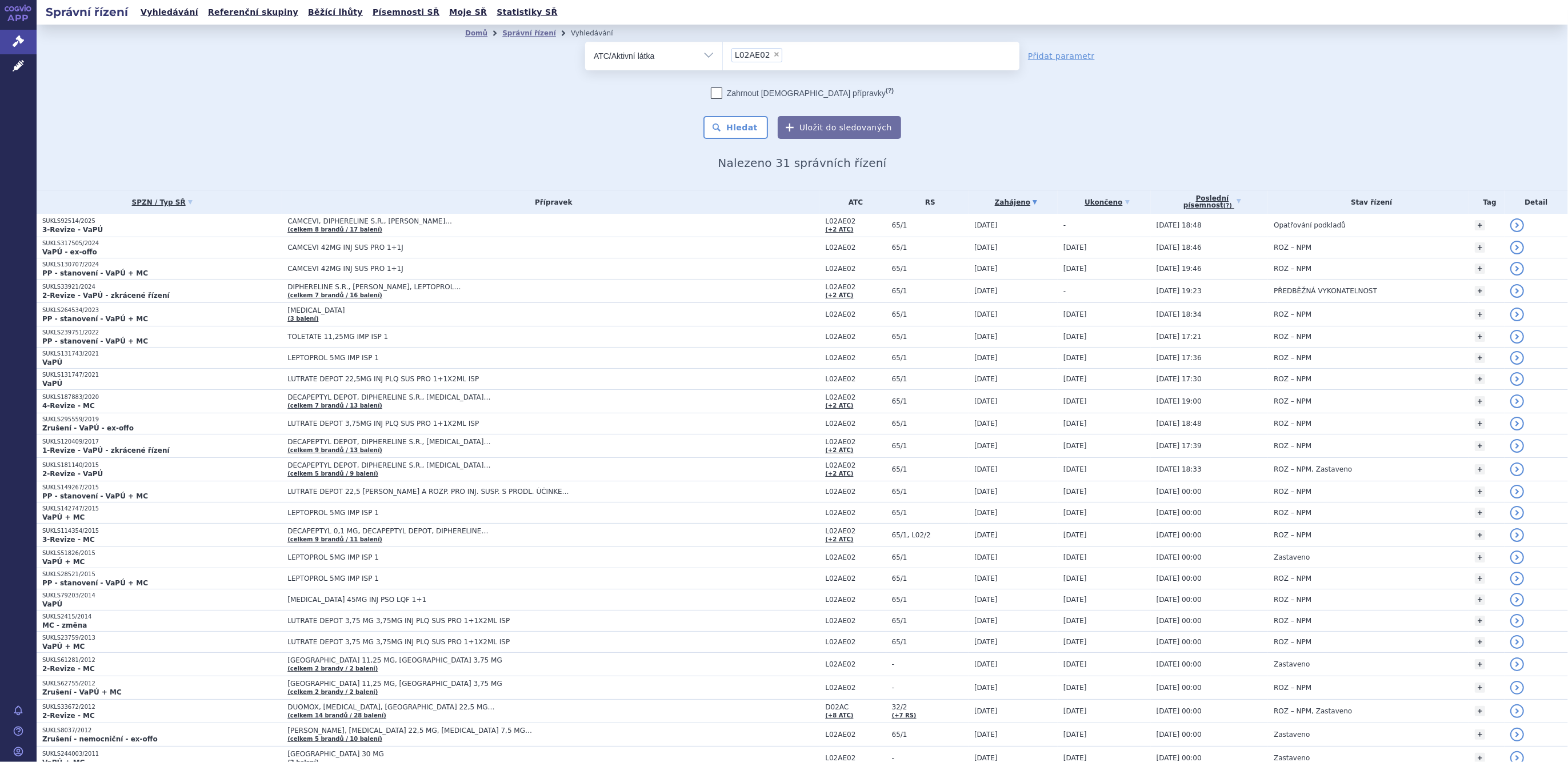
click at [773, 56] on span "×" at bounding box center [776, 54] width 7 height 7
click at [723, 56] on select "L02AE02" at bounding box center [722, 55] width 1 height 29
select select
click at [760, 51] on ul at bounding box center [871, 53] width 296 height 24
click at [723, 51] on select at bounding box center [722, 55] width 1 height 29
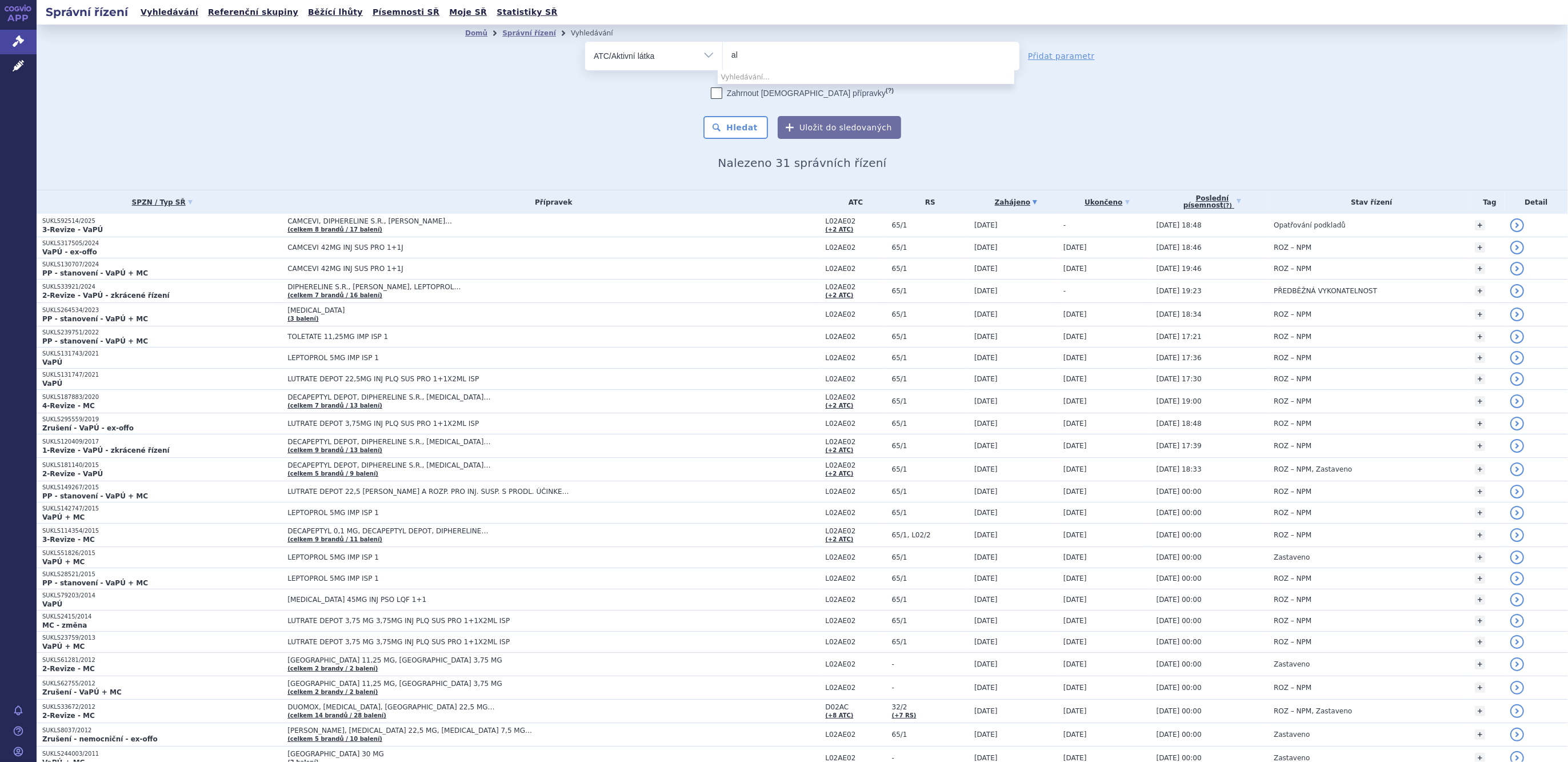
type input "a"
type input "bevac"
select select "L01FG01"
click at [743, 124] on button "Hledat" at bounding box center [735, 127] width 64 height 23
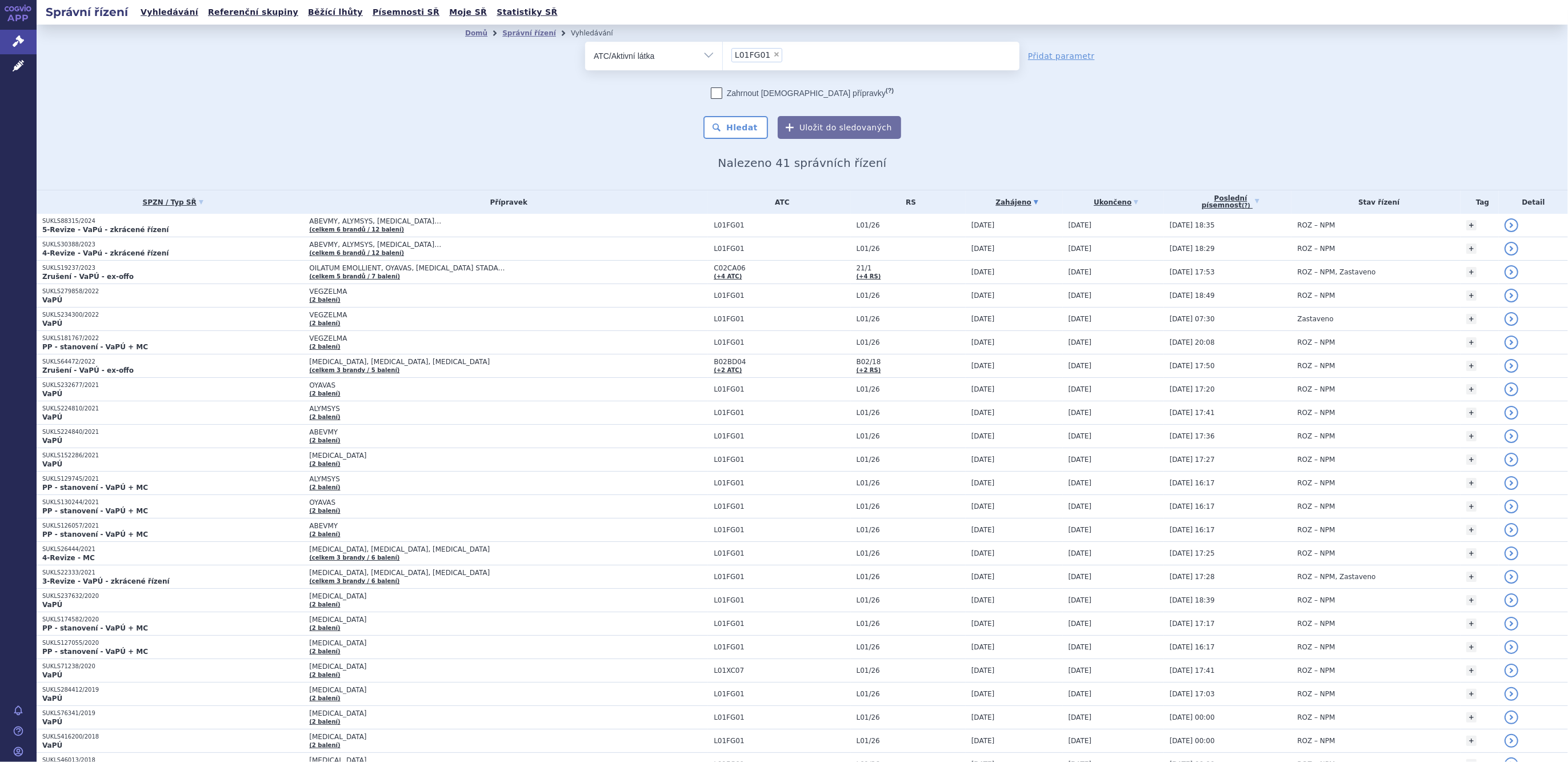
click at [773, 52] on span "×" at bounding box center [776, 54] width 7 height 7
click at [723, 52] on select "L01FG01" at bounding box center [722, 55] width 1 height 29
select select
click at [761, 57] on ul at bounding box center [871, 53] width 296 height 24
click at [723, 57] on select at bounding box center [722, 55] width 1 height 29
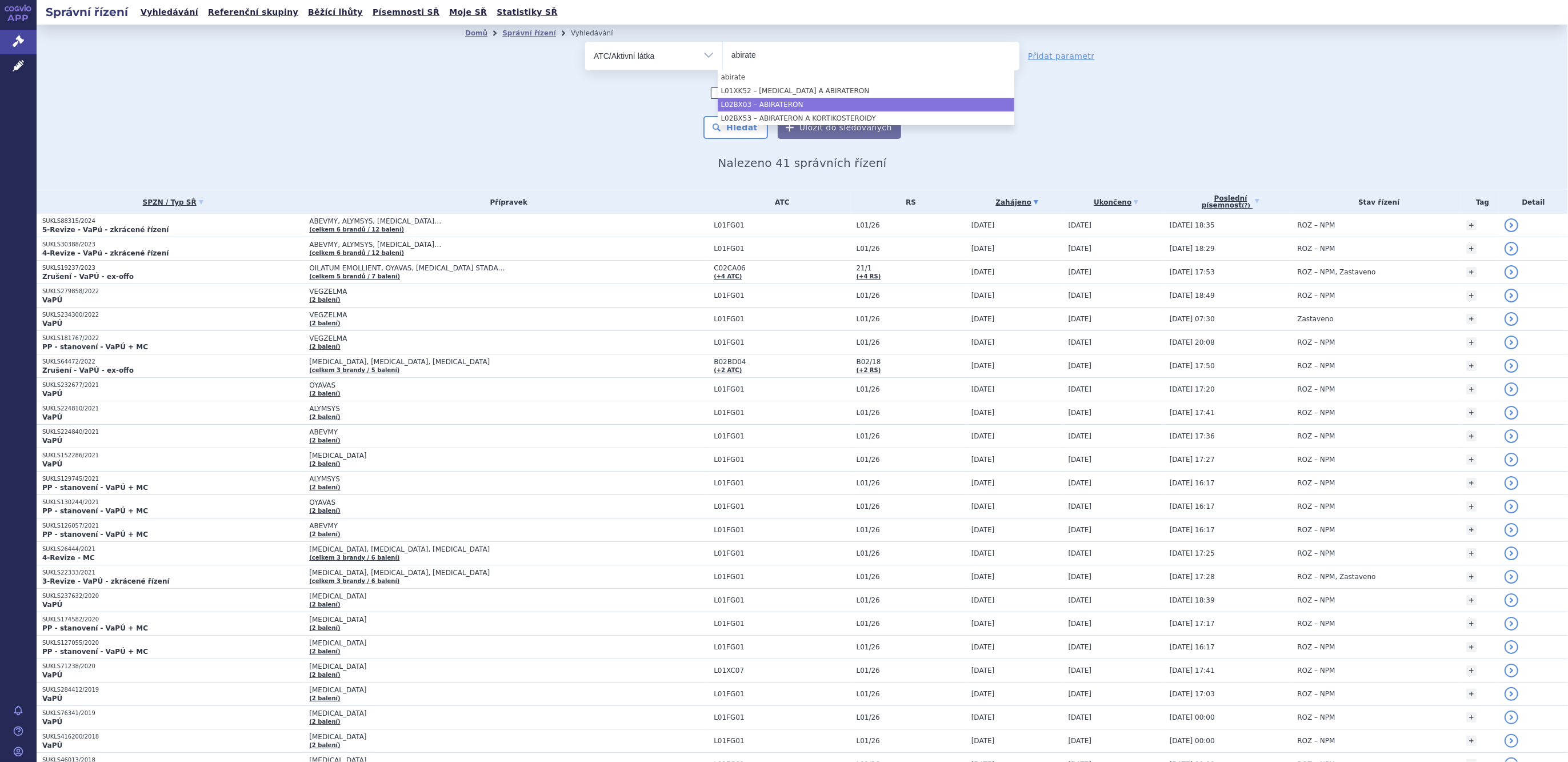
type input "abirate"
select select "L02BX03"
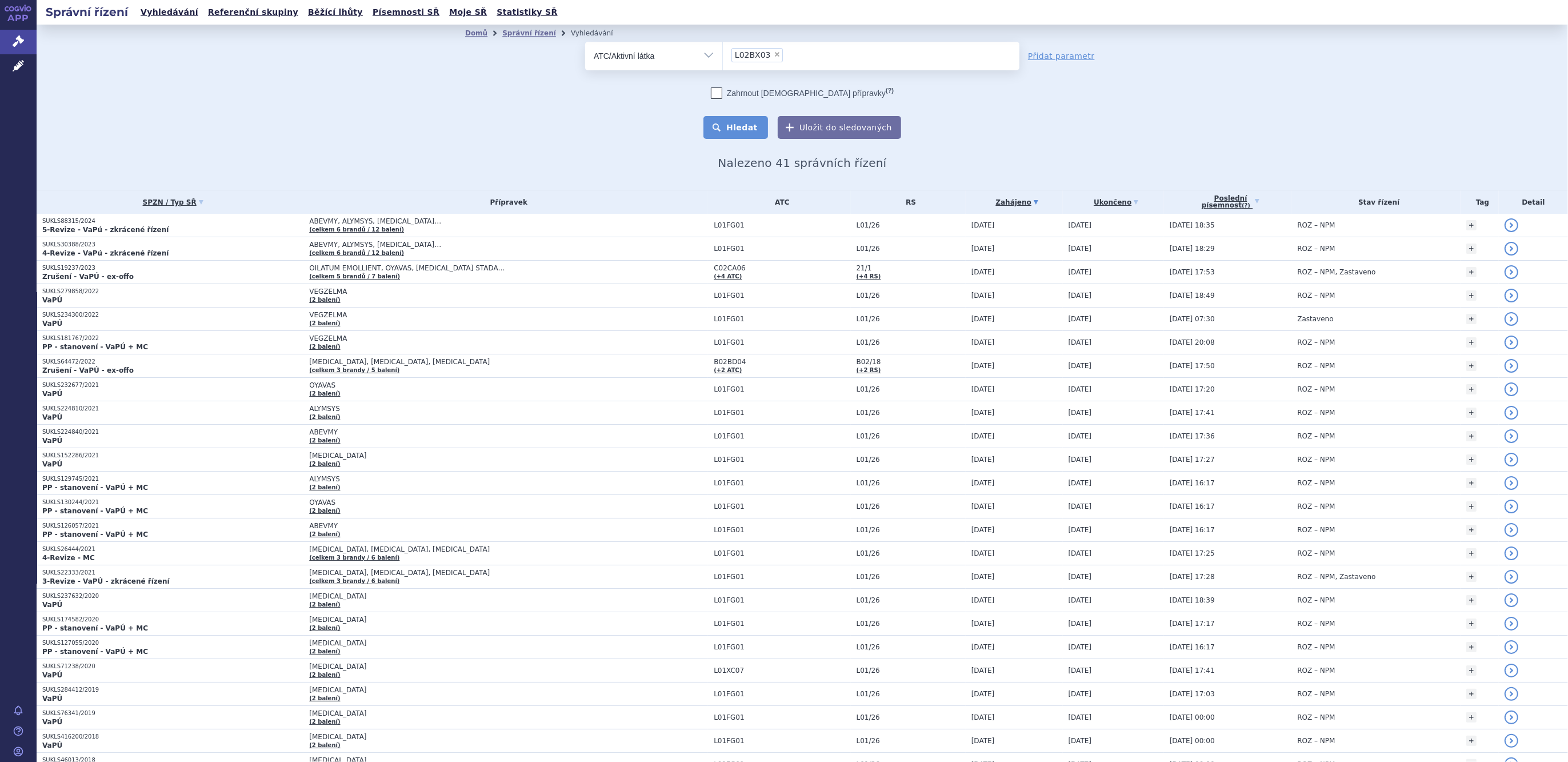
click at [750, 127] on button "Hledat" at bounding box center [735, 127] width 64 height 23
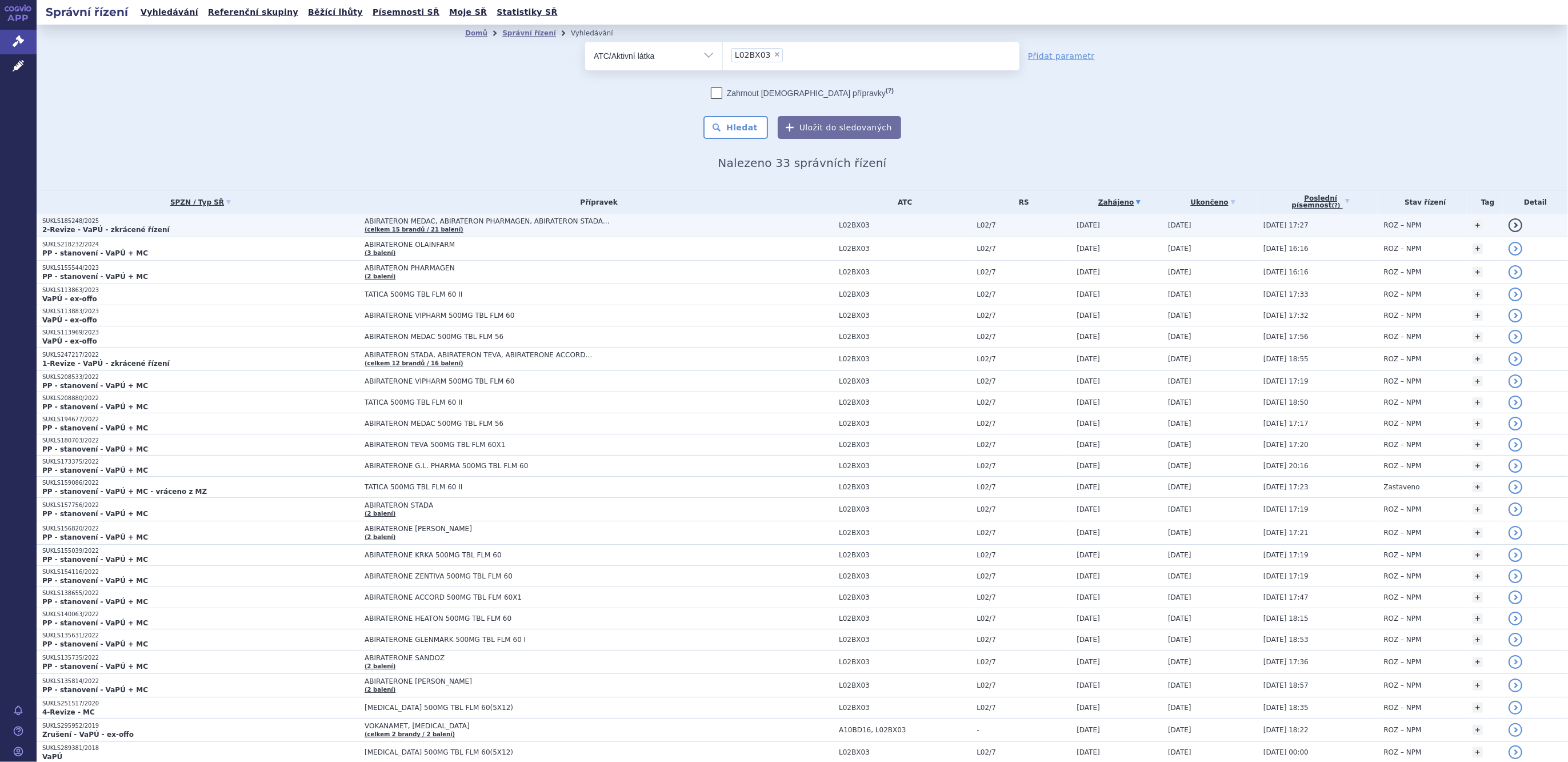
click at [443, 223] on span "ABIRATERON MEDAC, ABIRATERON PHARMAGEN, ABIRATERON STADA…" at bounding box center [507, 221] width 285 height 8
click at [773, 56] on span "×" at bounding box center [776, 54] width 7 height 7
click at [723, 56] on select "L02BX03" at bounding box center [722, 55] width 1 height 29
select select
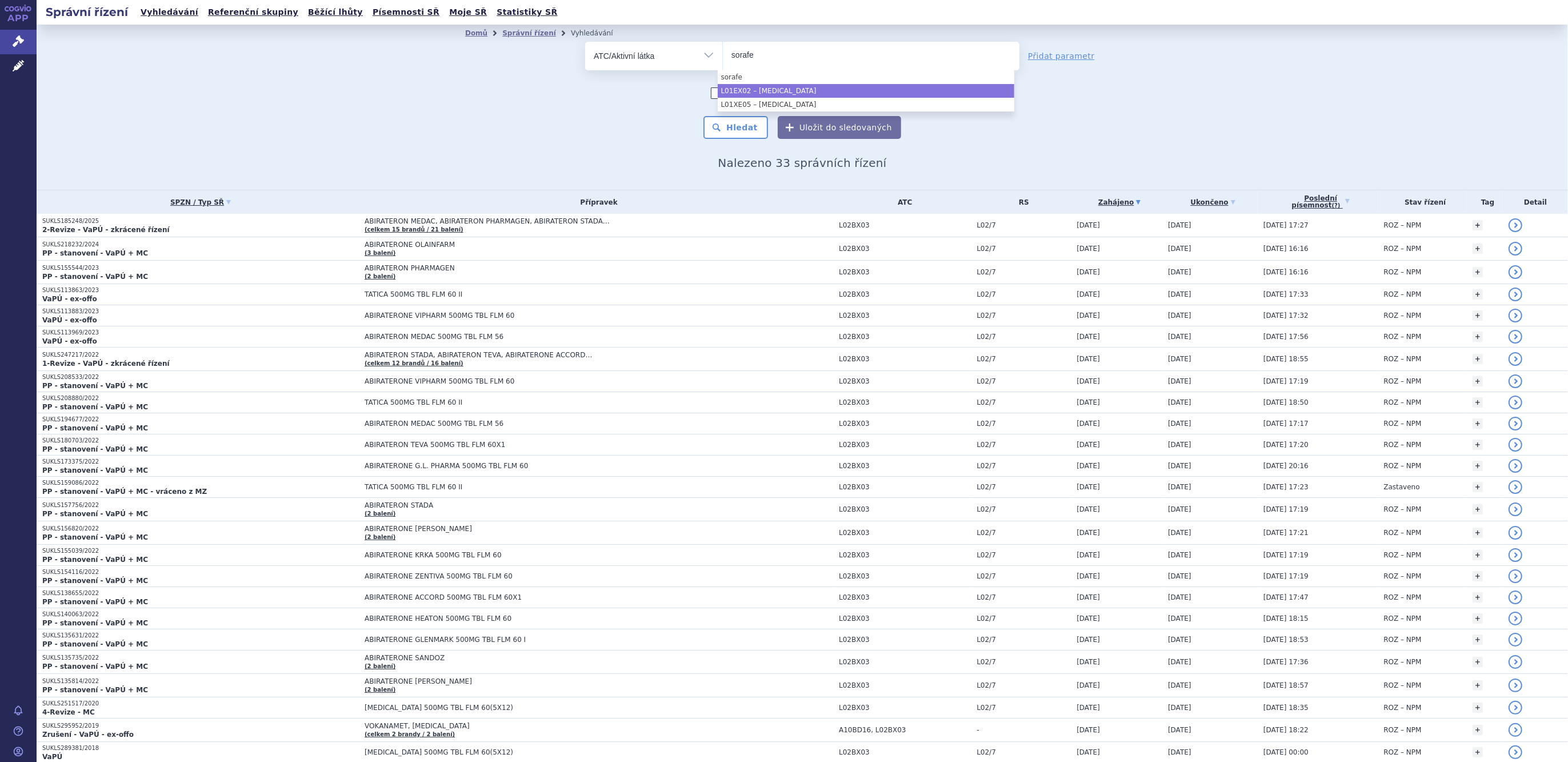
type input "sorafe"
select select "L01EX02"
click at [735, 124] on button "Hledat" at bounding box center [735, 127] width 64 height 23
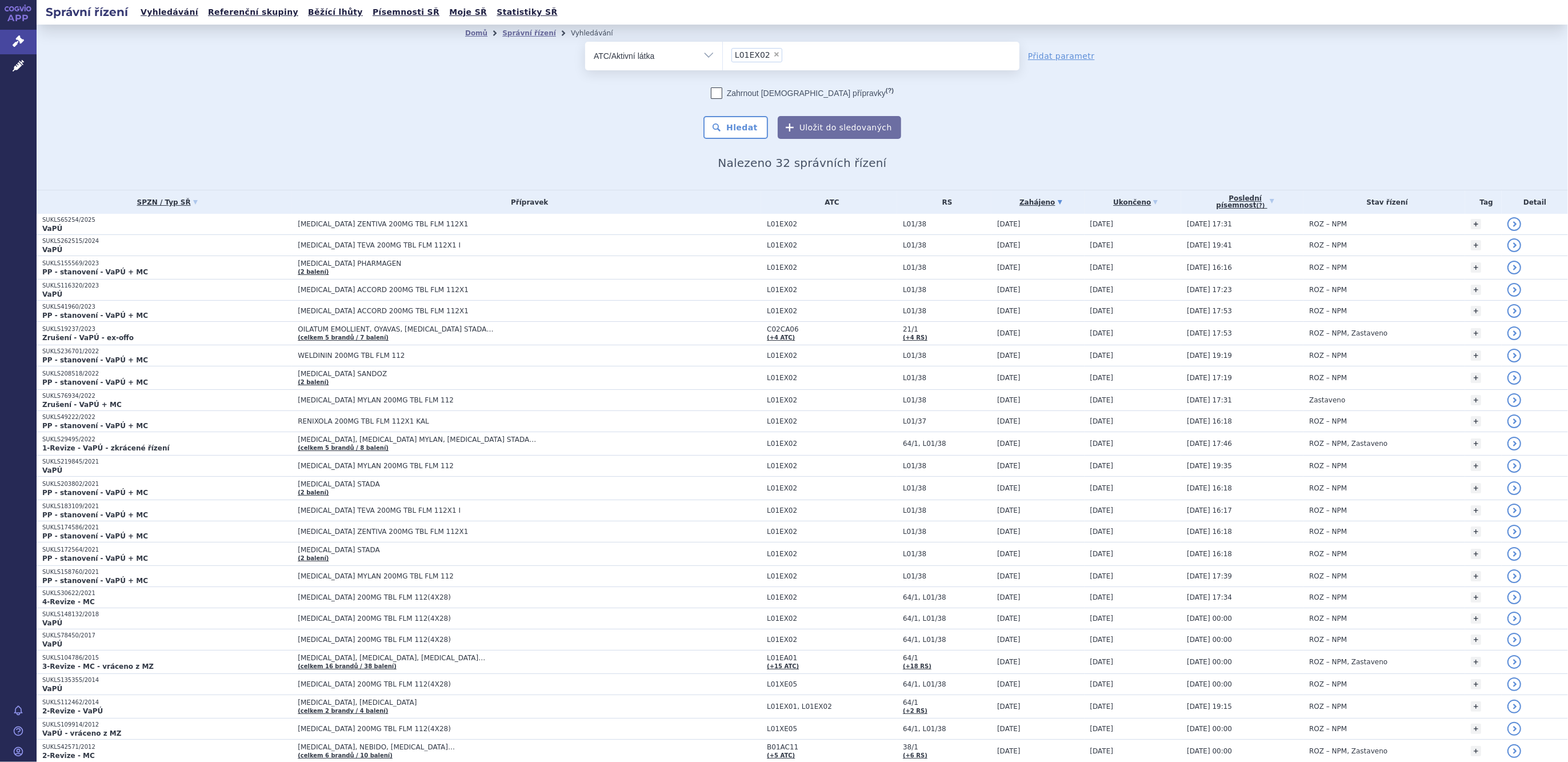
click at [764, 59] on li "× L01EX02" at bounding box center [757, 56] width 51 height 15
click at [723, 59] on select "L01EX02" at bounding box center [722, 55] width 1 height 29
click at [764, 59] on li "× L01EX02" at bounding box center [757, 56] width 51 height 15
click at [723, 59] on select "L01EX02" at bounding box center [722, 55] width 1 height 29
click at [773, 56] on span "×" at bounding box center [776, 54] width 7 height 7
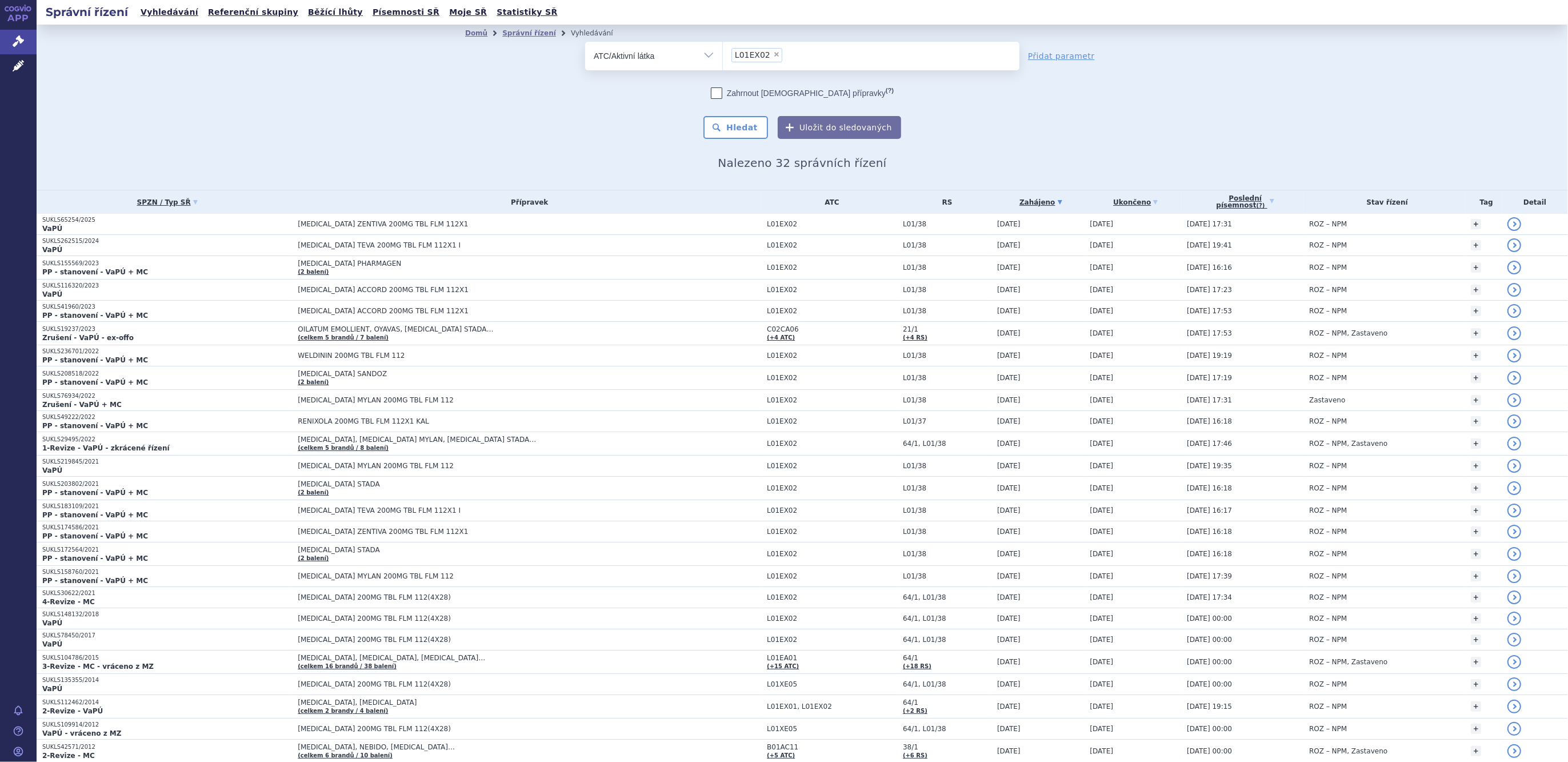
click at [723, 56] on select "L01EX02" at bounding box center [722, 55] width 1 height 29
select select
type input "defera"
select select "V03AC03"
click at [742, 129] on button "Hledat" at bounding box center [735, 127] width 64 height 23
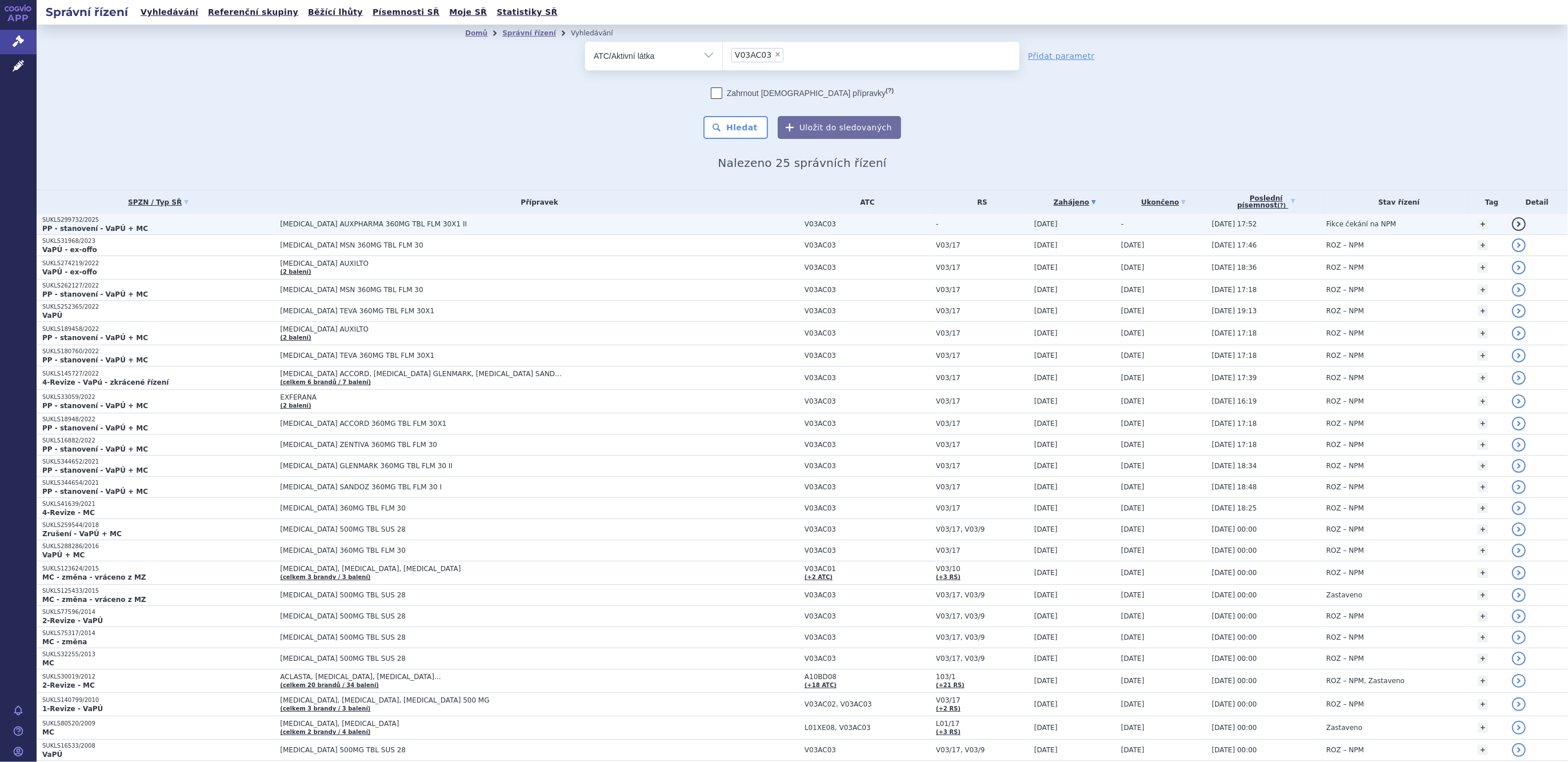
click at [397, 222] on span "[MEDICAL_DATA] AUXPHARMA 360MG TBL FLM 30X1 II" at bounding box center [423, 224] width 285 height 8
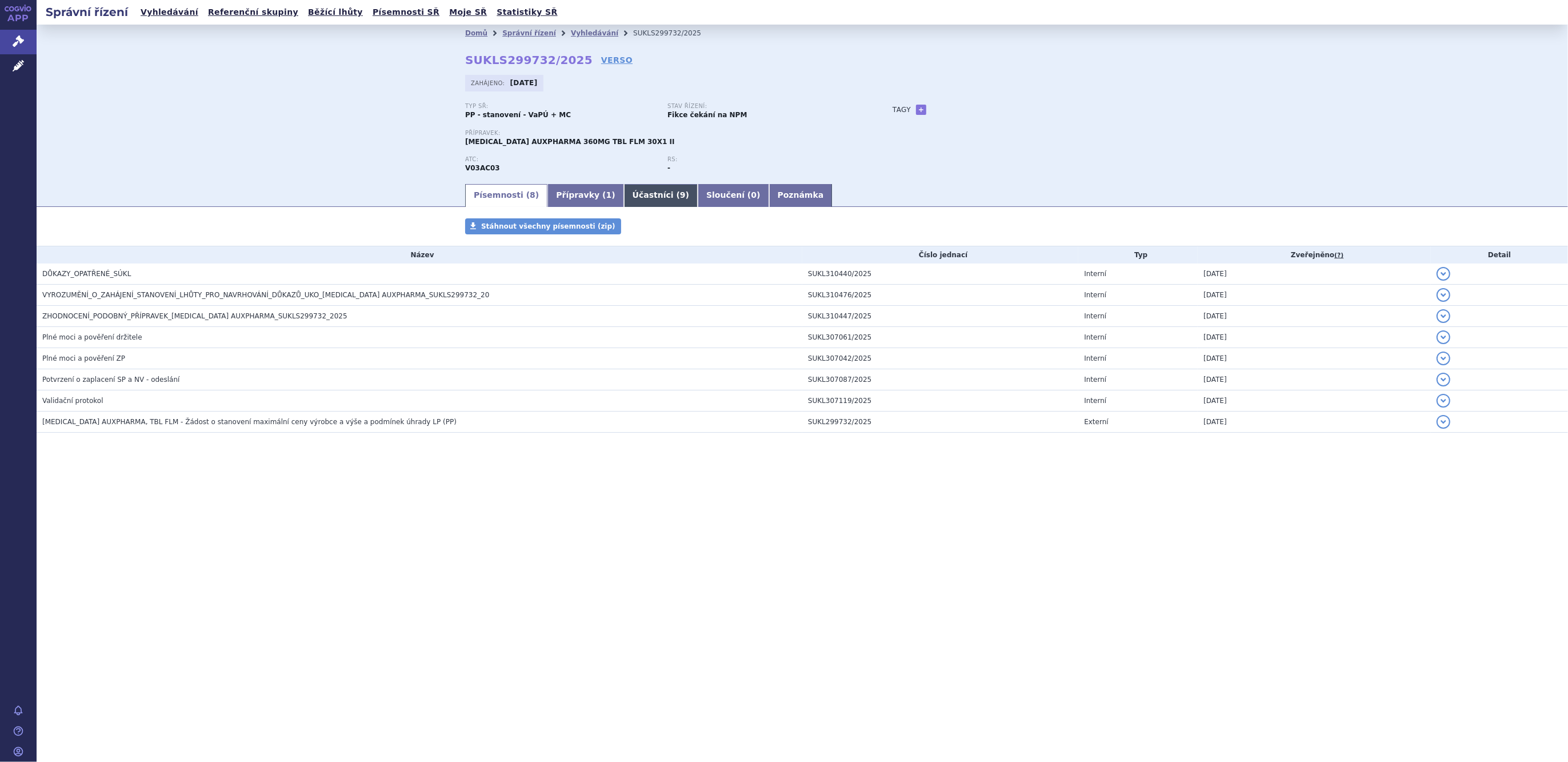
click at [566, 198] on link "Přípravky ( 1 )" at bounding box center [585, 195] width 76 height 23
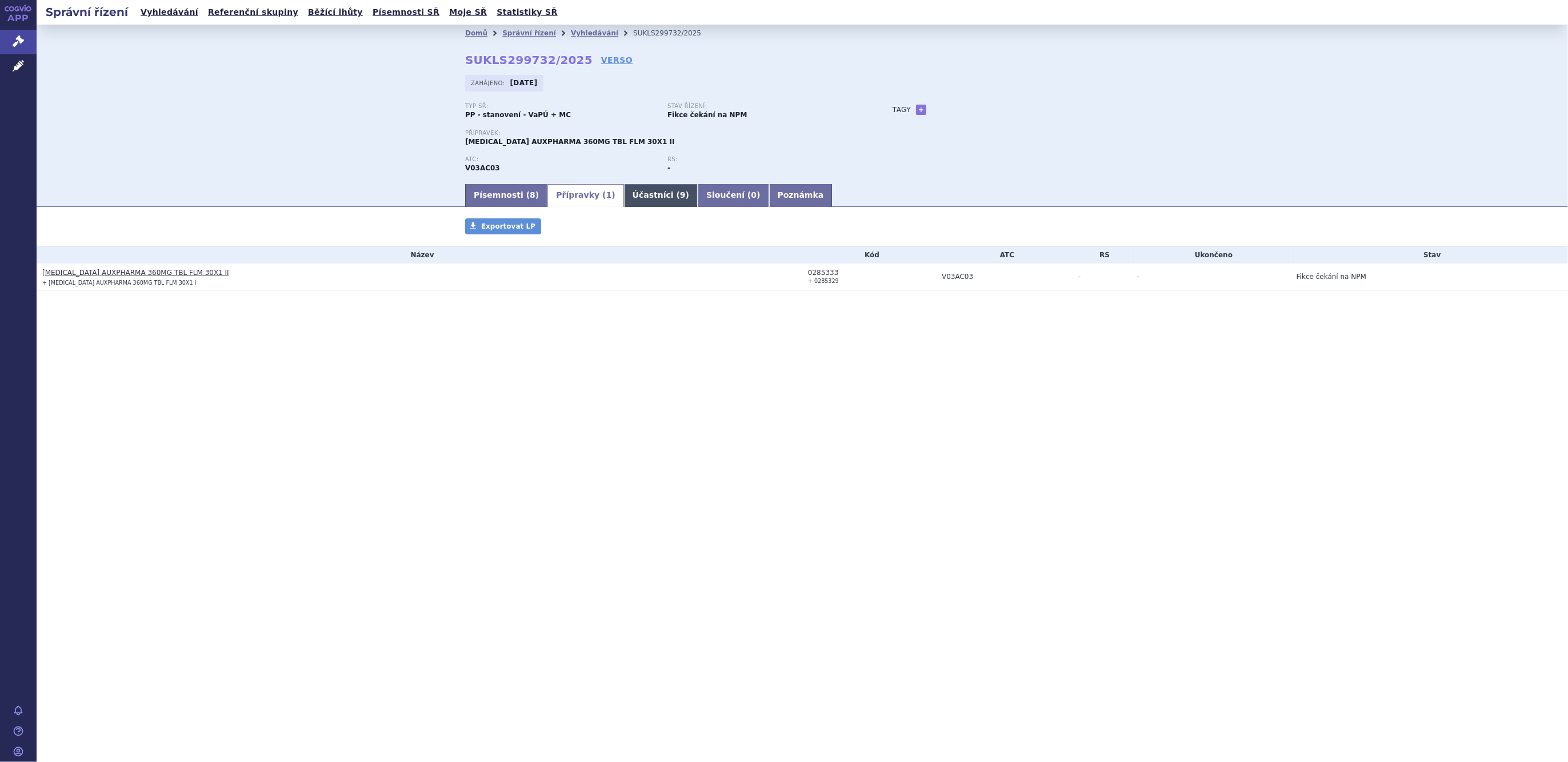
click at [624, 200] on link "Účastníci ( 9 )" at bounding box center [661, 195] width 74 height 23
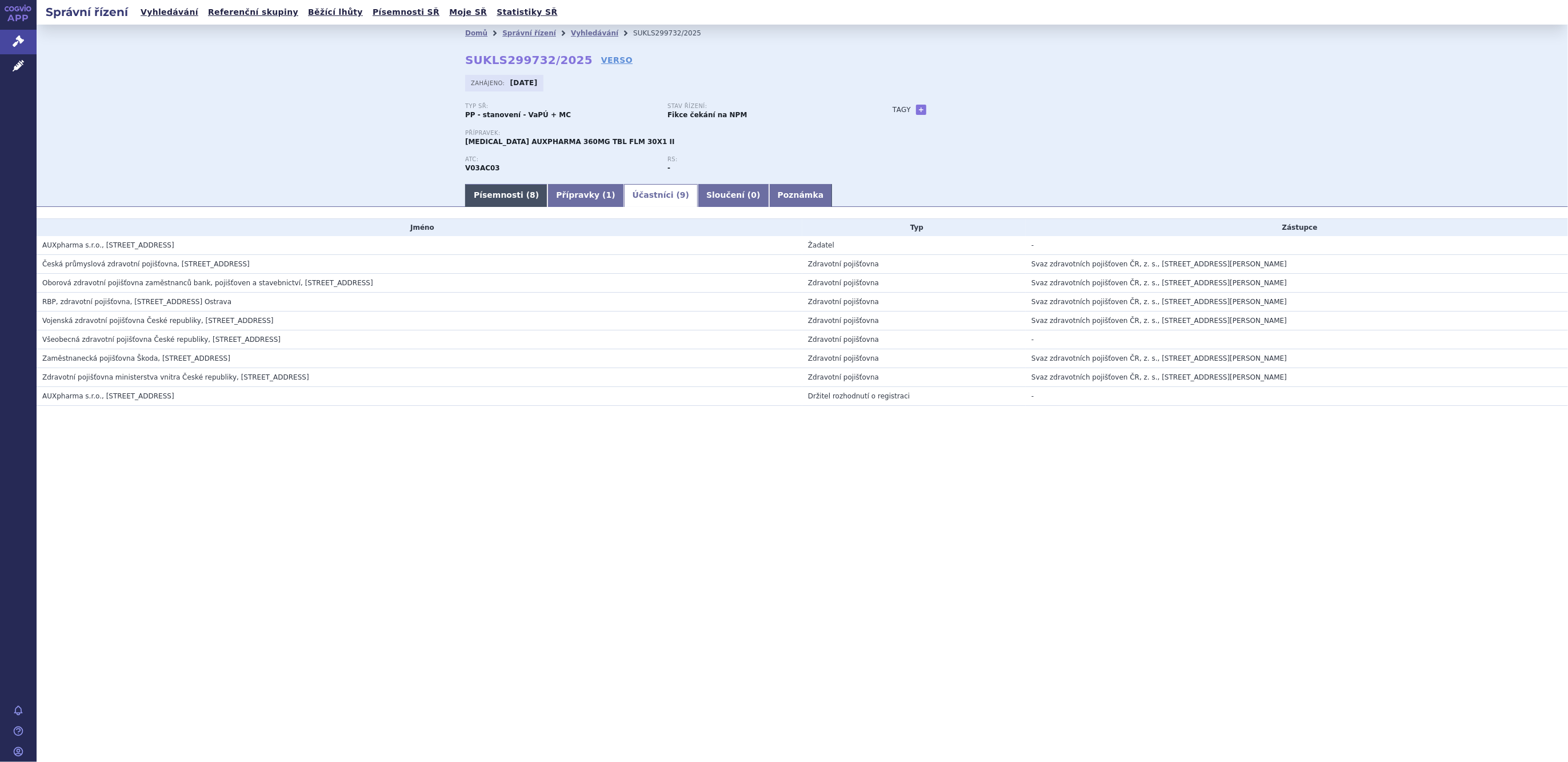
click at [473, 200] on link "Písemnosti ( 8 )" at bounding box center [506, 195] width 82 height 23
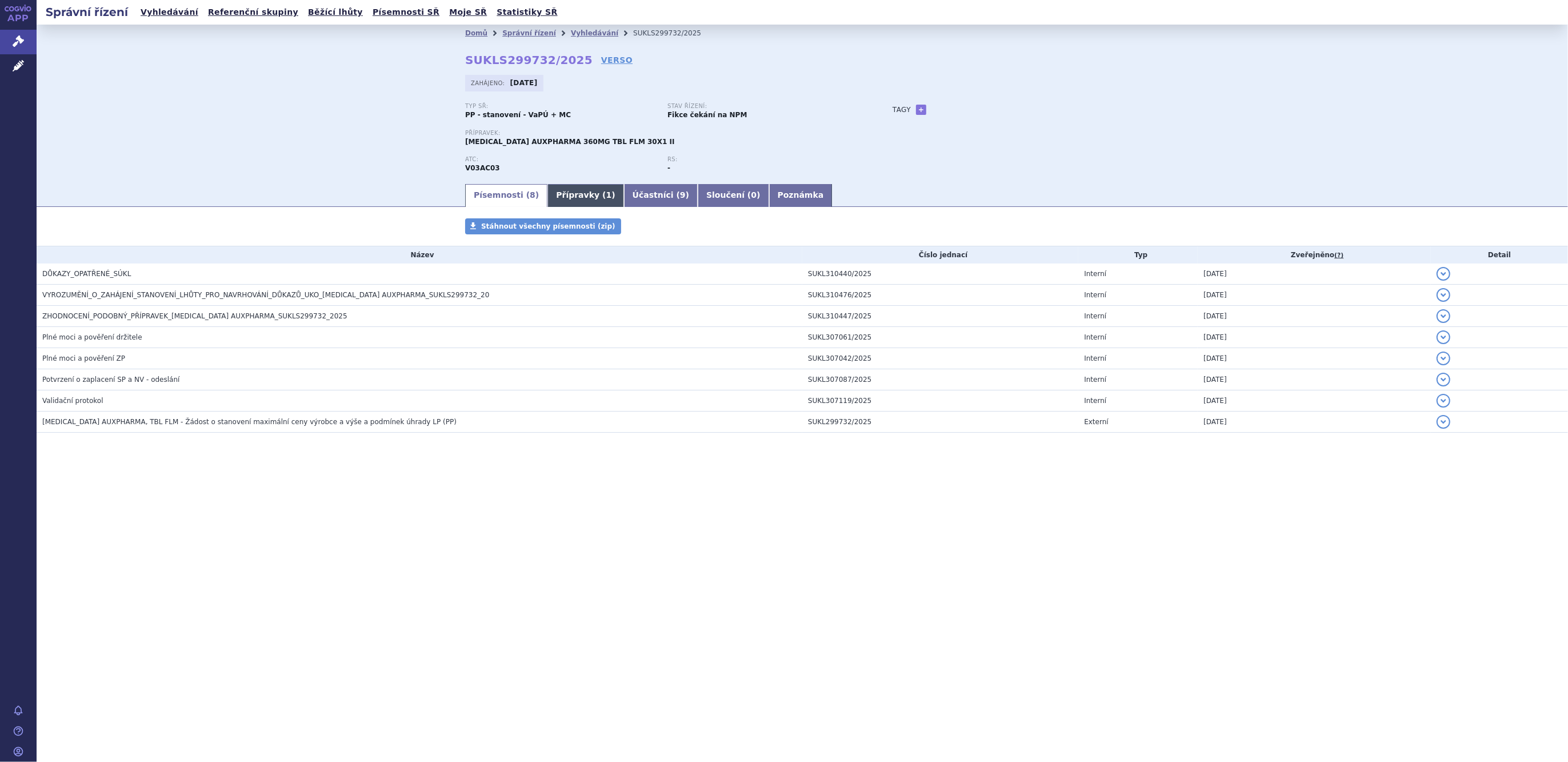
click at [547, 199] on link "Přípravky ( 1 )" at bounding box center [585, 195] width 76 height 23
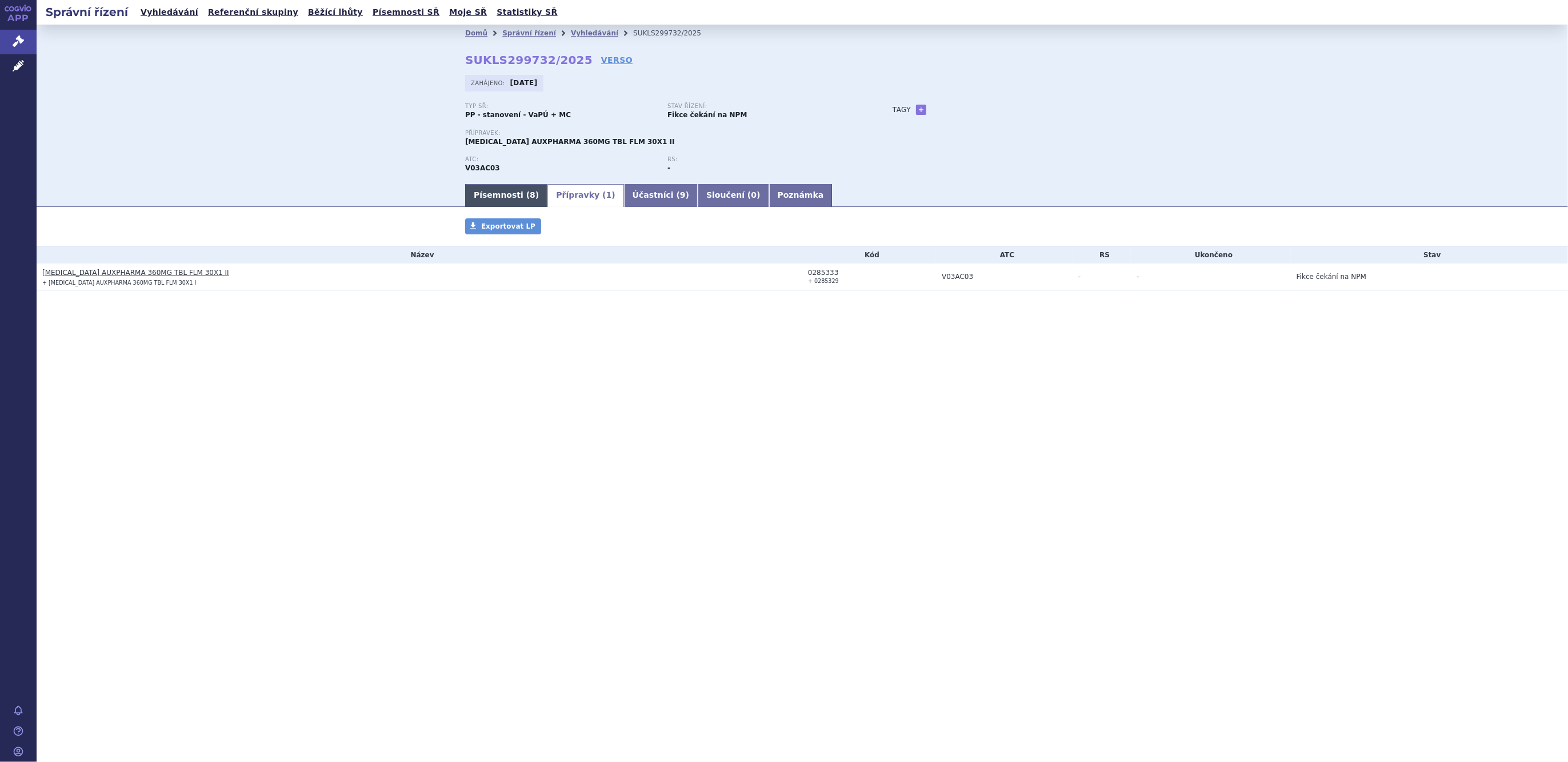
click at [494, 200] on link "Písemnosti ( 8 )" at bounding box center [506, 195] width 82 height 23
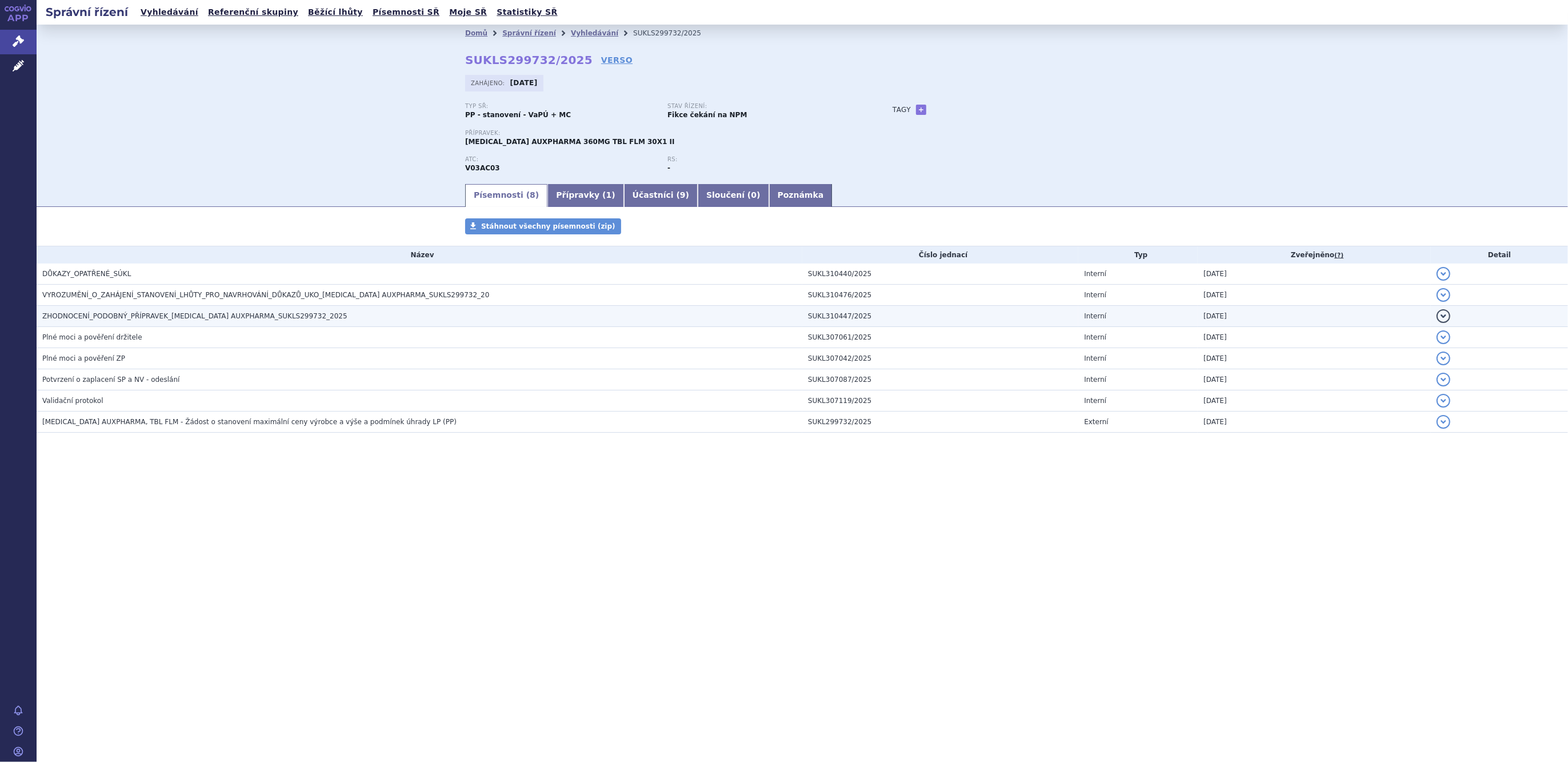
click at [199, 313] on span "ZHODNOCENÍ_PODOBNÝ_PŘÍPRAVEK_DEFERASIROX AUXPHARMA_SUKLS299732_2025" at bounding box center [195, 315] width 305 height 8
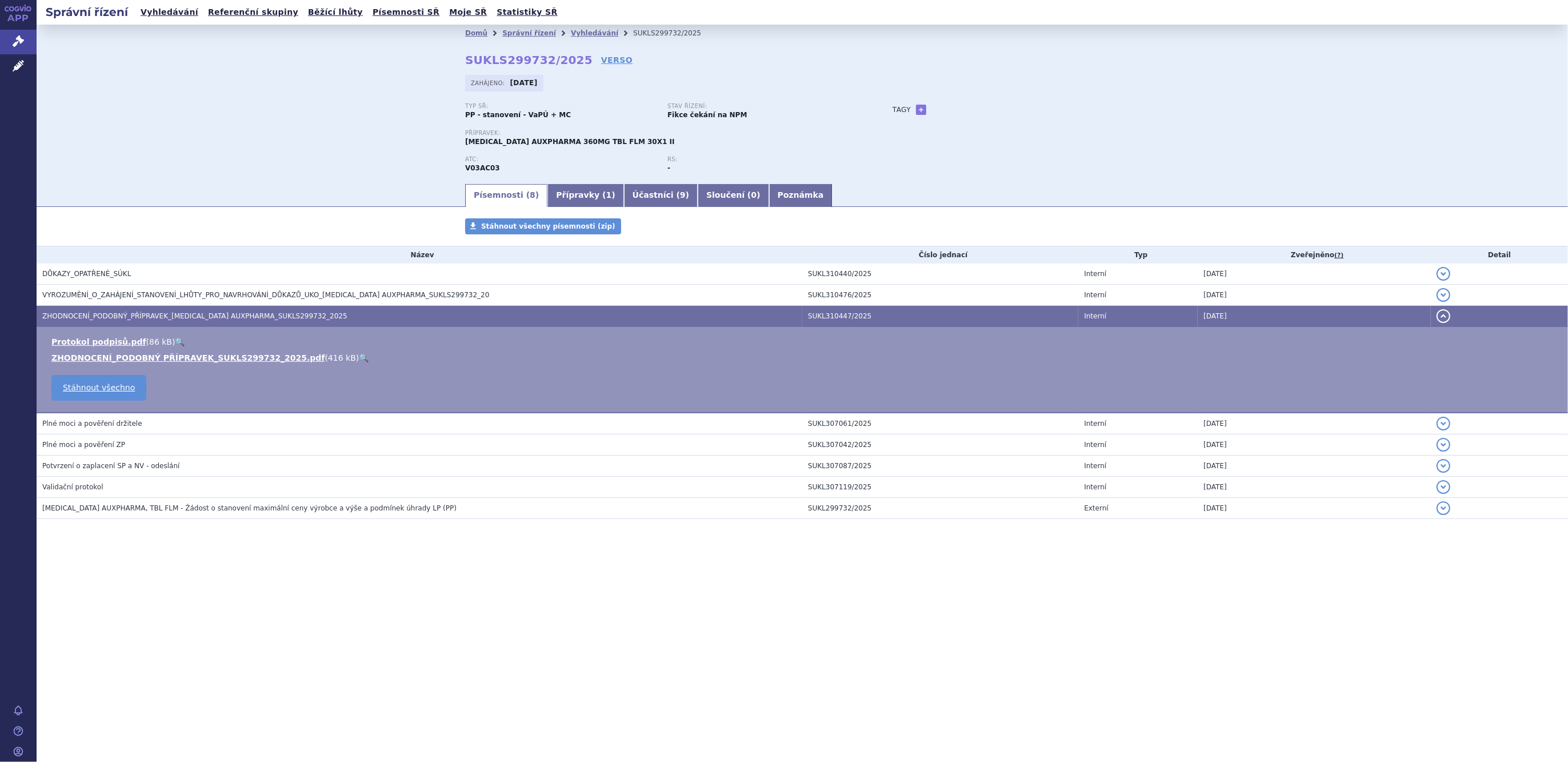
click at [199, 313] on span "ZHODNOCENÍ_PODOBNÝ_PŘÍPRAVEK_DEFERASIROX AUXPHARMA_SUKLS299732_2025" at bounding box center [195, 315] width 305 height 8
click at [551, 195] on link "Přípravky ( 1 )" at bounding box center [585, 195] width 76 height 23
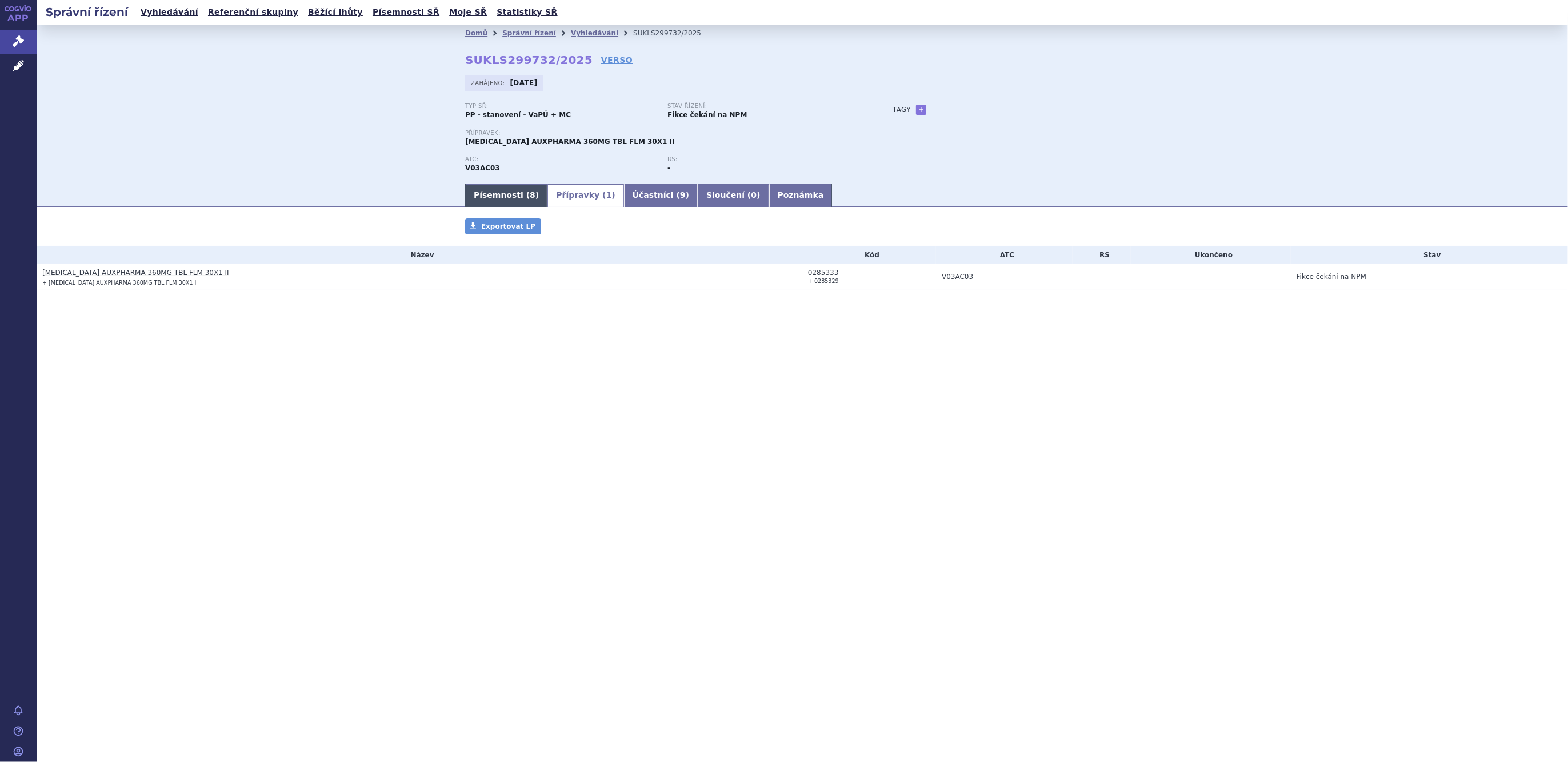
click at [506, 205] on link "Písemnosti ( 8 )" at bounding box center [506, 195] width 82 height 23
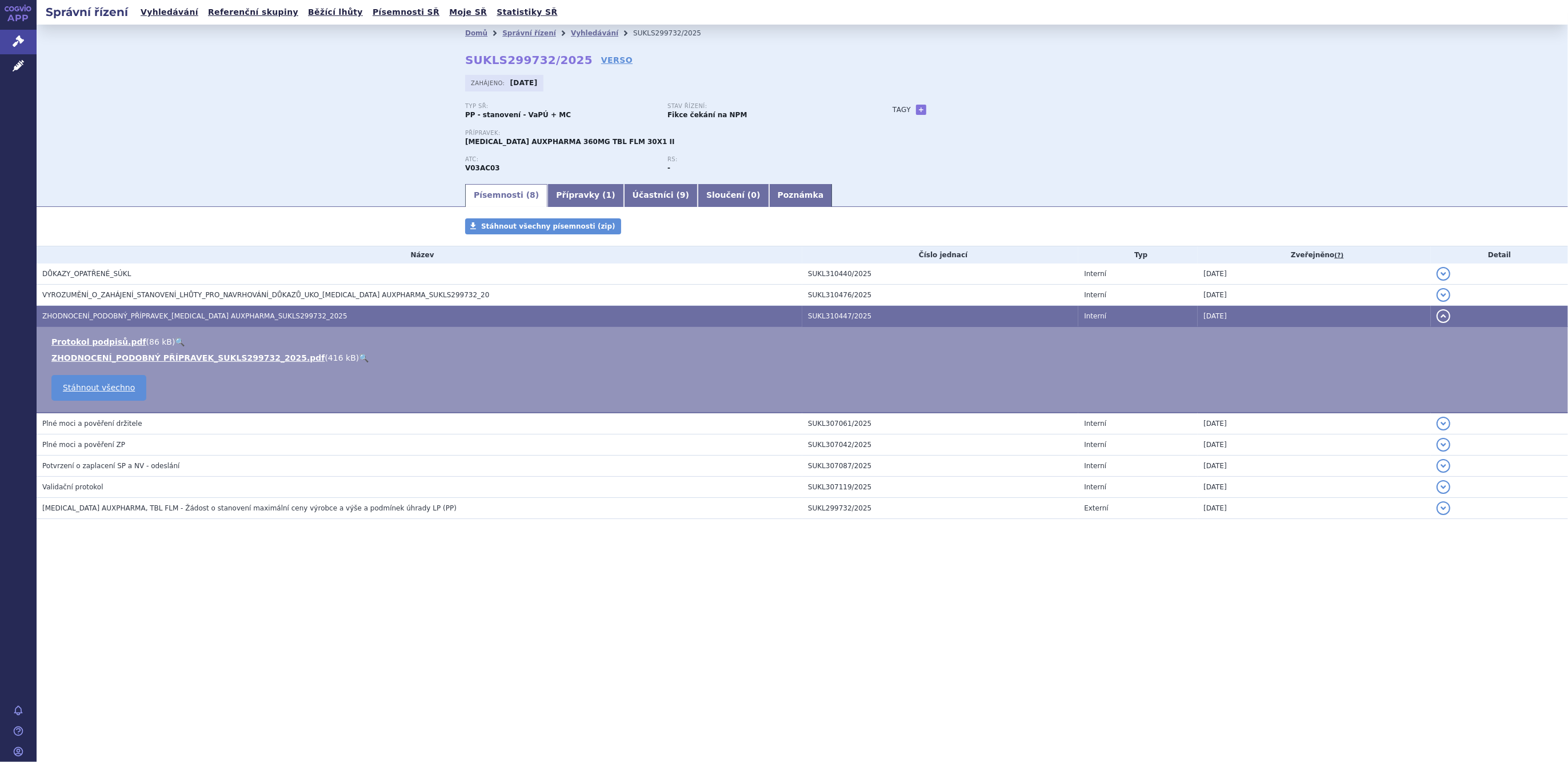
click at [536, 39] on li "Správní řízení" at bounding box center [536, 33] width 69 height 17
click at [534, 35] on link "Správní řízení" at bounding box center [528, 33] width 53 height 8
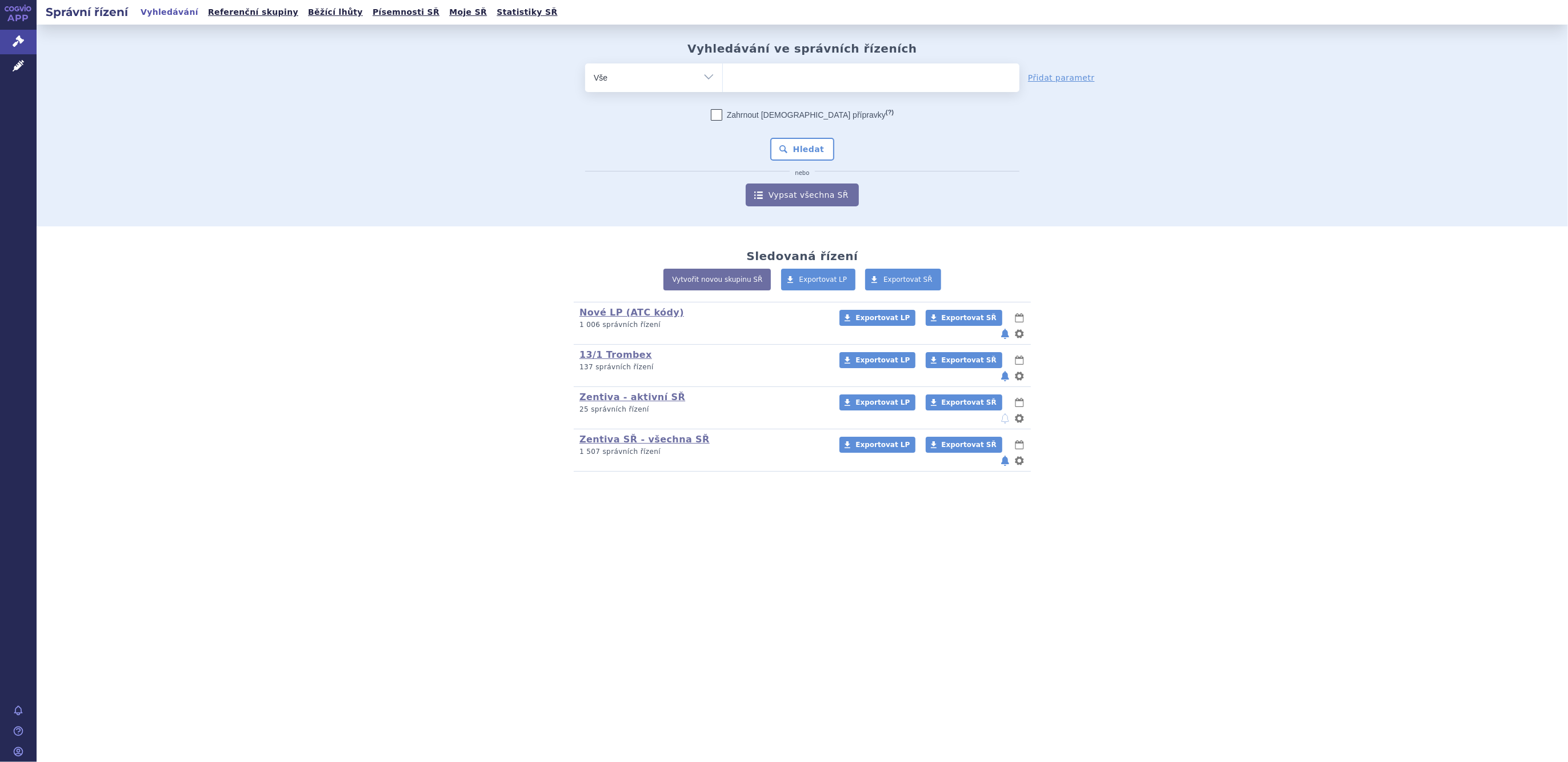
click at [779, 80] on ul at bounding box center [871, 75] width 296 height 24
click at [723, 80] on select at bounding box center [722, 77] width 1 height 29
click at [719, 78] on select "Vše Spisová značka Typ SŘ Přípravek/SUKL kód Účastník/Držitel" at bounding box center [653, 76] width 137 height 26
click at [701, 82] on select "Vše Spisová značka Typ SŘ Přípravek/SUKL kód Účastník/Držitel" at bounding box center [653, 76] width 137 height 26
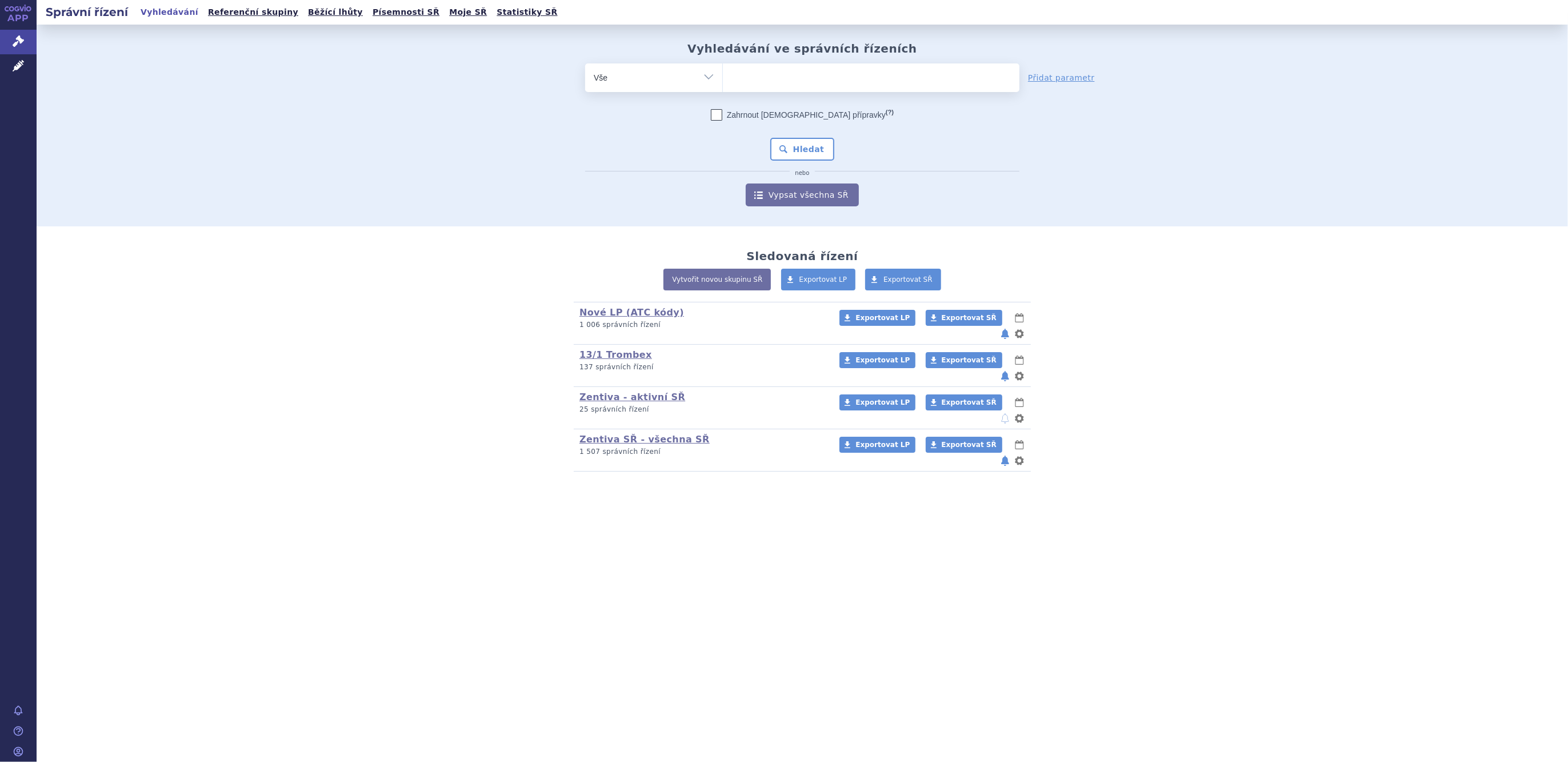
select select "filter-atc-group"
click at [585, 64] on select "Vše Spisová značka Typ SŘ Přípravek/SUKL kód Účastník/Držitel" at bounding box center [653, 76] width 137 height 26
click at [741, 83] on ul at bounding box center [871, 75] width 296 height 24
click at [723, 83] on select at bounding box center [722, 77] width 1 height 29
type input "karmus"
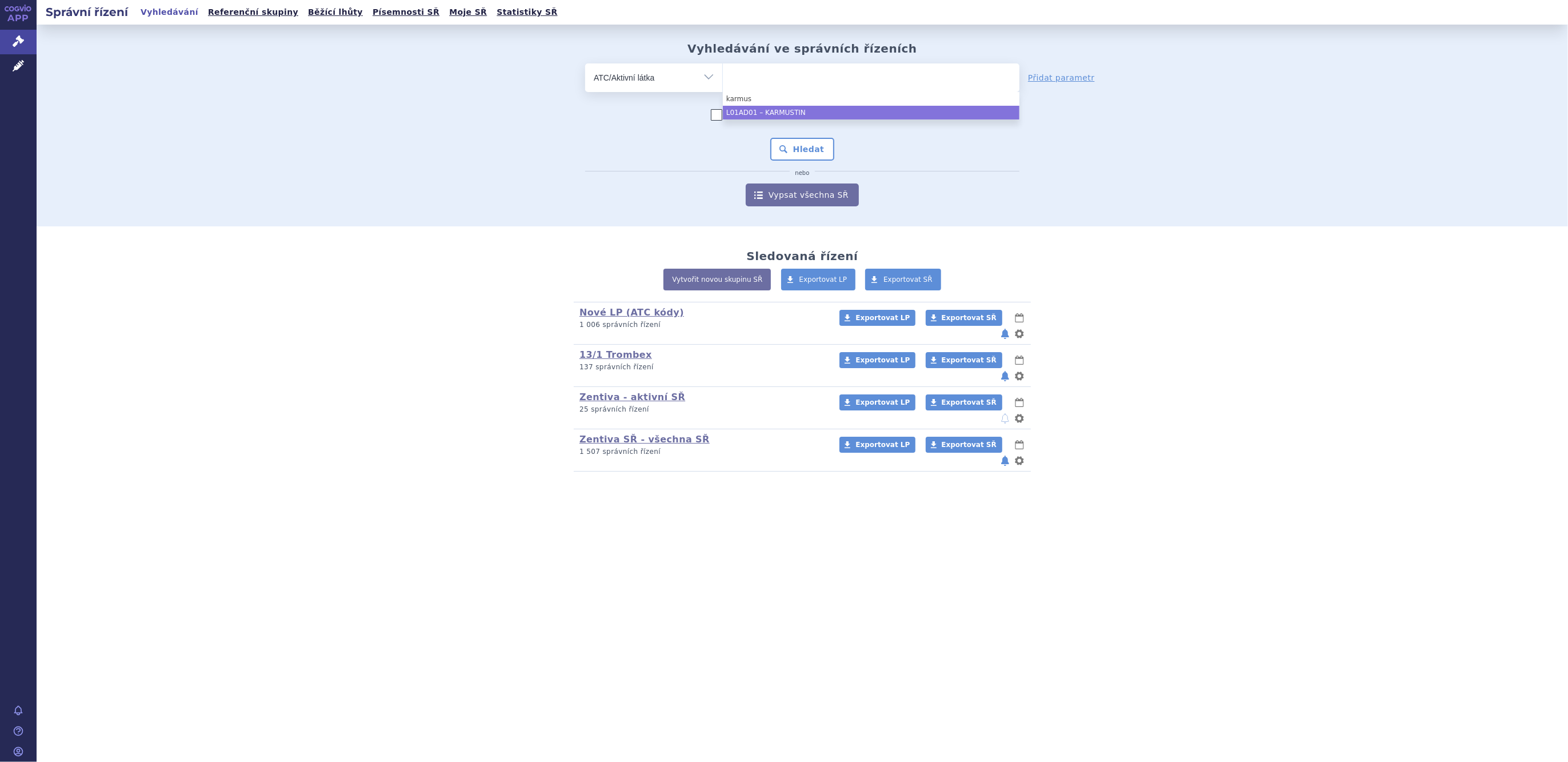
select select "L01AD01"
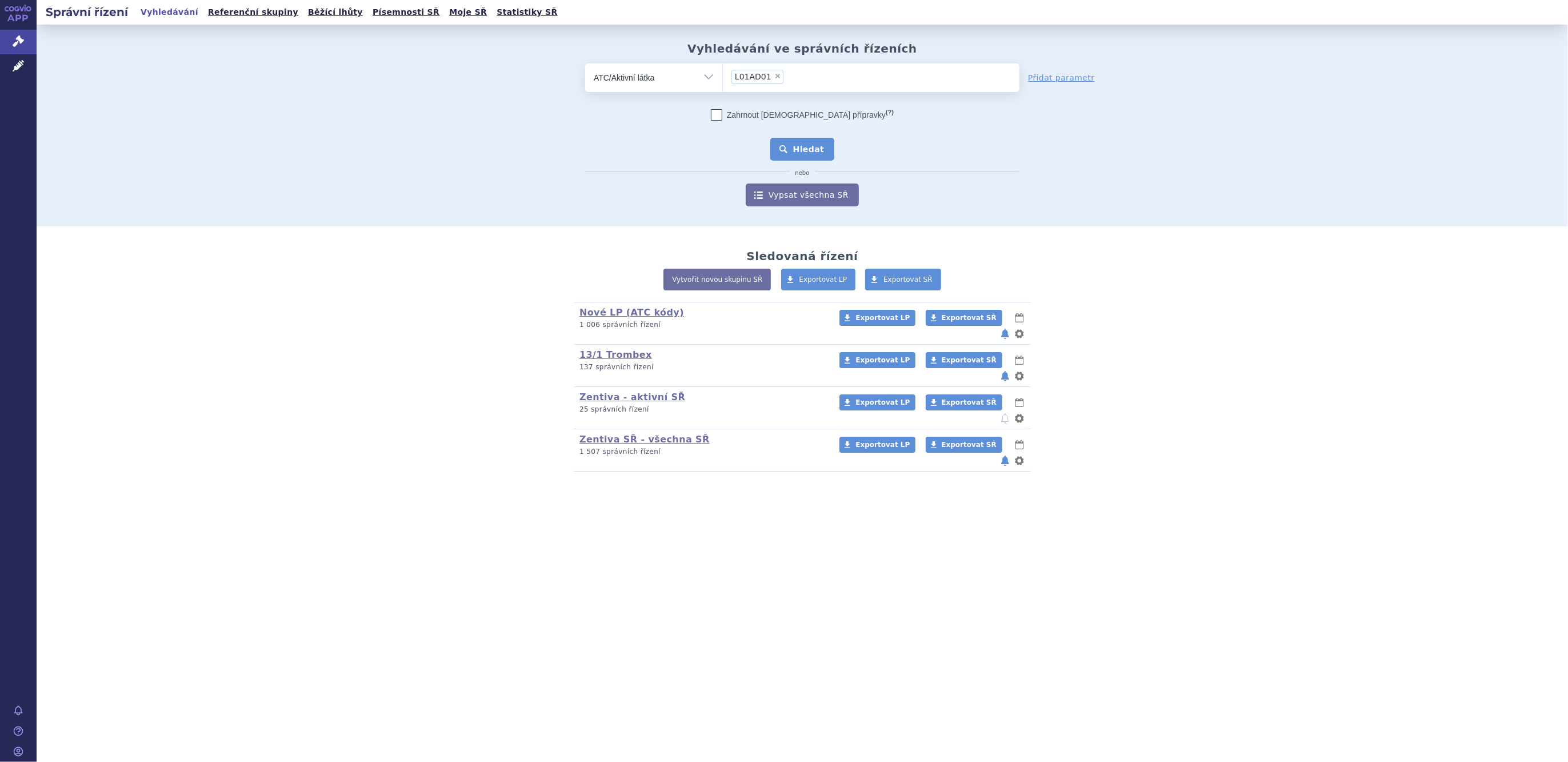
click at [811, 142] on button "Hledat" at bounding box center [803, 149] width 64 height 23
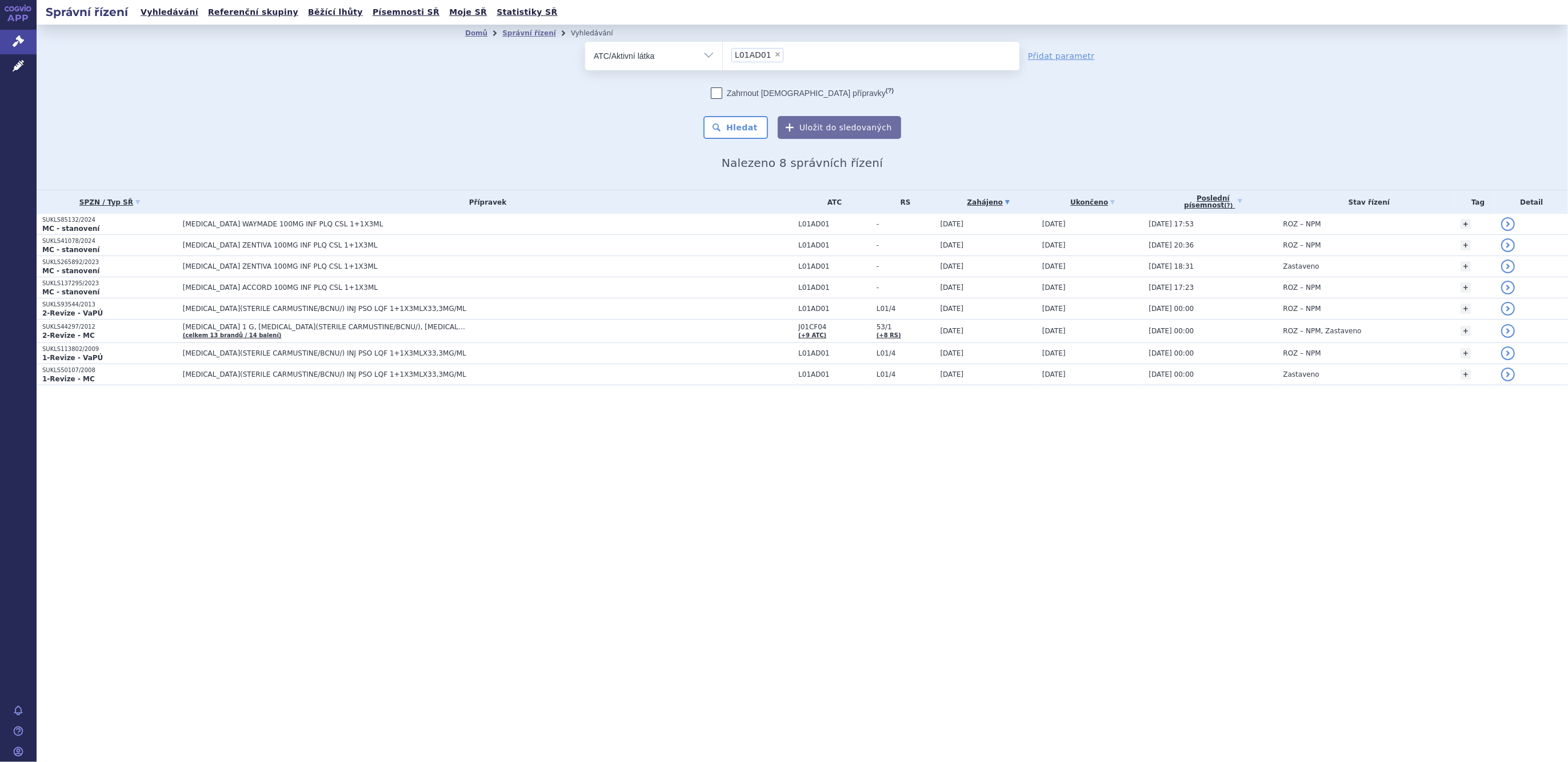
click at [774, 56] on span "×" at bounding box center [777, 54] width 7 height 7
click at [723, 56] on select "L01AD01" at bounding box center [722, 55] width 1 height 29
select select
type input "azacit"
select select "L01BC07"
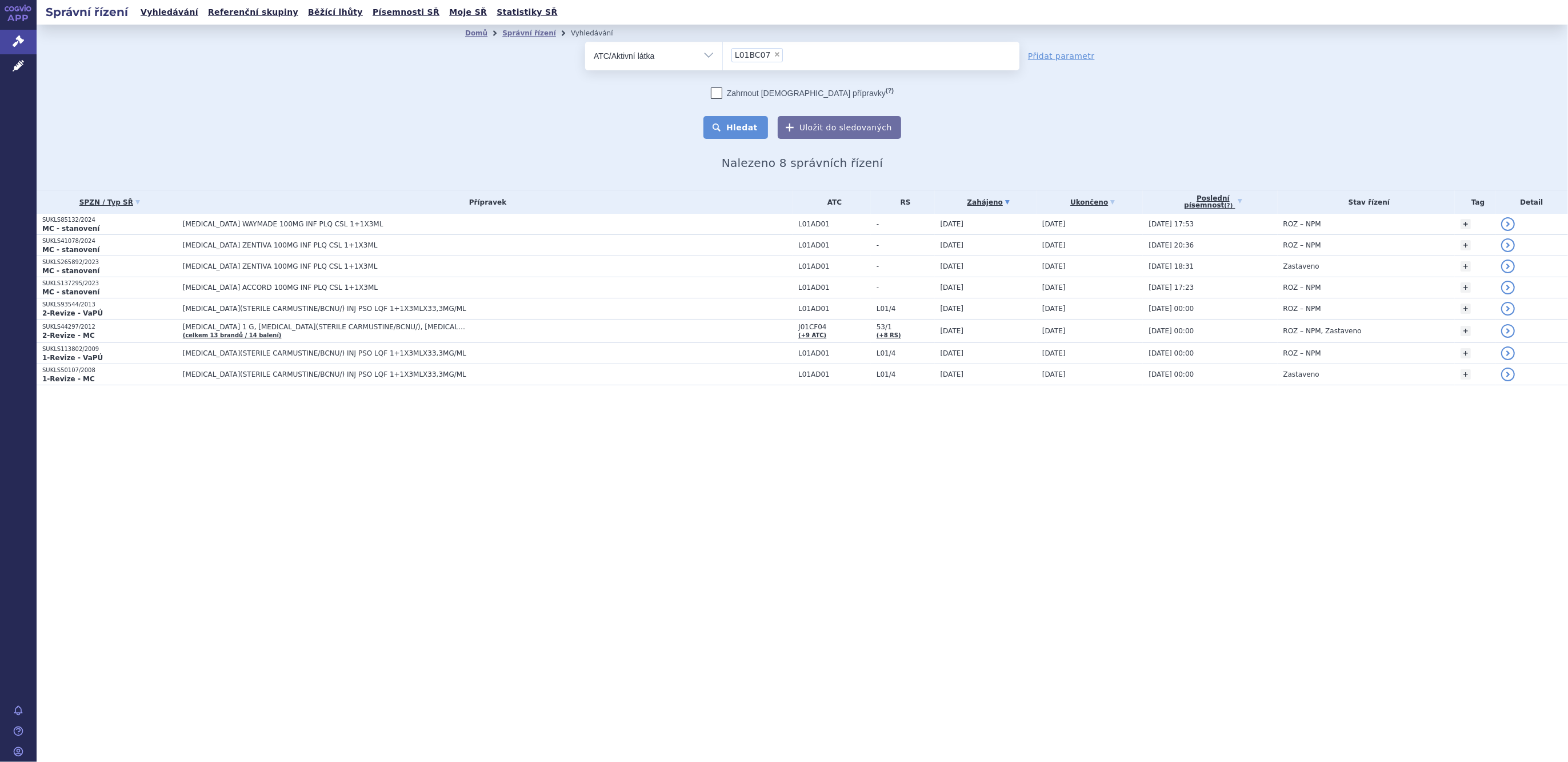
click at [738, 125] on button "Hledat" at bounding box center [735, 127] width 64 height 23
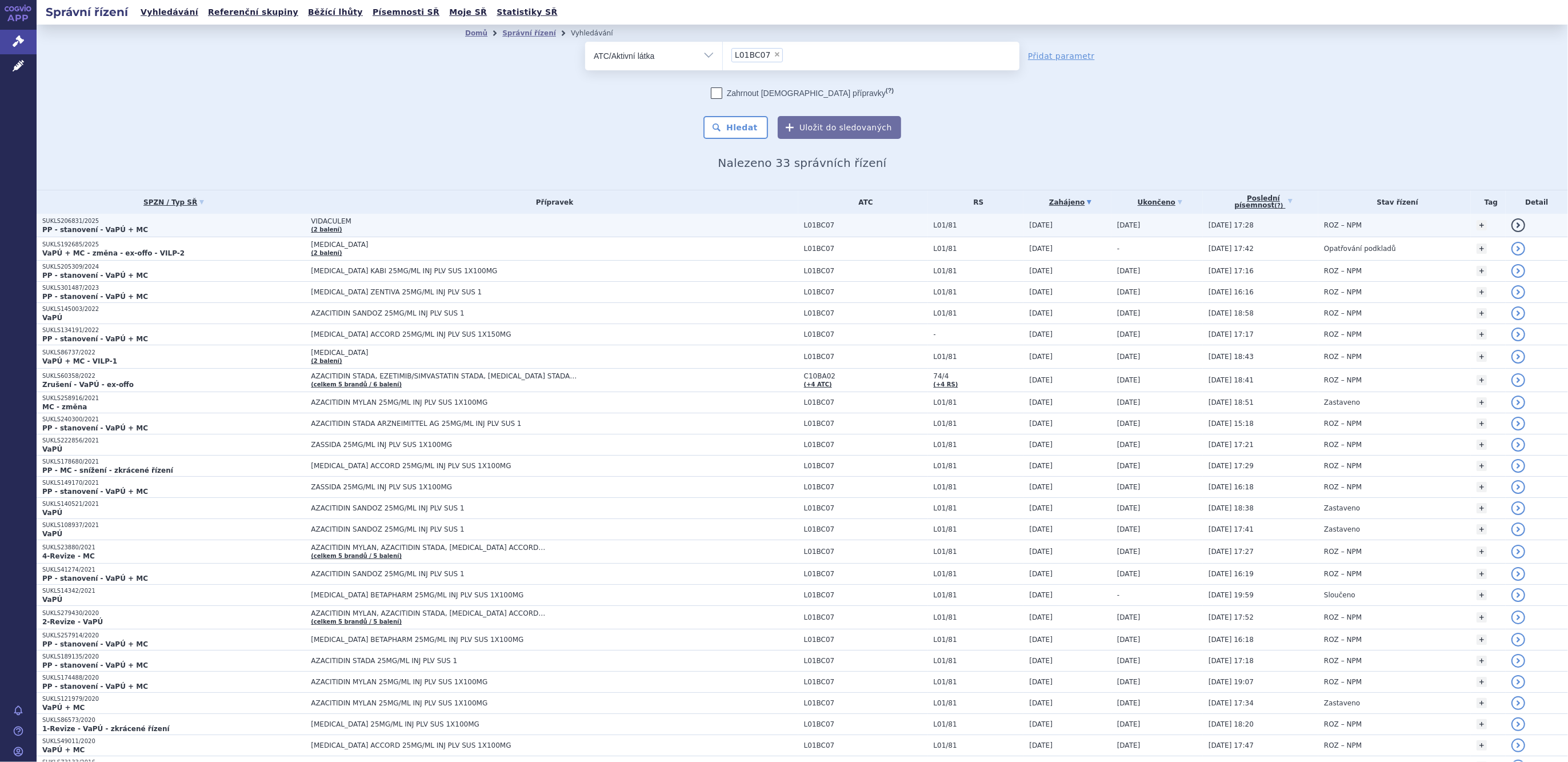
click at [329, 223] on span "VIDACULEM" at bounding box center [454, 221] width 285 height 8
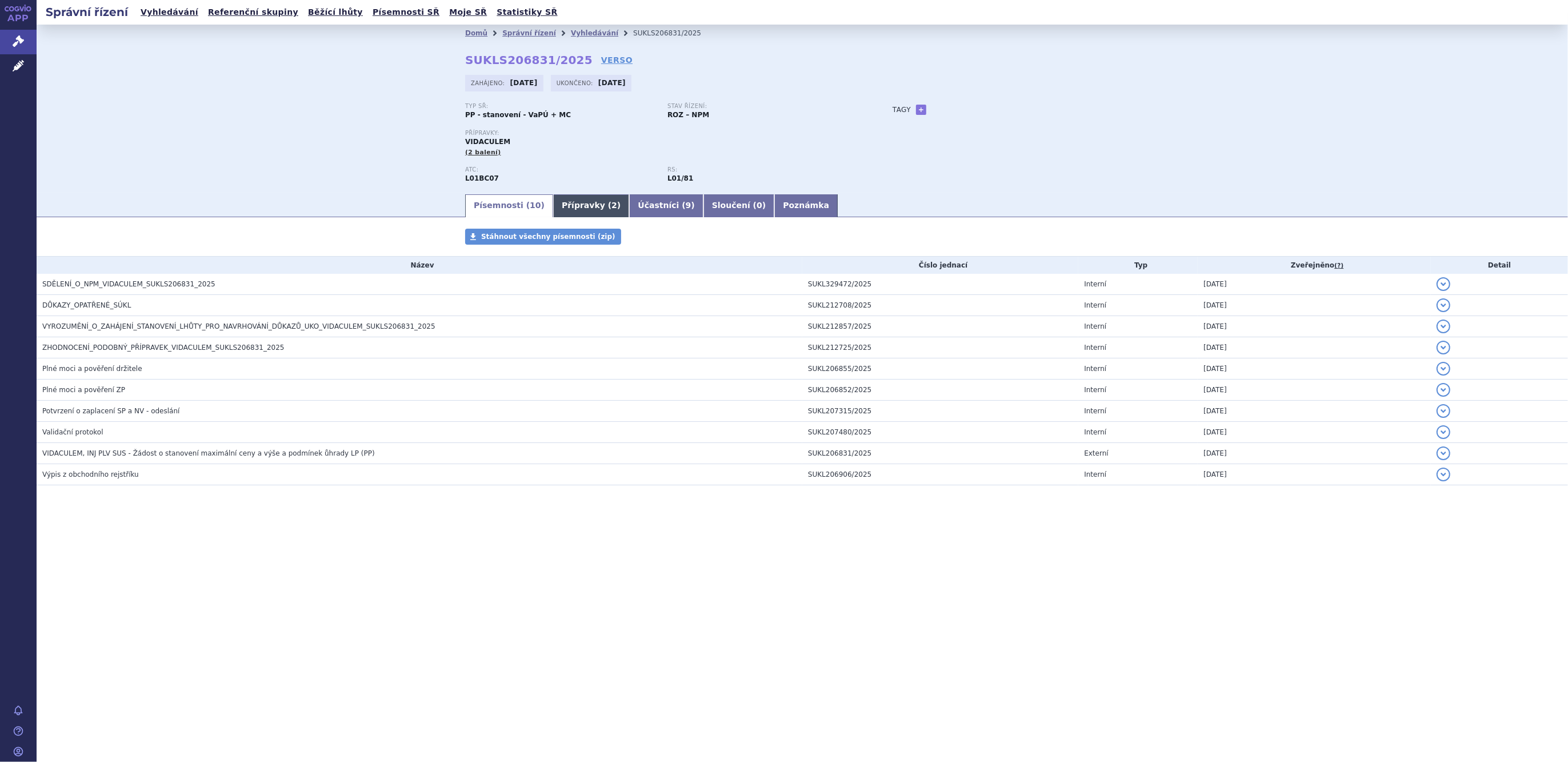
click at [555, 207] on link "Přípravky ( 2 )" at bounding box center [591, 206] width 76 height 23
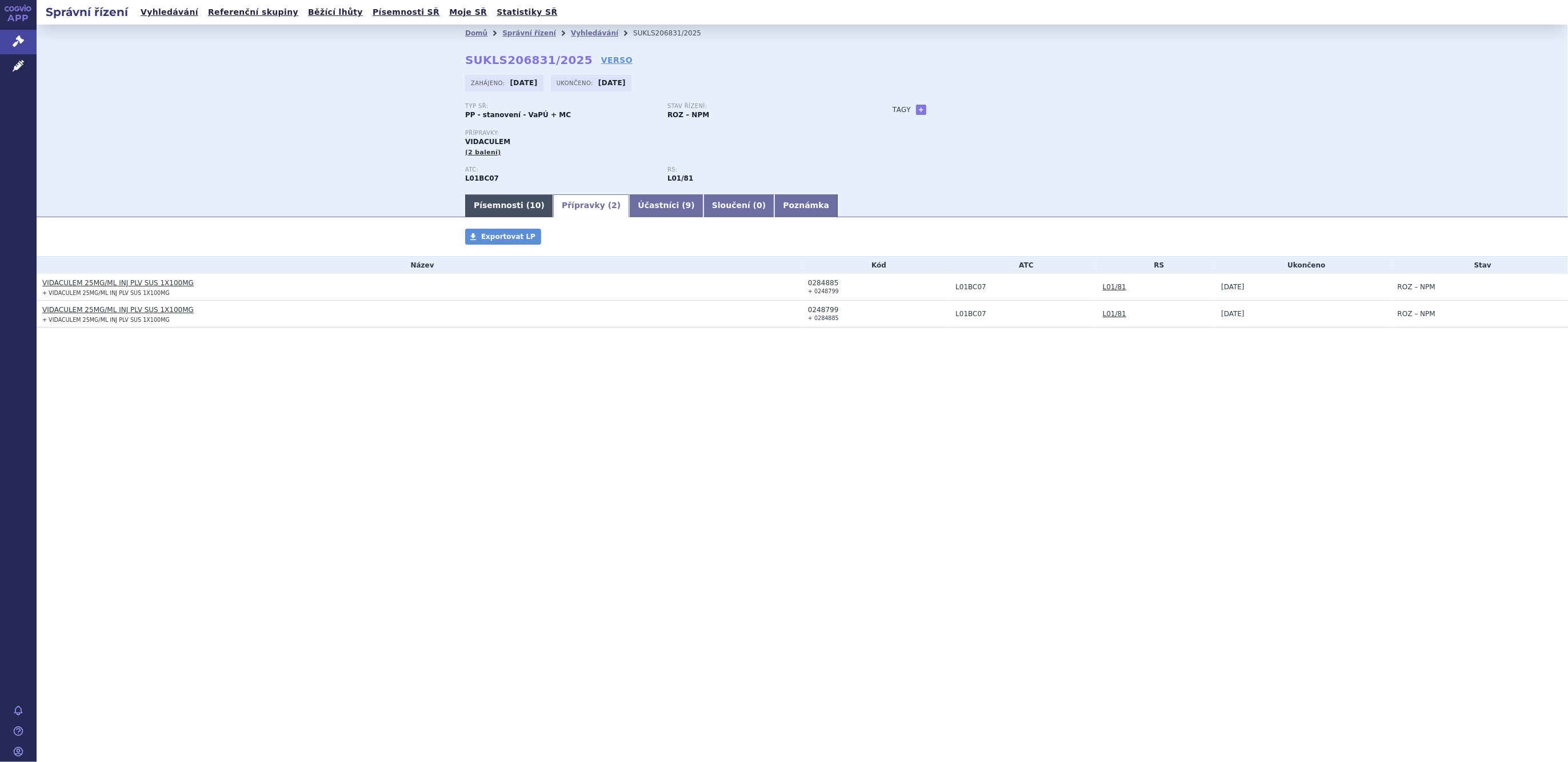
click at [497, 212] on link "Písemnosti ( 10 )" at bounding box center [509, 206] width 88 height 23
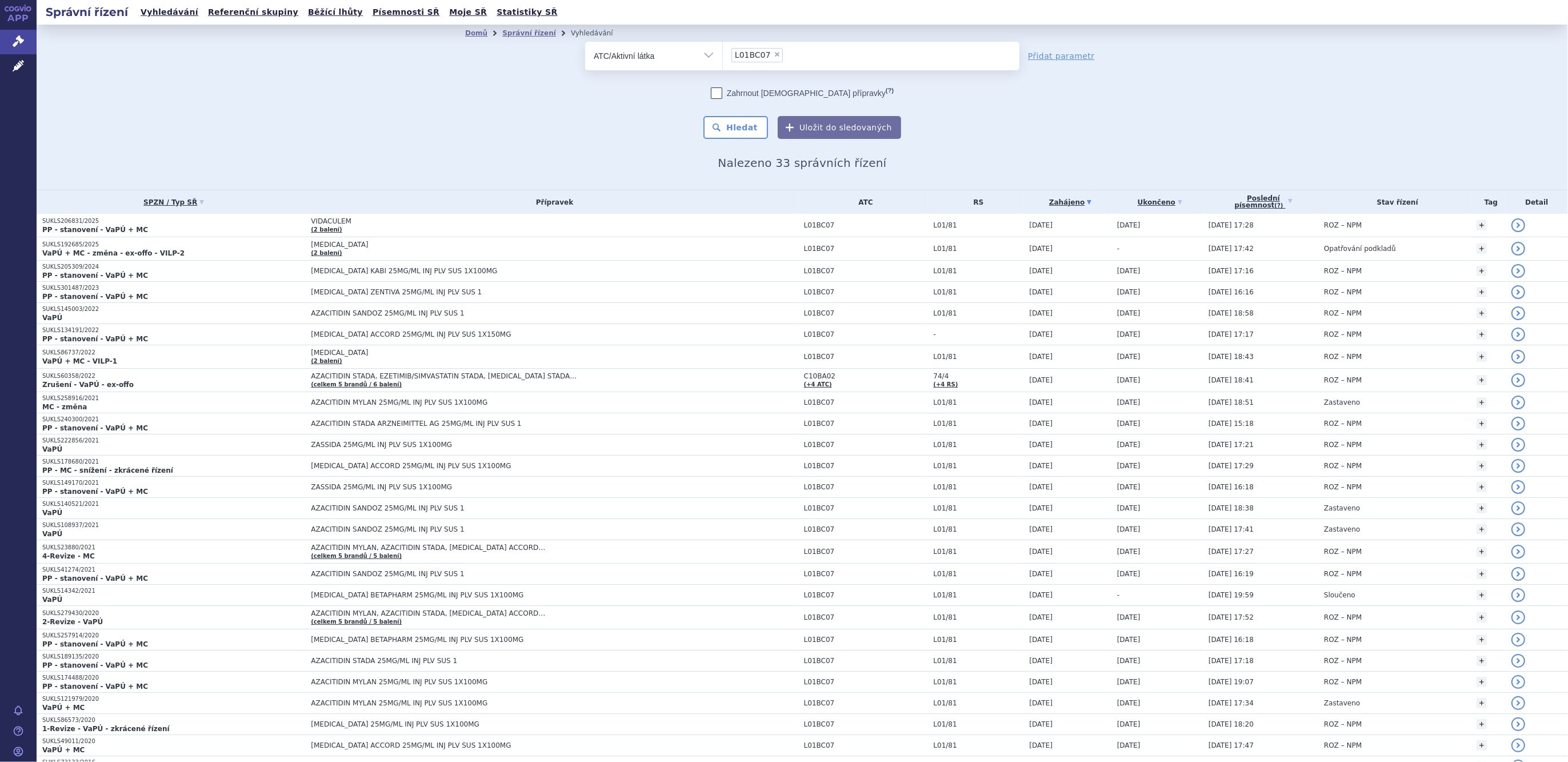
click at [773, 52] on span "×" at bounding box center [776, 54] width 7 height 7
click at [723, 52] on select "L01BC07" at bounding box center [722, 55] width 1 height 29
select select
type input "suga"
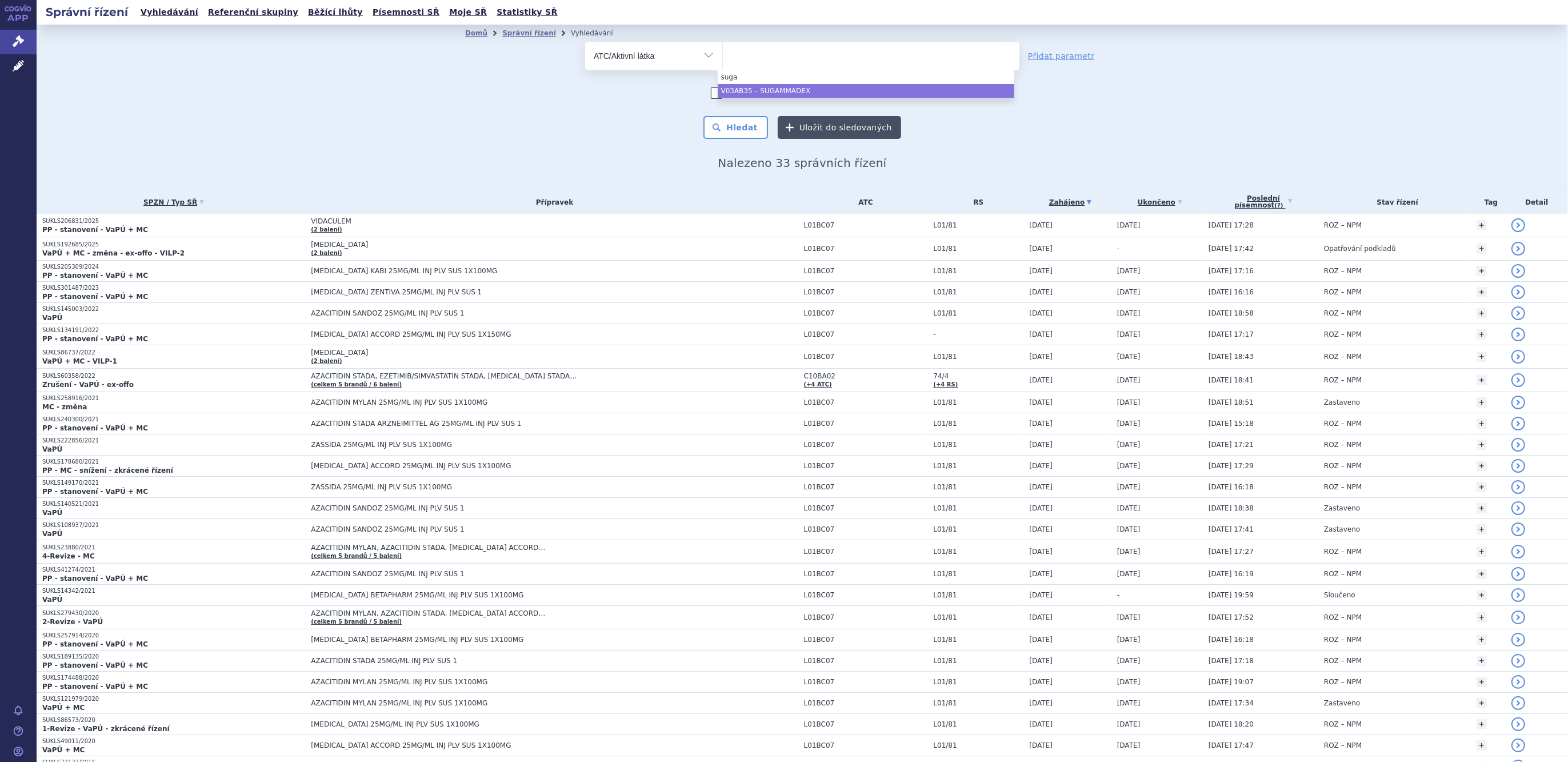
select select "V03AB35"
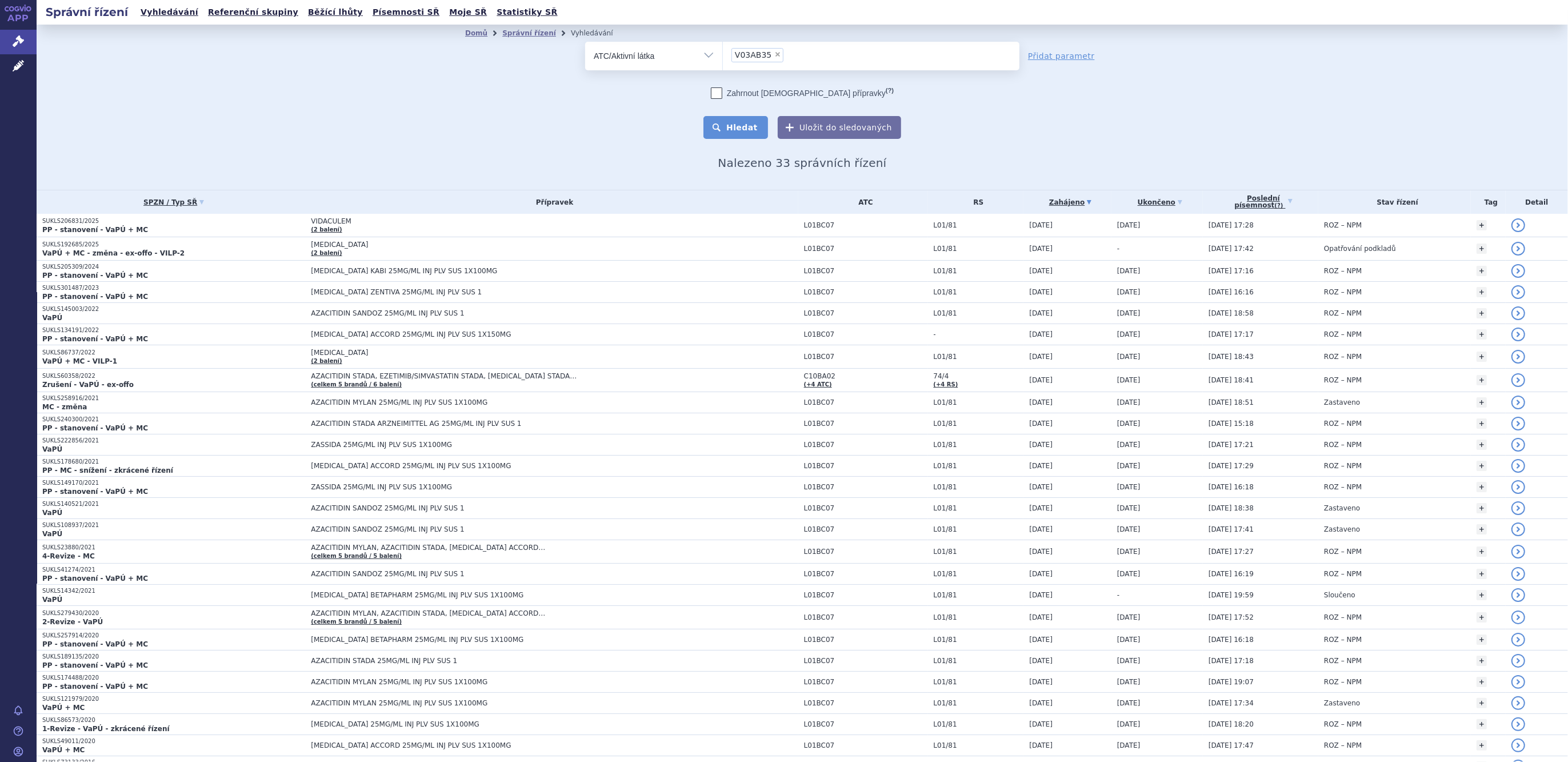
click at [757, 127] on button "Hledat" at bounding box center [735, 127] width 64 height 23
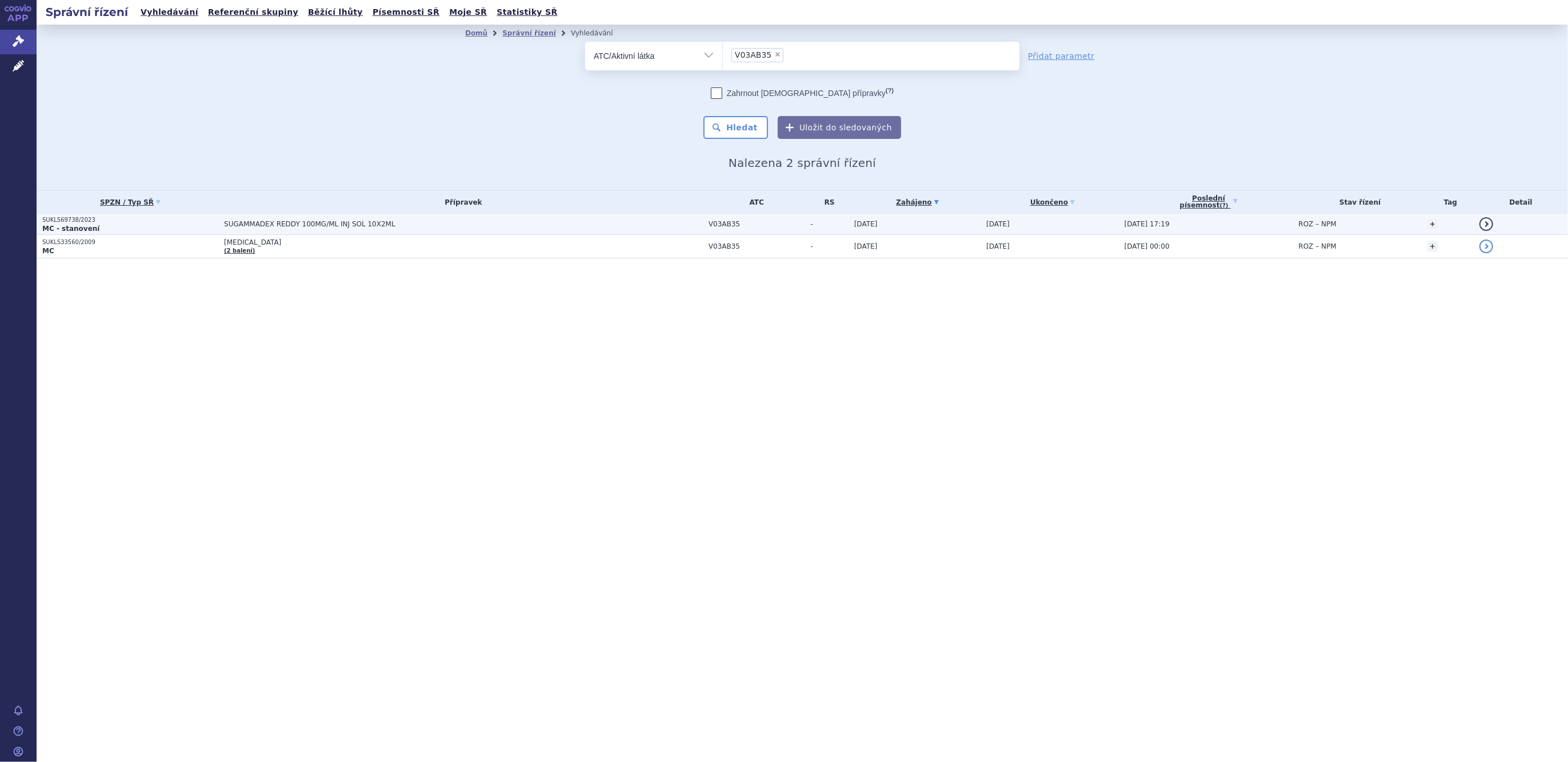
click at [260, 223] on span "SUGAMMADEX REDDY 100MG/ML INJ SOL 10X2ML" at bounding box center [367, 224] width 285 height 8
click at [258, 225] on span "SUGAMMADEX REDDY 100MG/ML INJ SOL 10X2ML" at bounding box center [367, 224] width 285 height 8
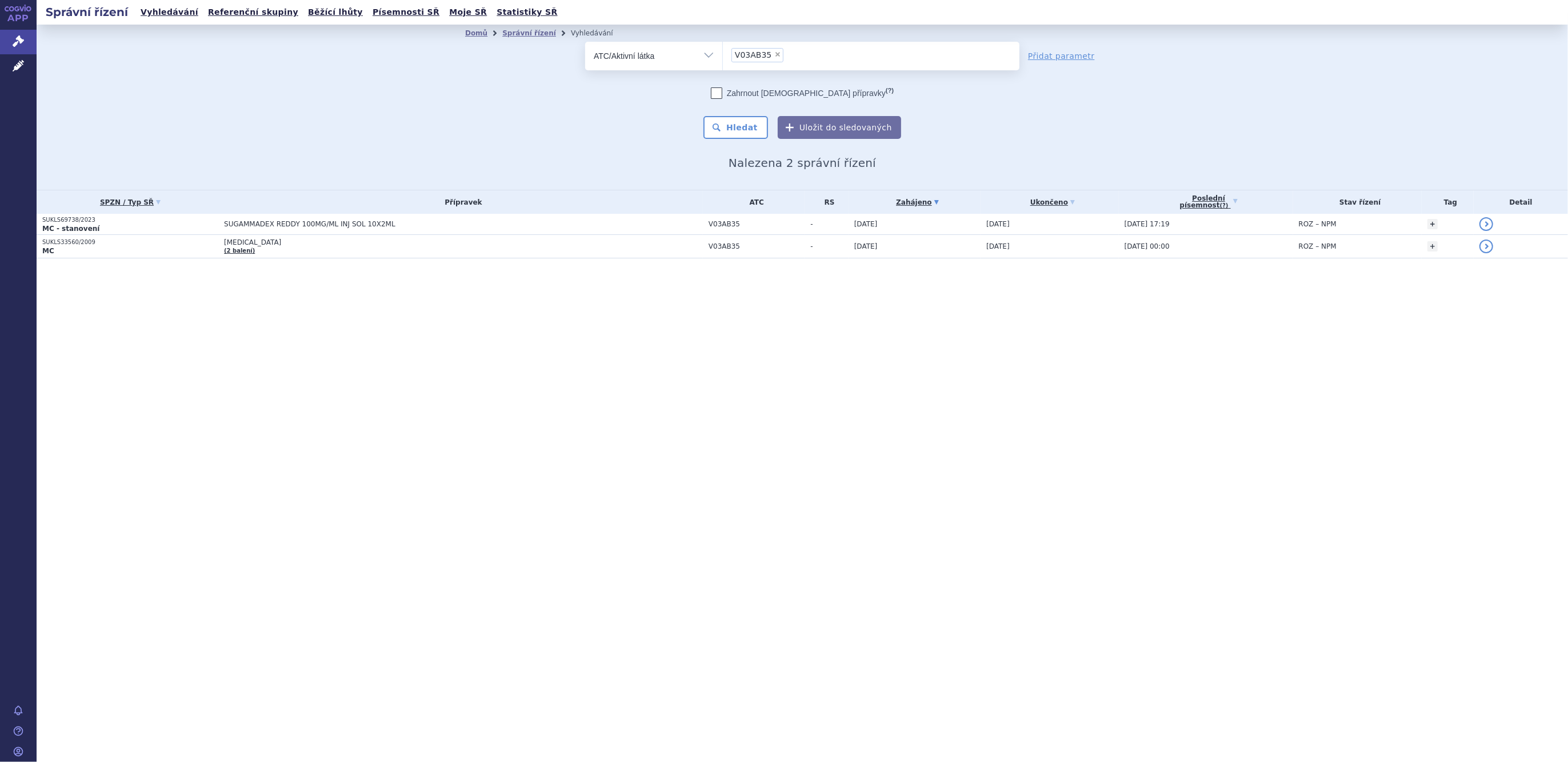
click at [774, 55] on span "×" at bounding box center [777, 54] width 7 height 7
click at [723, 55] on select "V03AB35" at bounding box center [722, 55] width 1 height 29
select select
click at [752, 55] on ul at bounding box center [871, 53] width 296 height 24
click at [723, 55] on select at bounding box center [722, 55] width 1 height 29
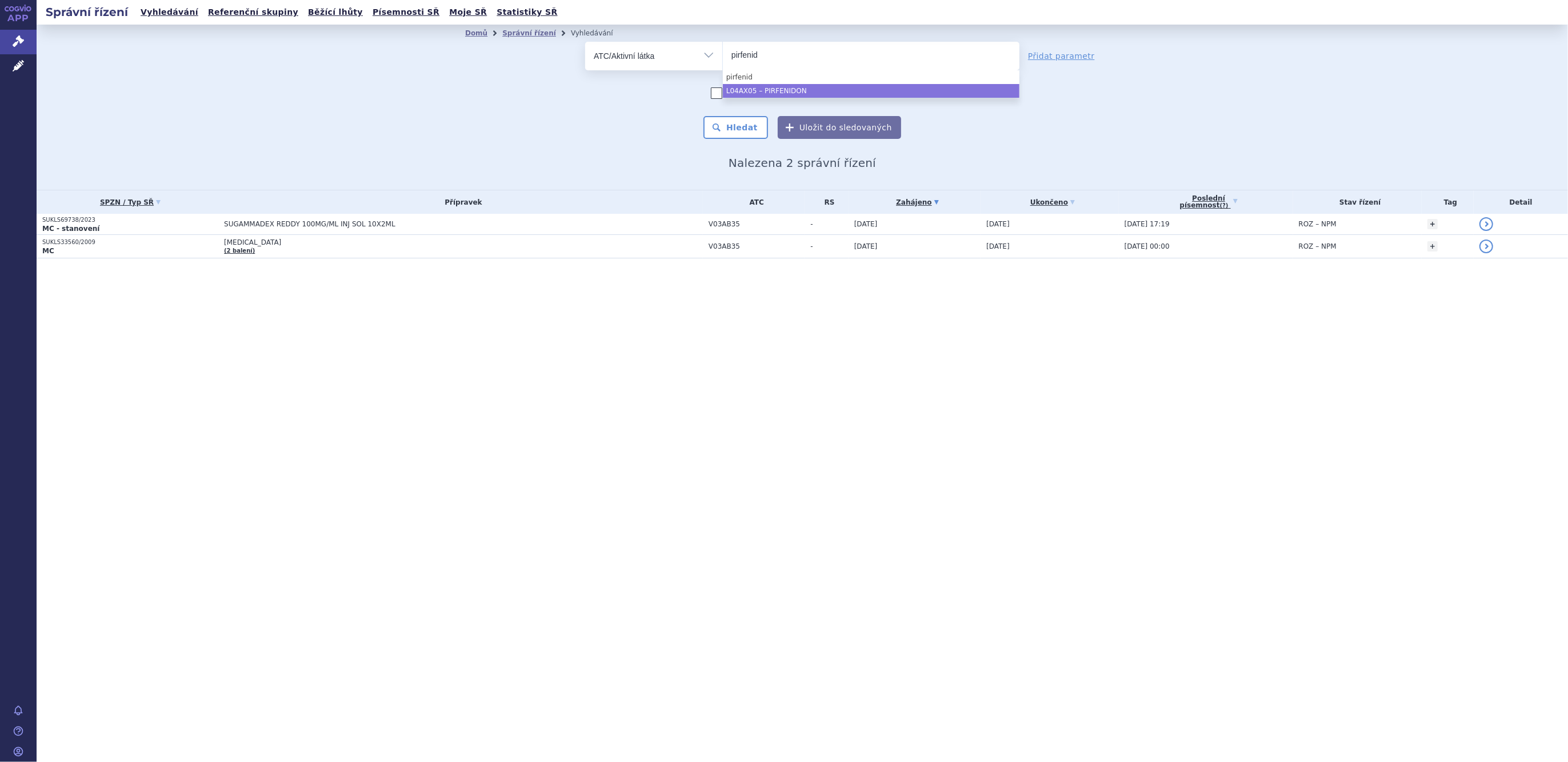
type input "pirfenid"
select select "L04AX05"
click at [746, 120] on button "Hledat" at bounding box center [735, 127] width 64 height 23
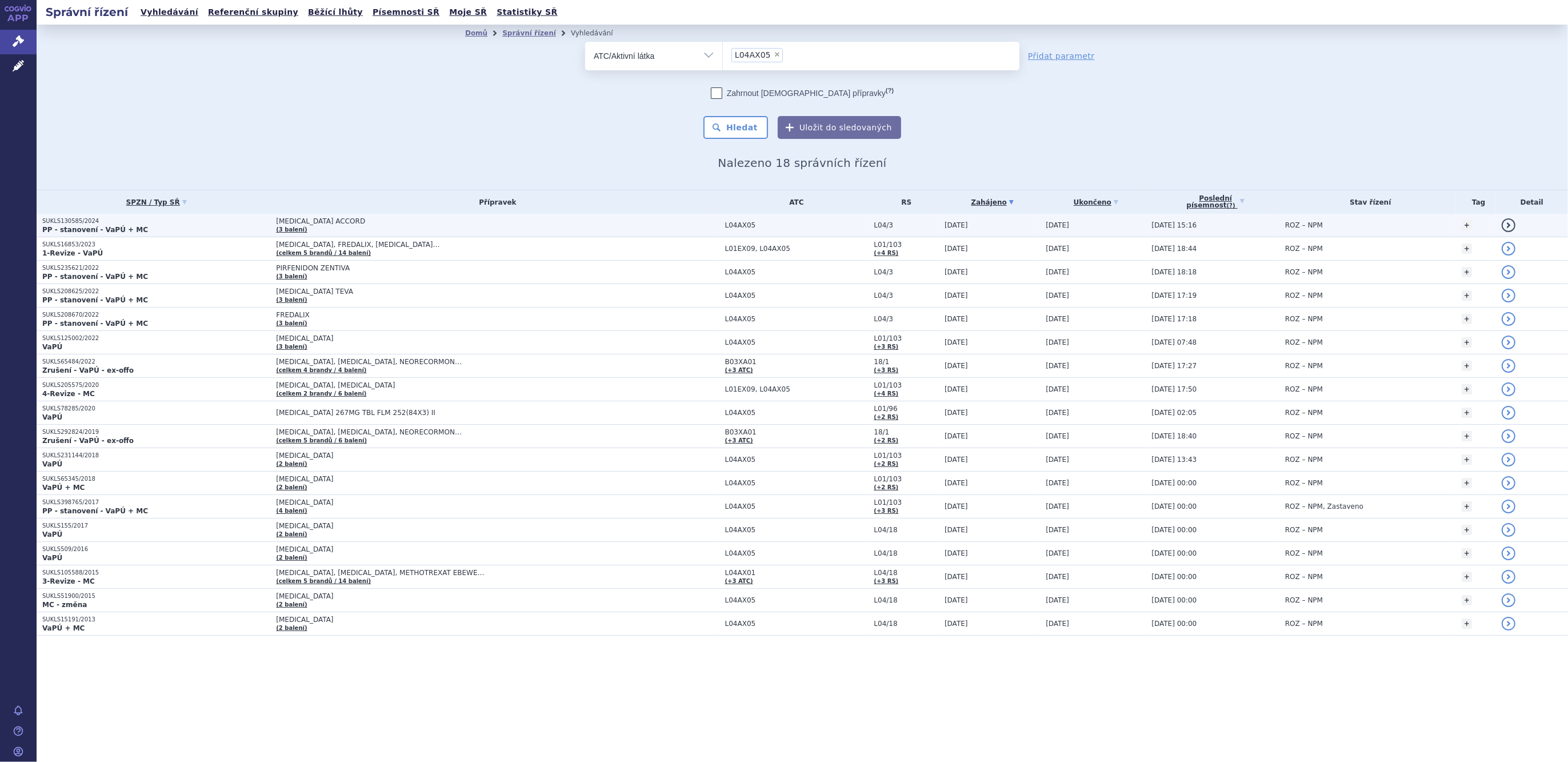
click at [315, 225] on span "[MEDICAL_DATA] ACCORD" at bounding box center [419, 221] width 285 height 8
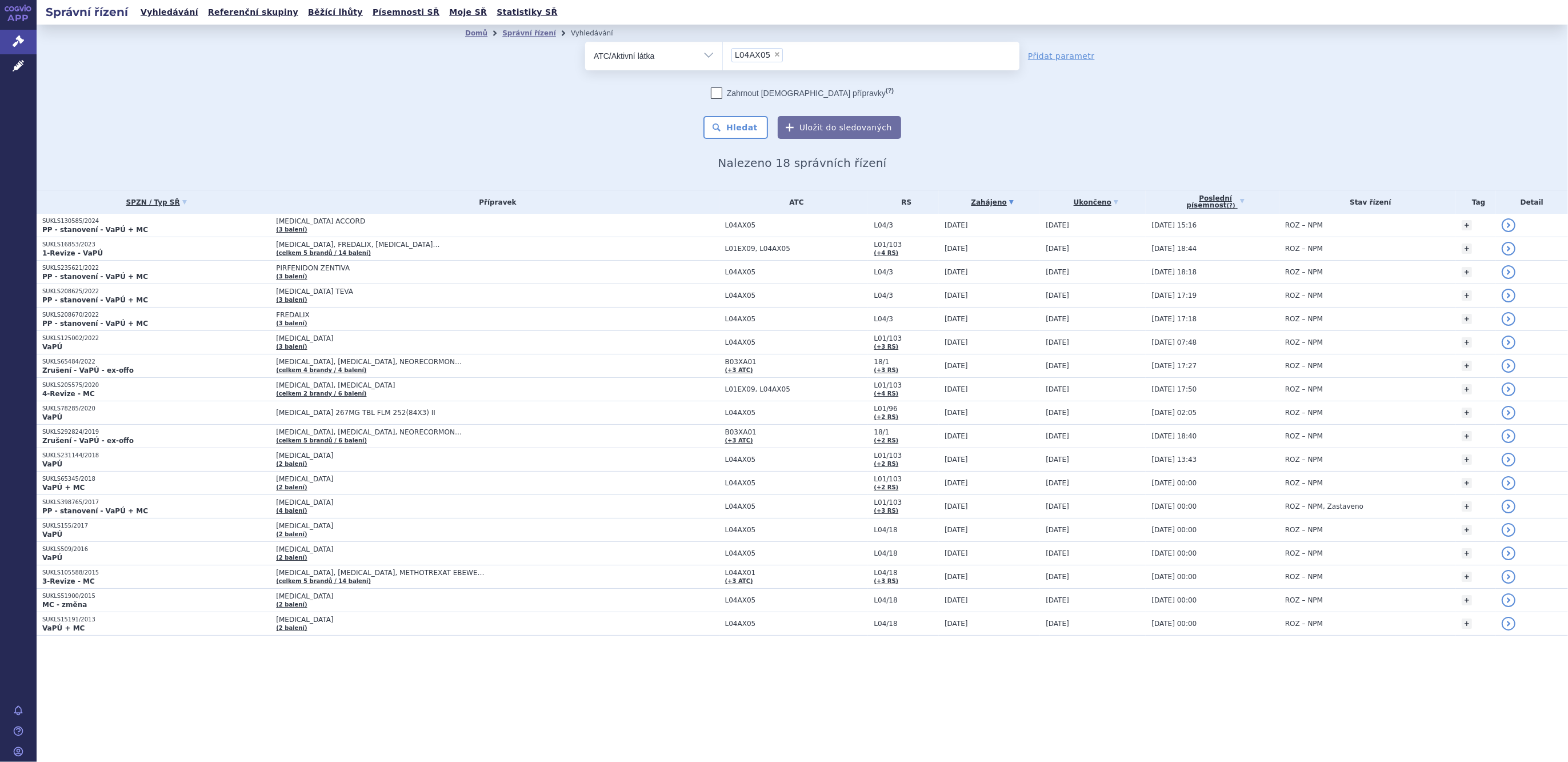
click at [773, 54] on span "×" at bounding box center [776, 54] width 7 height 7
click at [723, 54] on select "L04AX05" at bounding box center [722, 55] width 1 height 29
select select
click at [757, 64] on ul at bounding box center [871, 53] width 296 height 24
click at [723, 64] on select at bounding box center [722, 55] width 1 height 29
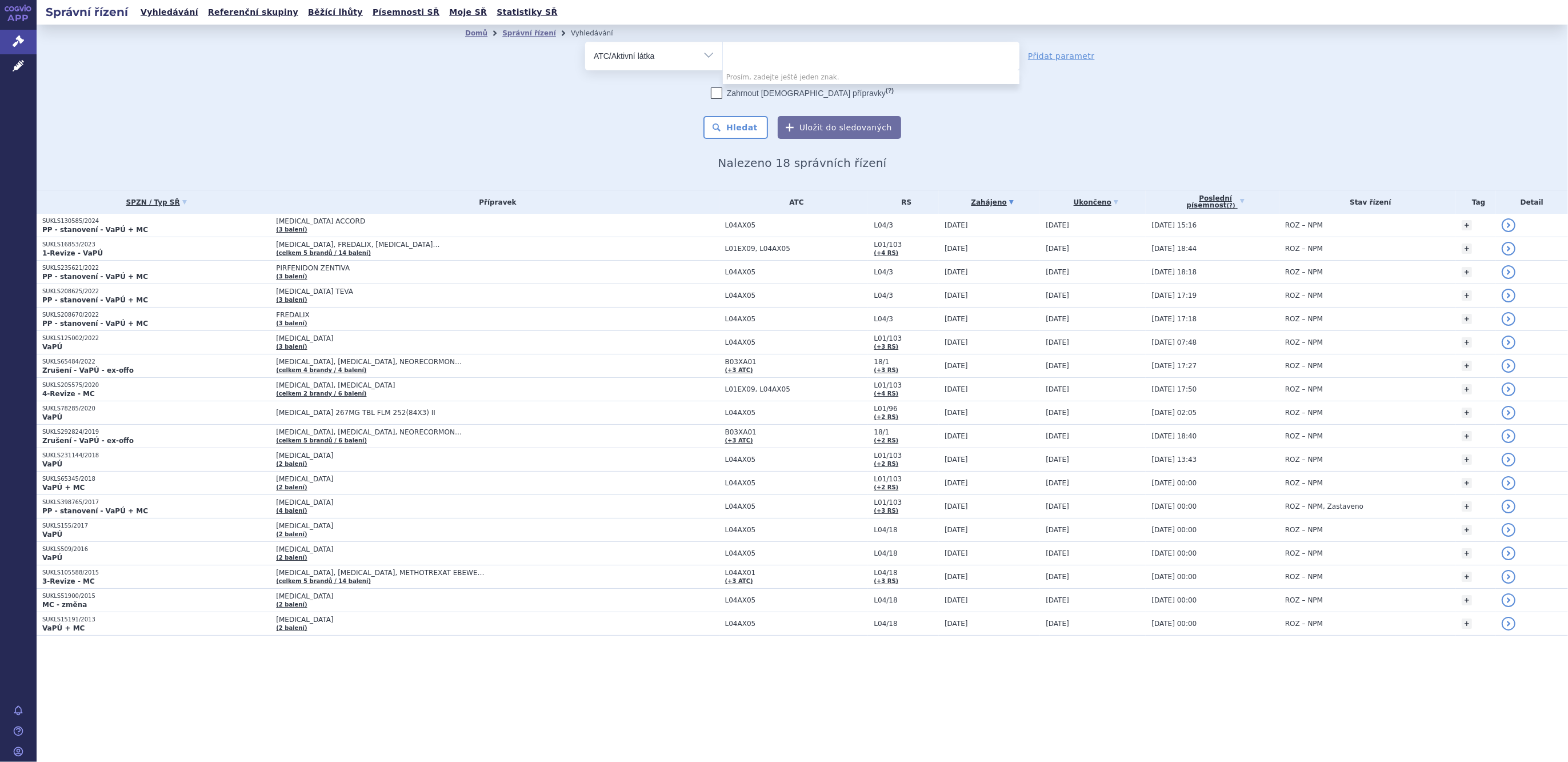
click at [763, 57] on ul at bounding box center [871, 53] width 296 height 24
click at [723, 57] on select at bounding box center [722, 55] width 1 height 29
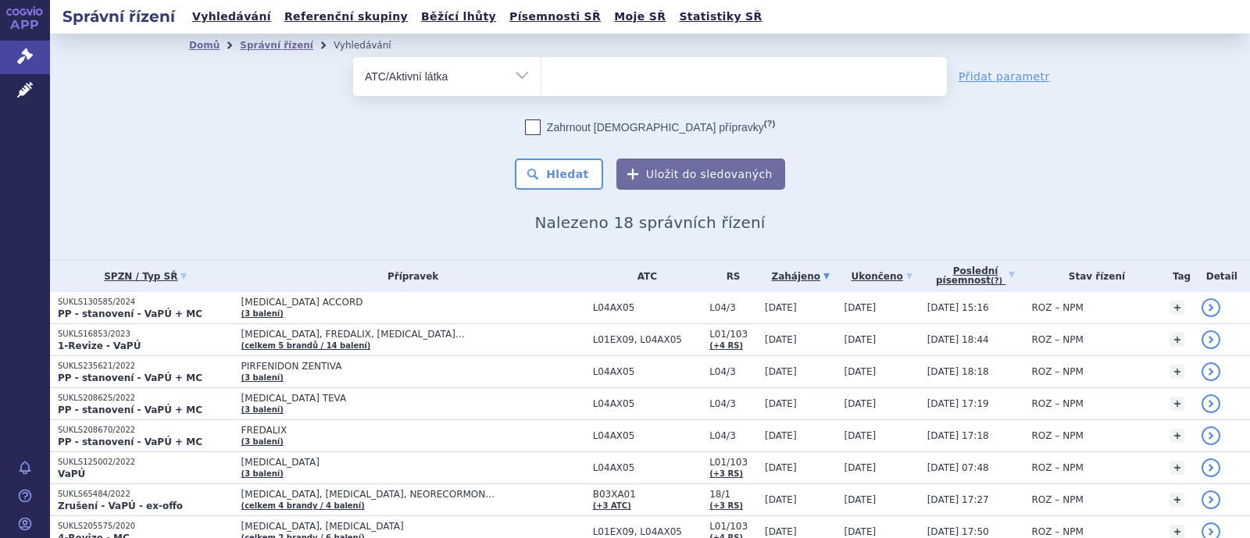
click at [601, 76] on ul at bounding box center [743, 73] width 405 height 33
click at [541, 76] on select at bounding box center [540, 75] width 1 height 39
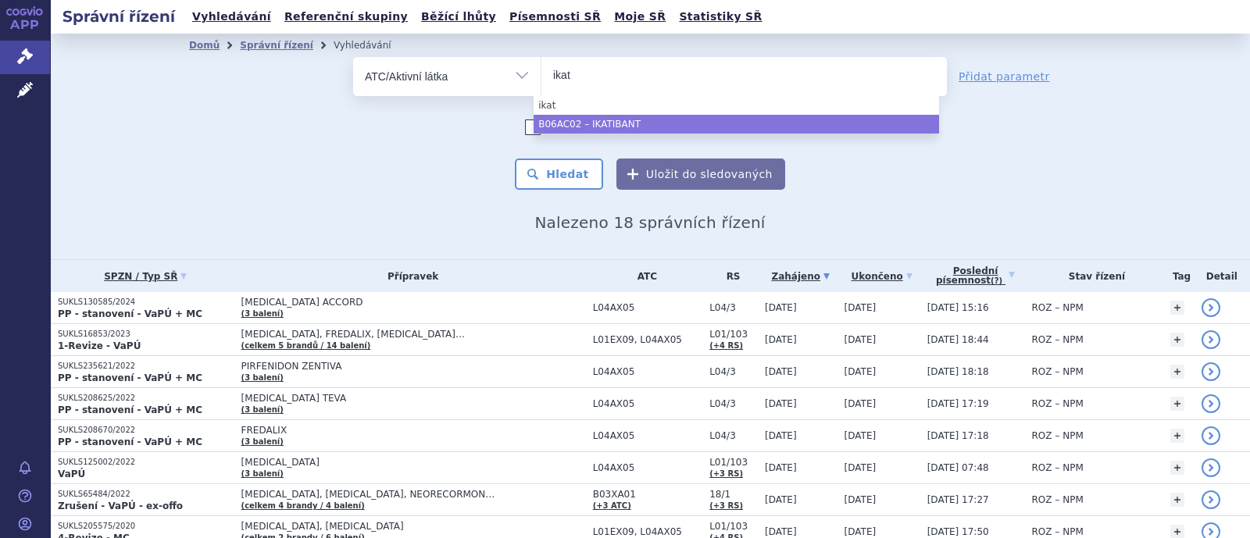
type input "ikat"
select select "B06AC02"
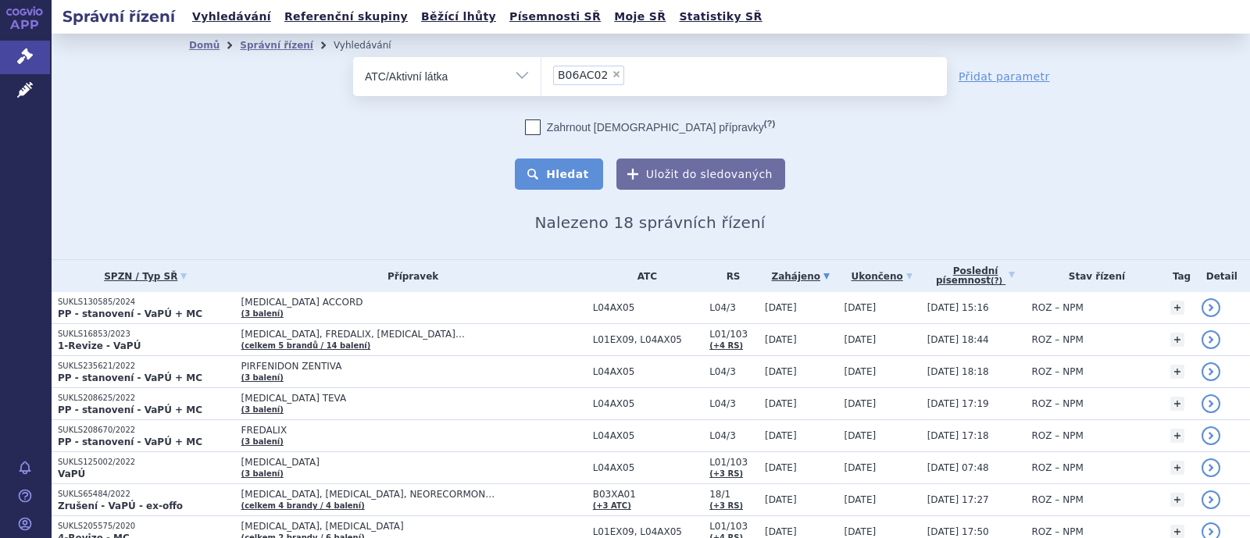
click at [572, 168] on button "Hledat" at bounding box center [559, 174] width 88 height 31
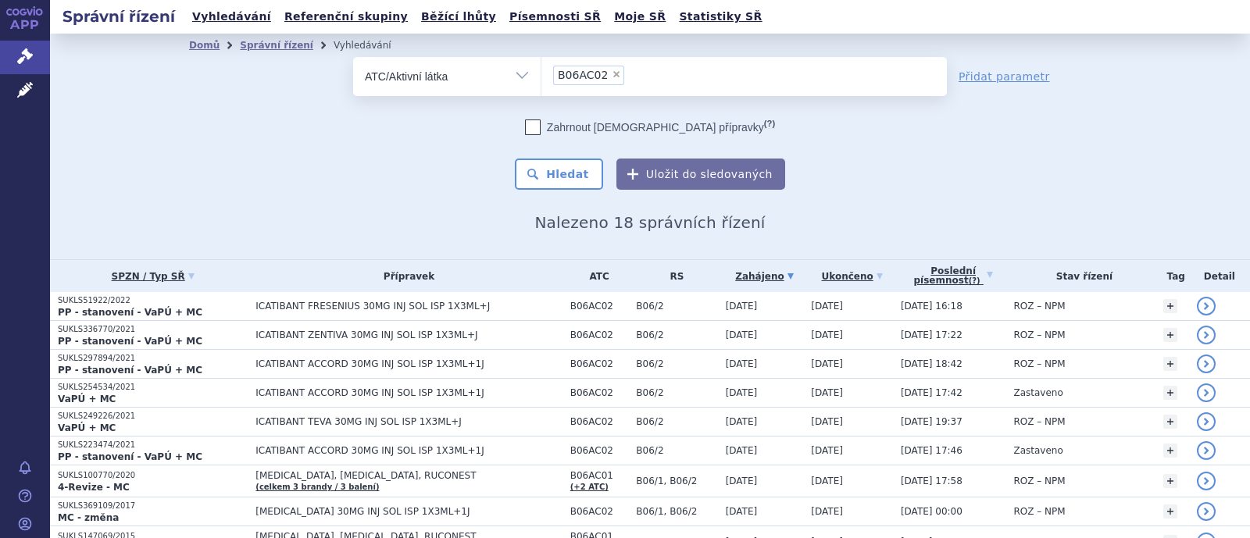
click at [599, 79] on li "× B06AC02" at bounding box center [588, 76] width 71 height 20
click at [541, 79] on select "B06AC02" at bounding box center [540, 75] width 1 height 39
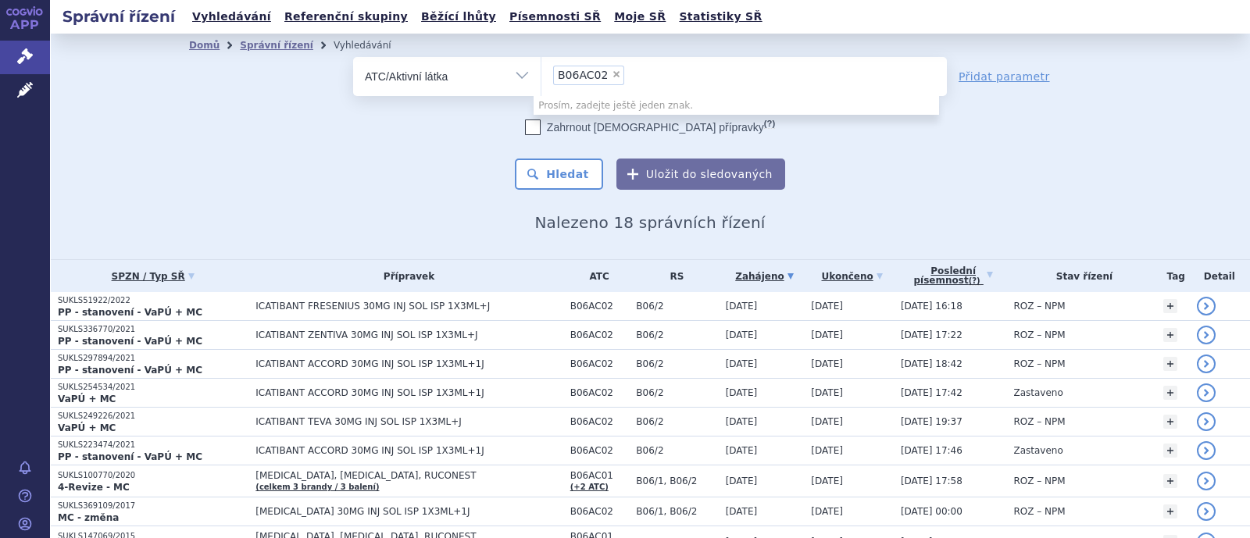
click at [612, 77] on span "×" at bounding box center [616, 74] width 9 height 9
click at [541, 77] on select "B06AC02" at bounding box center [540, 75] width 1 height 39
select select
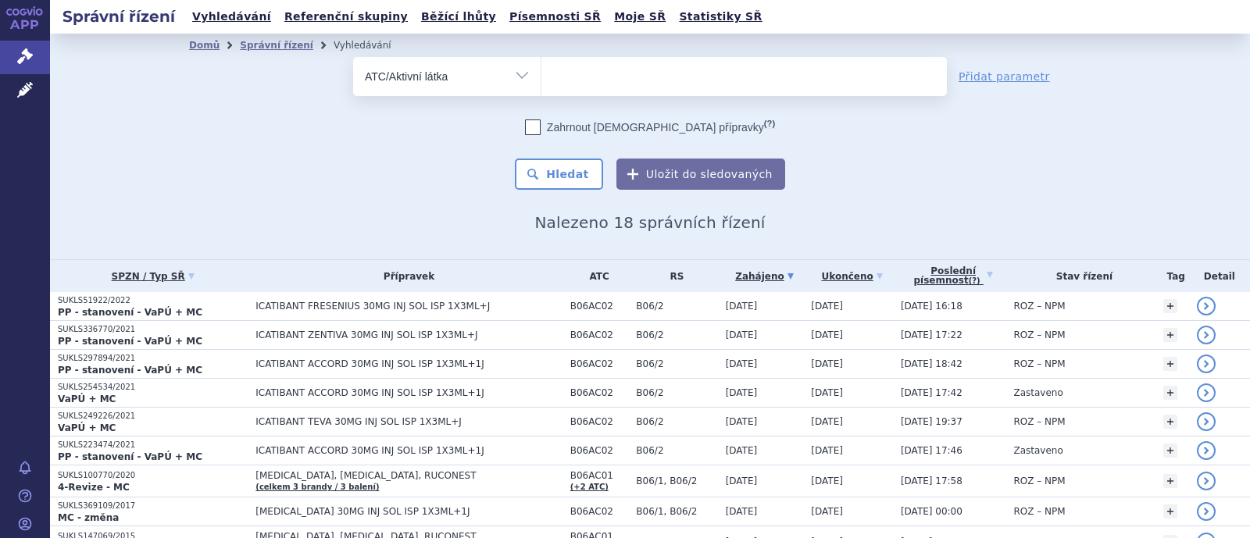
click at [594, 74] on ul at bounding box center [743, 73] width 405 height 33
click at [541, 74] on select at bounding box center [540, 75] width 1 height 39
click at [594, 73] on ul at bounding box center [743, 73] width 405 height 33
click at [541, 73] on select at bounding box center [540, 75] width 1 height 39
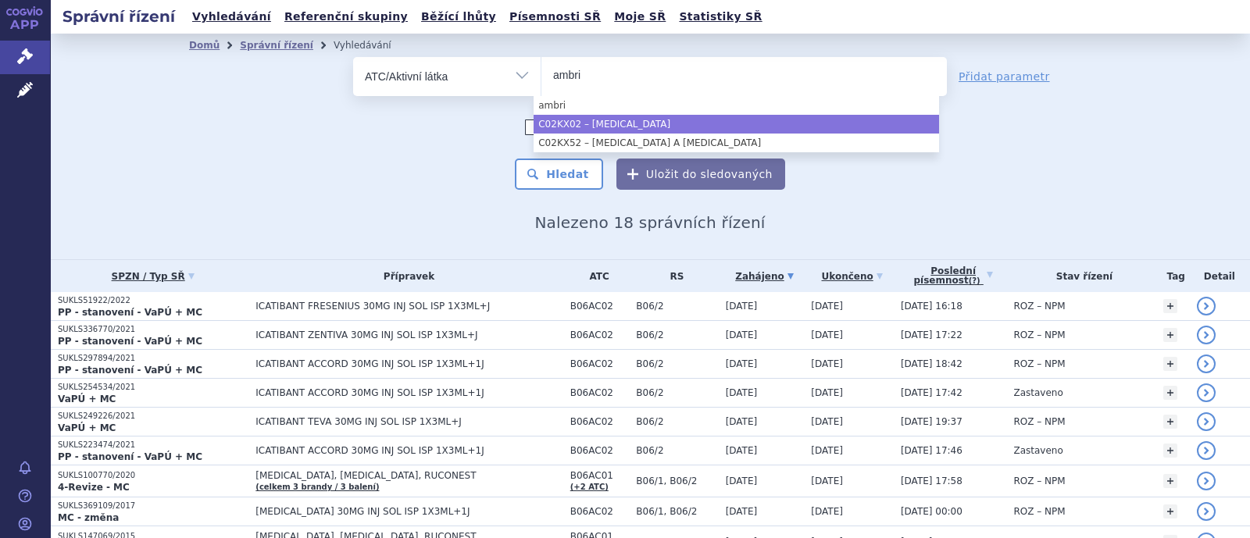
type input "ambri"
select select "C02KX02"
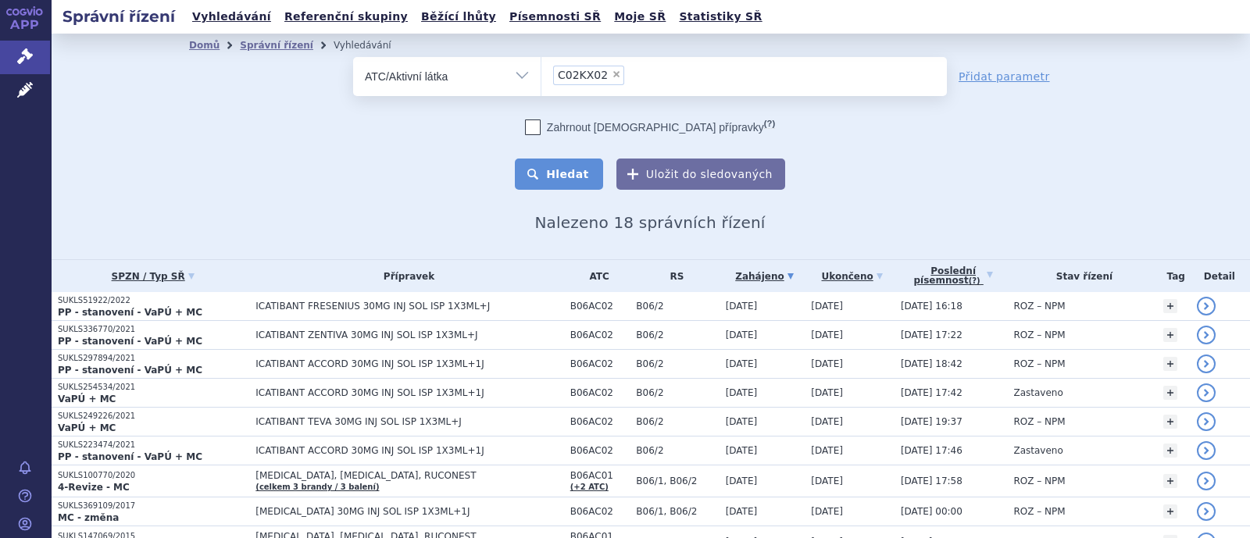
click at [559, 169] on button "Hledat" at bounding box center [559, 174] width 88 height 31
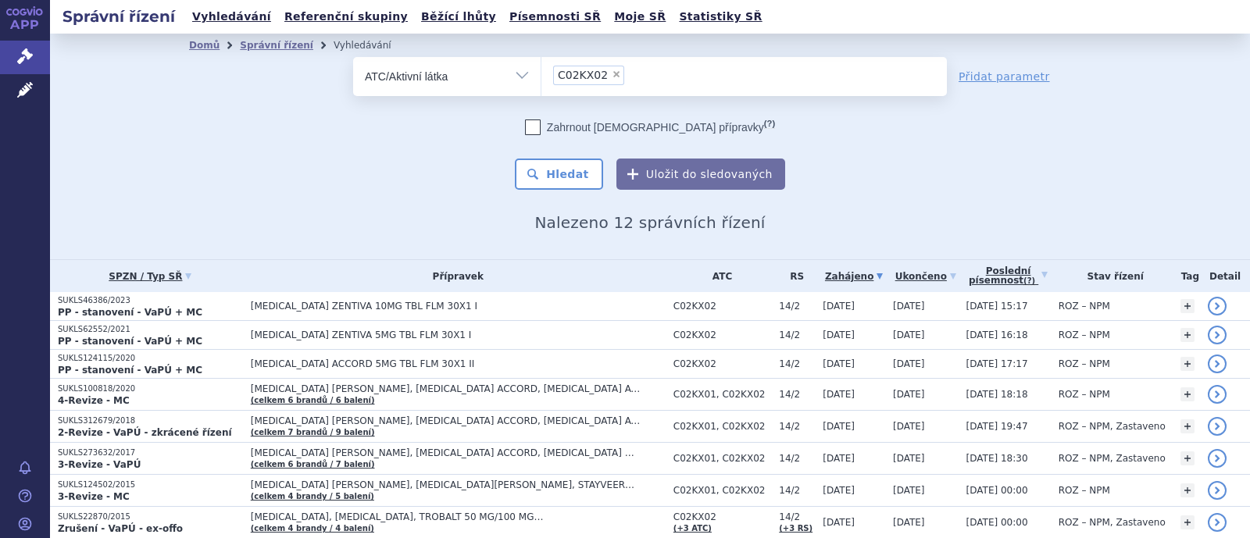
click at [612, 72] on span "×" at bounding box center [616, 74] width 9 height 9
click at [541, 72] on select "C02KX02" at bounding box center [540, 75] width 1 height 39
select select
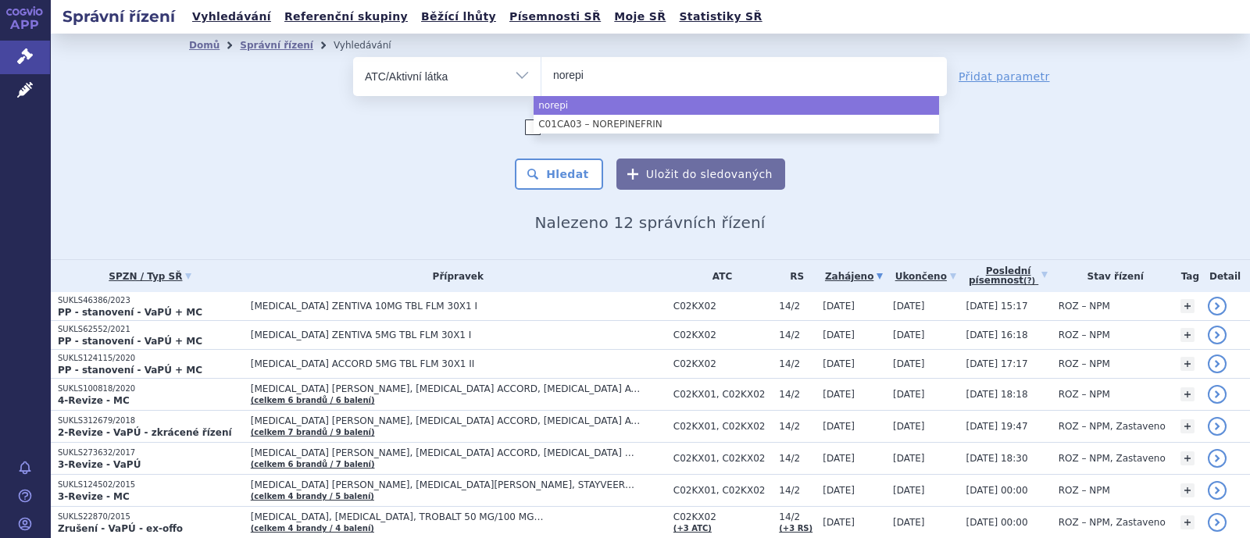
type input "norepi"
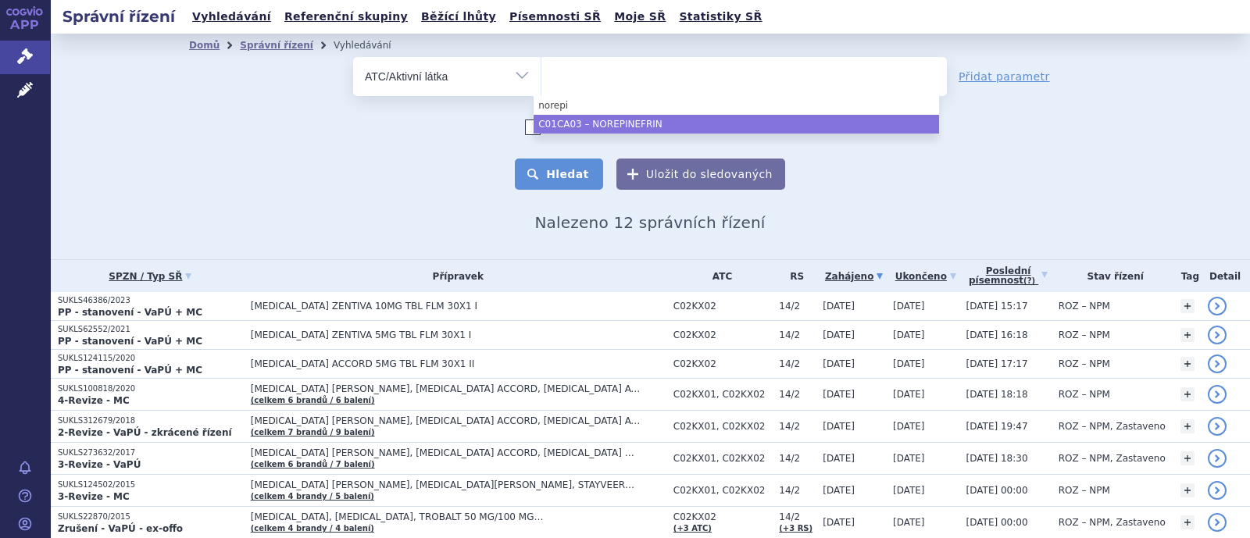
select select "C01CA03"
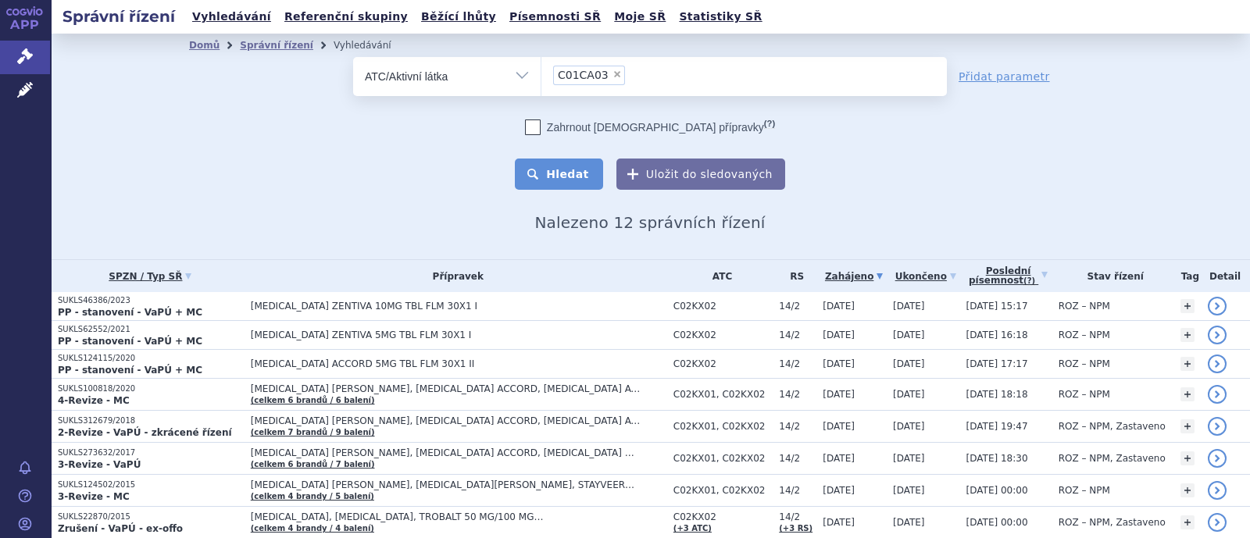
click at [579, 171] on button "Hledat" at bounding box center [559, 174] width 88 height 31
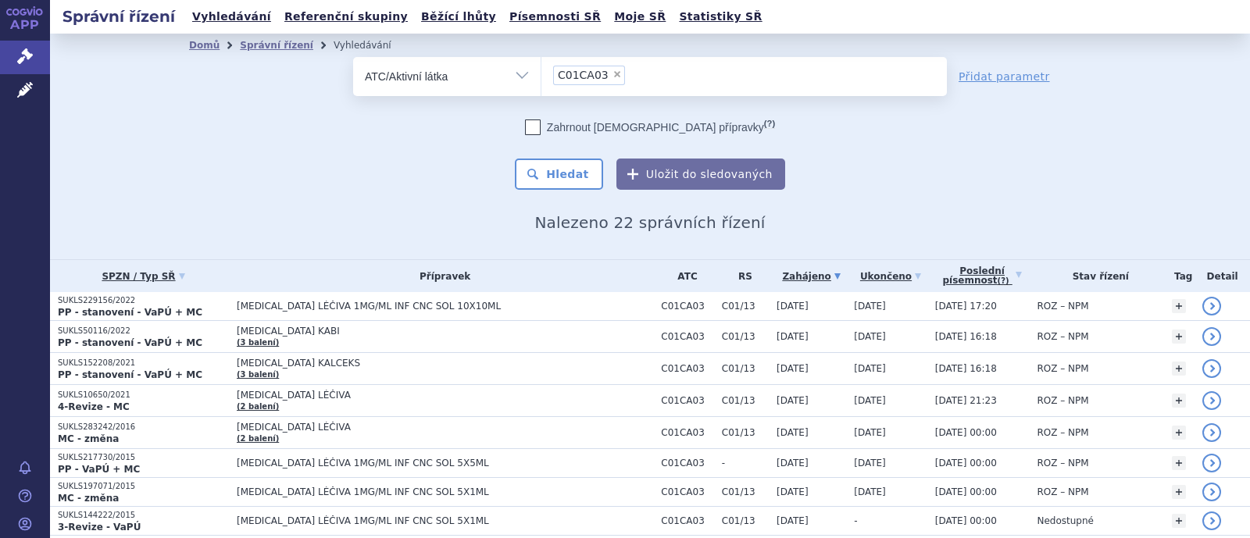
click at [612, 74] on span "×" at bounding box center [616, 74] width 9 height 9
click at [541, 74] on select "C01CA03" at bounding box center [540, 75] width 1 height 39
select select
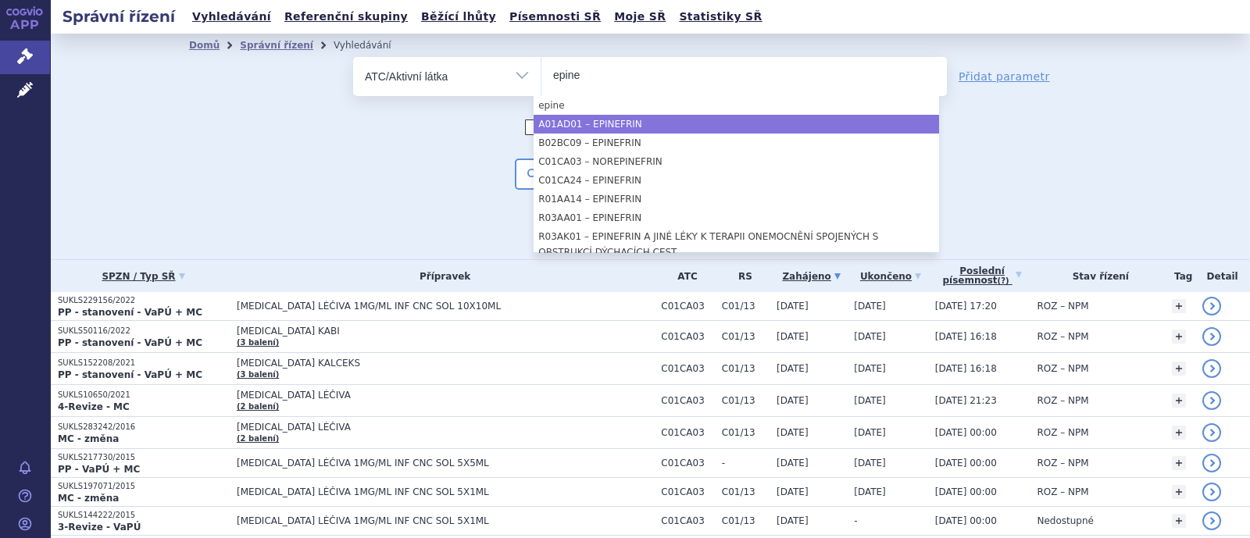
type input "epine"
select select "A01AD01"
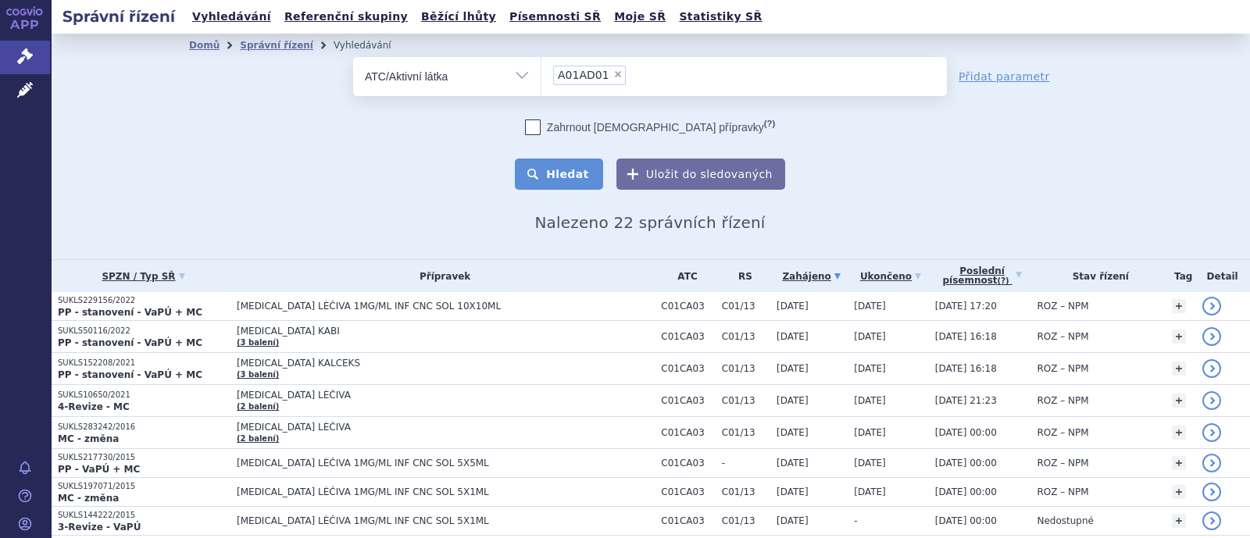
click at [572, 181] on button "Hledat" at bounding box center [559, 174] width 88 height 31
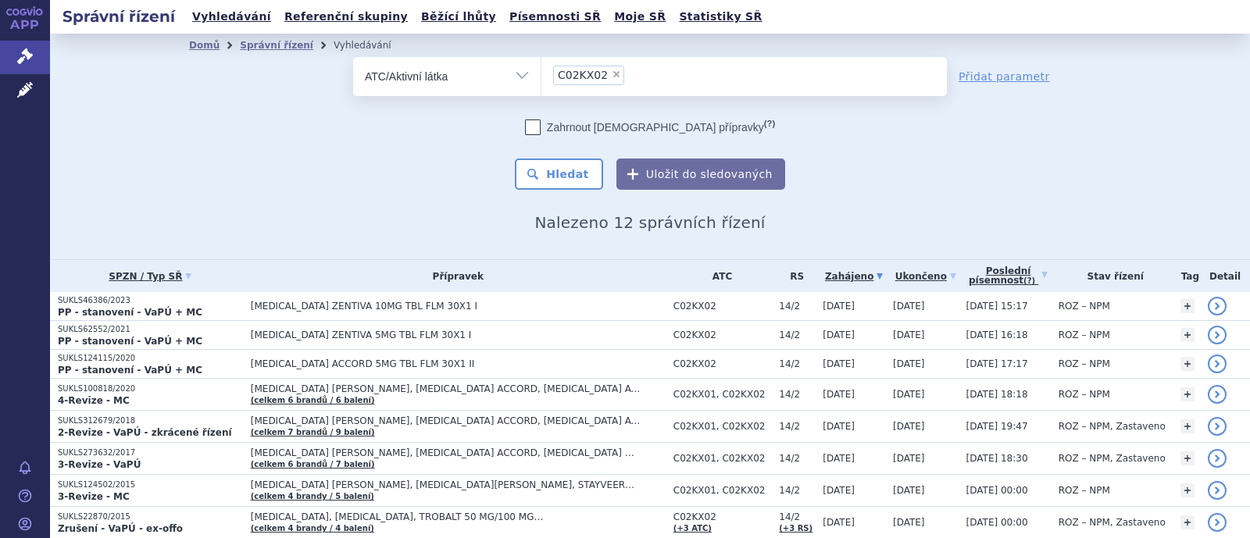
select select
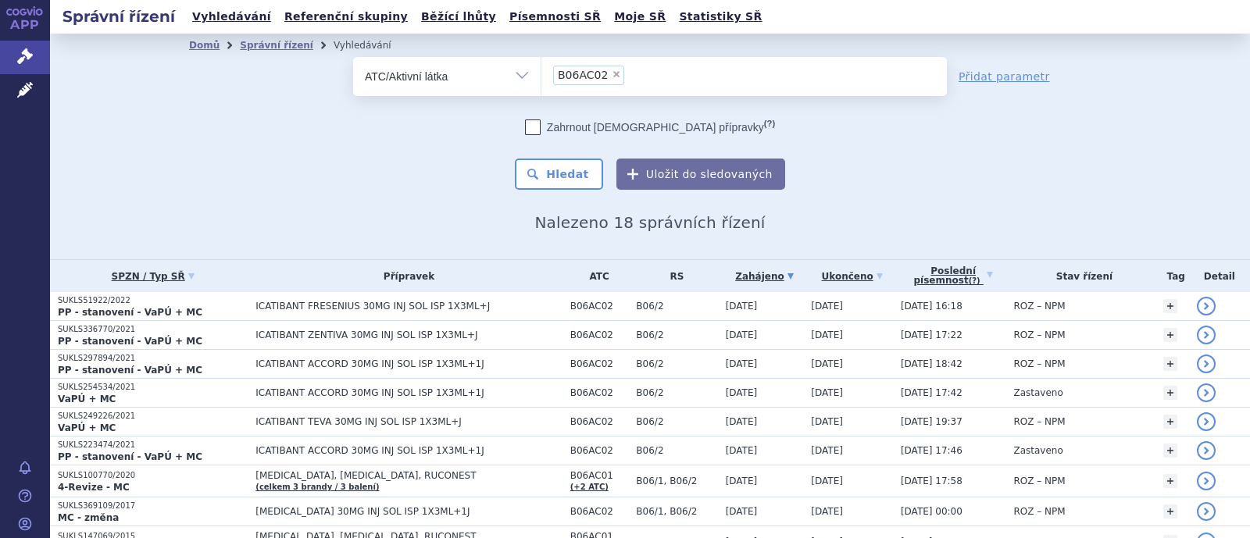
select select
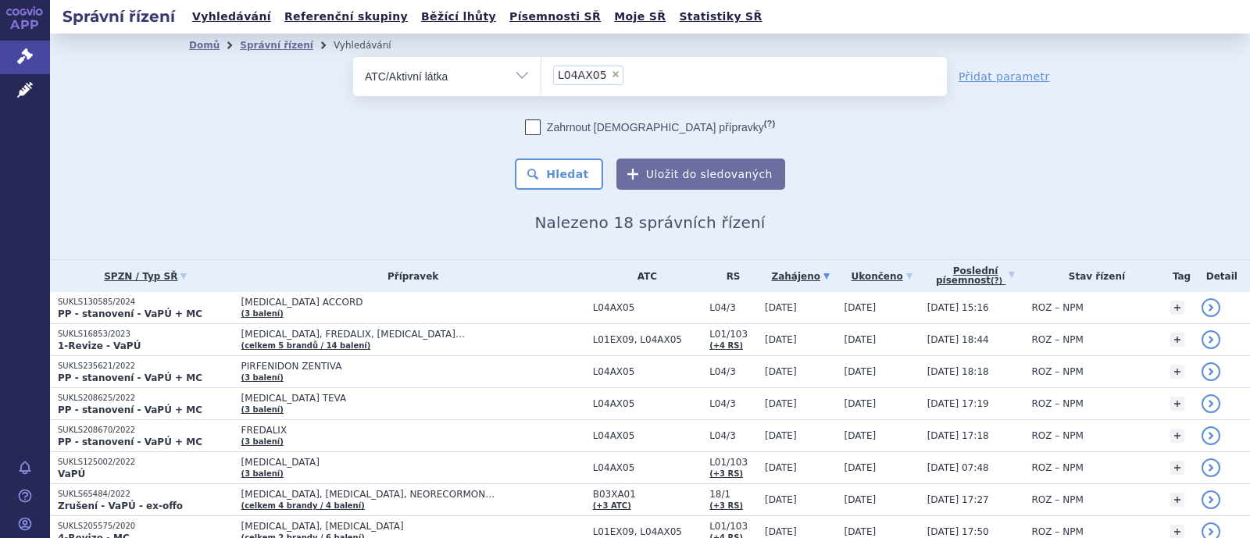
select select
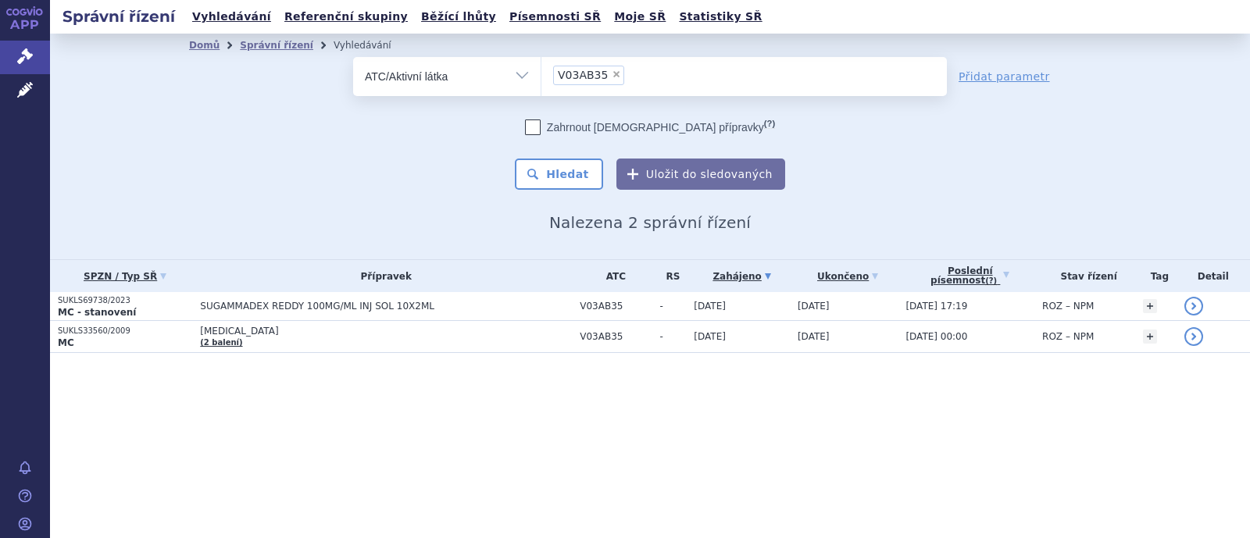
select select
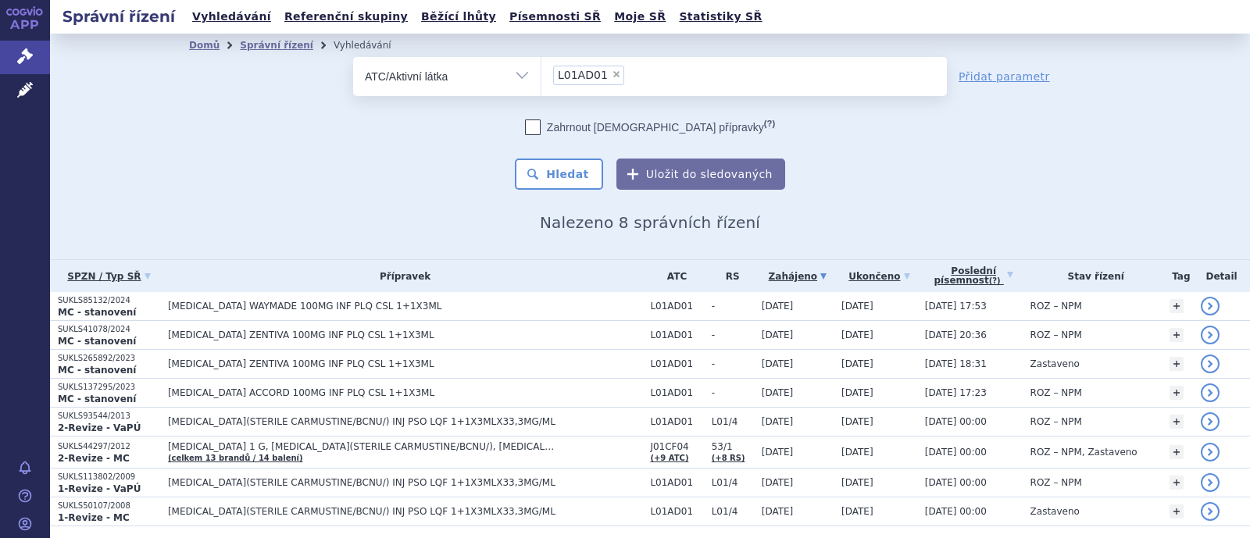
select select
click at [612, 71] on span "×" at bounding box center [616, 74] width 9 height 9
click at [541, 71] on select "L01AD01" at bounding box center [540, 75] width 1 height 39
type input "x"
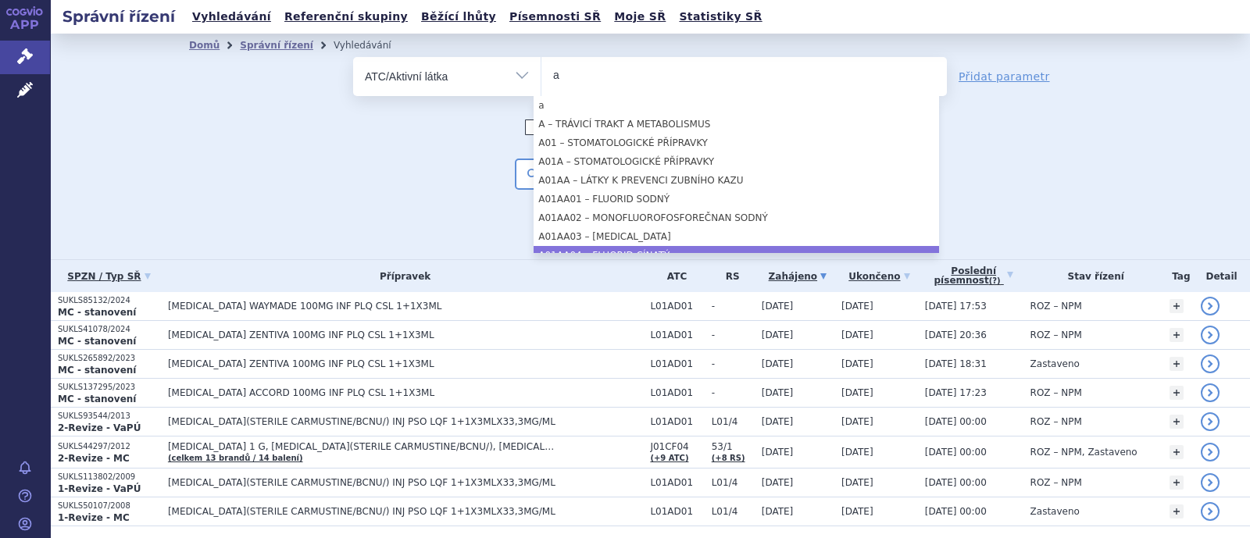
type input "a"
